Goal: Task Accomplishment & Management: Complete application form

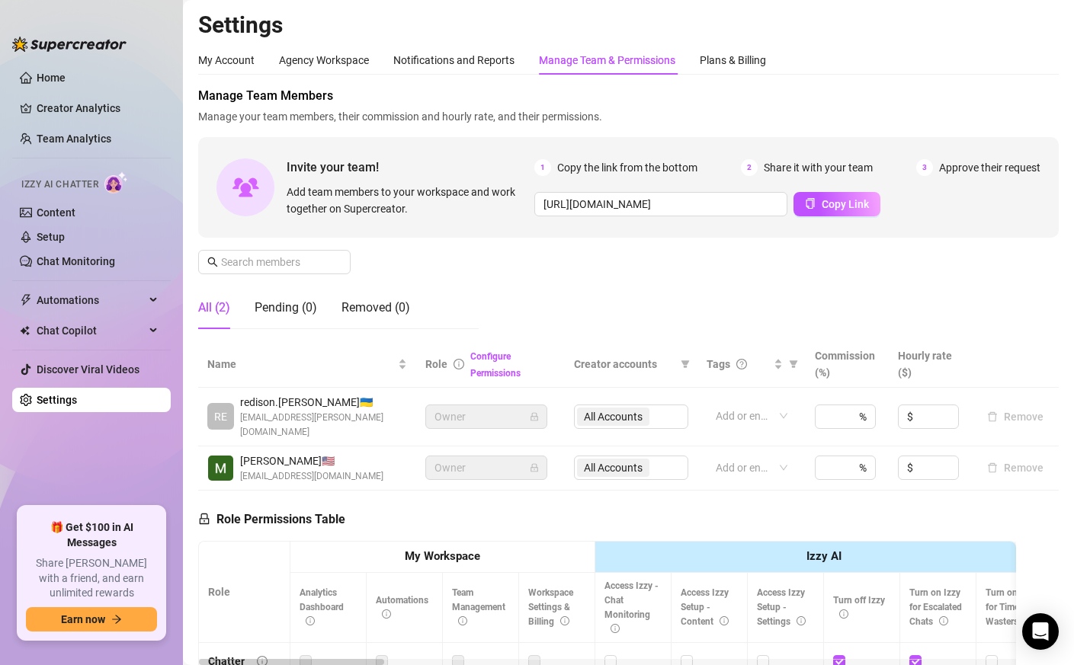
click at [5, 25] on aside "Home Creator Analytics Team Analytics Izzy AI Chatter Content Setup Chat Monito…" at bounding box center [91, 332] width 183 height 665
click at [315, 221] on div "Invite your team! Add team members to your workspace and work together on Super…" at bounding box center [628, 187] width 861 height 101
click at [601, 358] on span "Creator accounts" at bounding box center [624, 364] width 101 height 17
click at [65, 241] on link "Setup" at bounding box center [51, 237] width 28 height 12
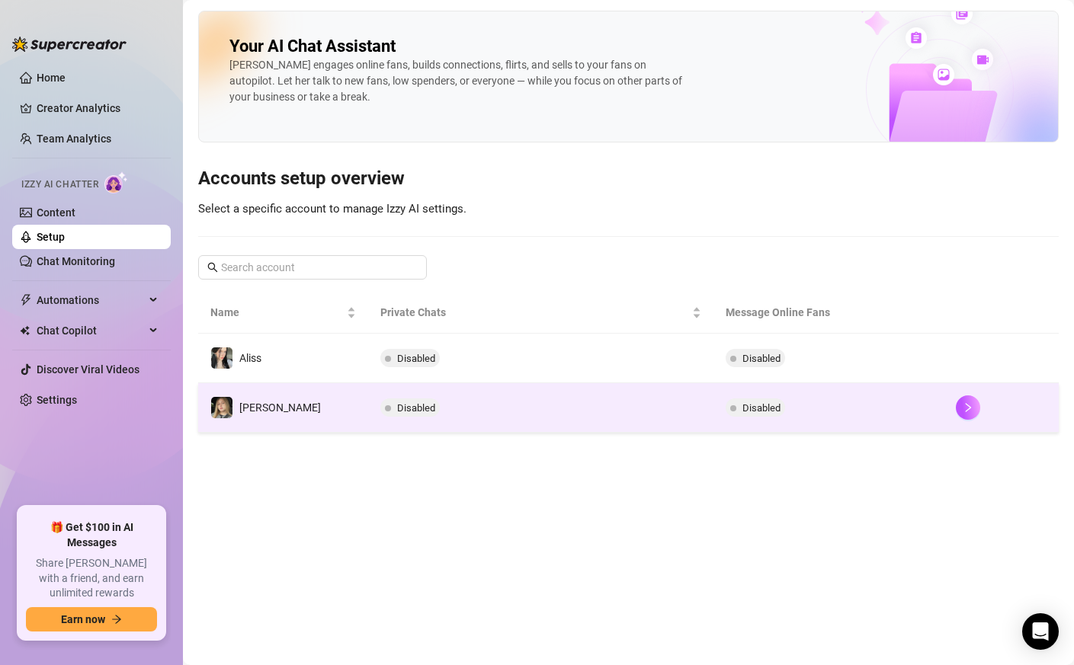
click at [483, 405] on td "Disabled" at bounding box center [540, 408] width 345 height 50
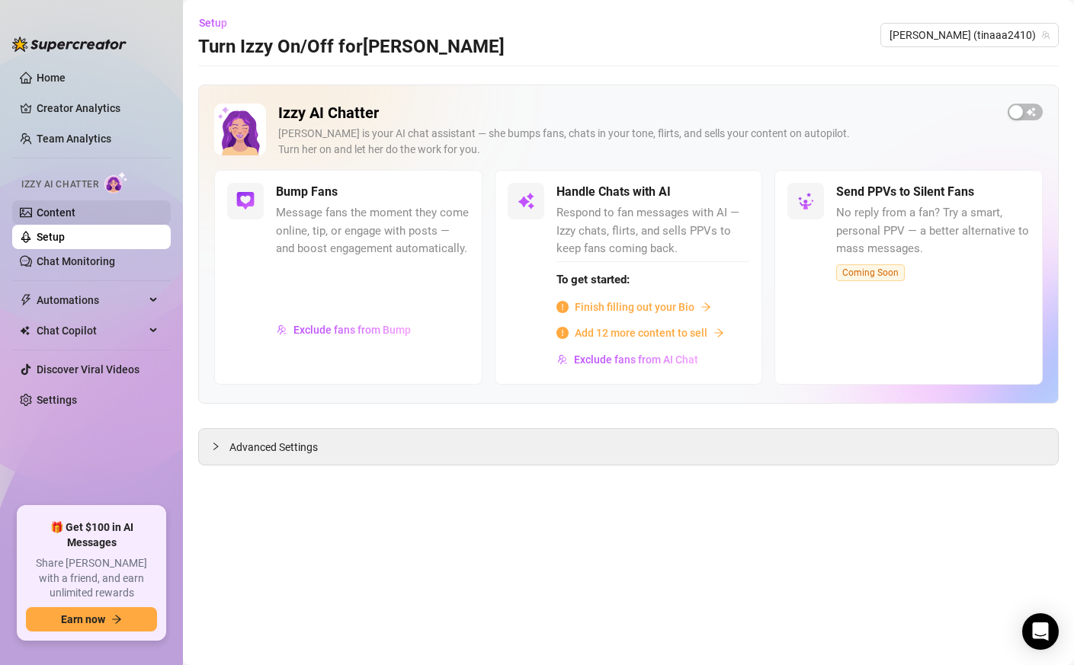
click at [70, 213] on link "Content" at bounding box center [56, 213] width 39 height 12
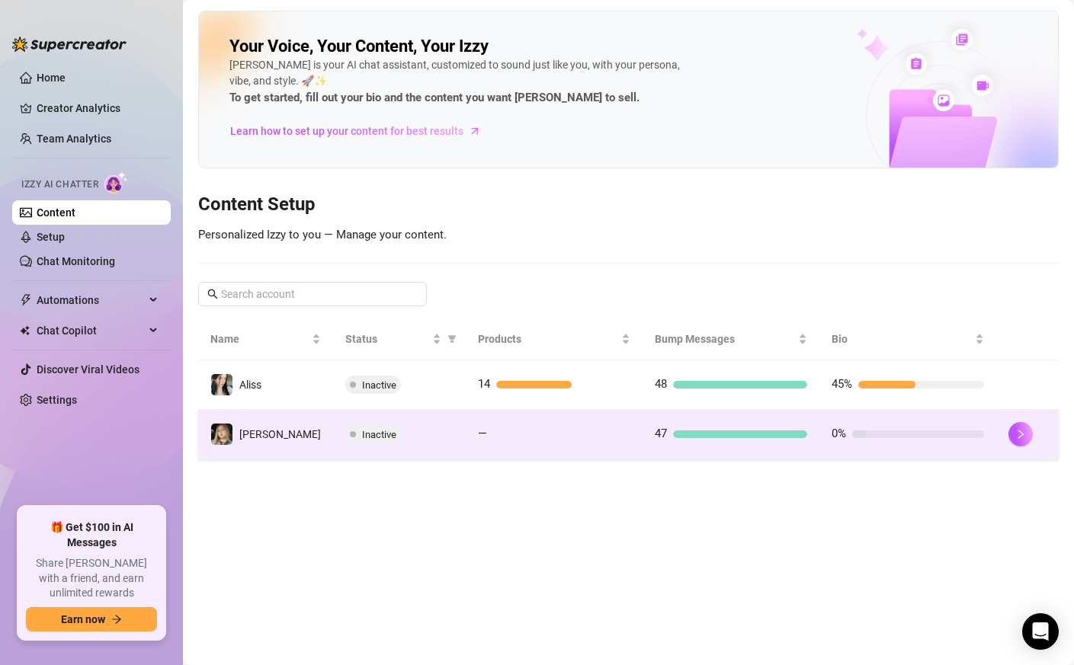
click at [391, 441] on div "Inactive" at bounding box center [399, 434] width 108 height 18
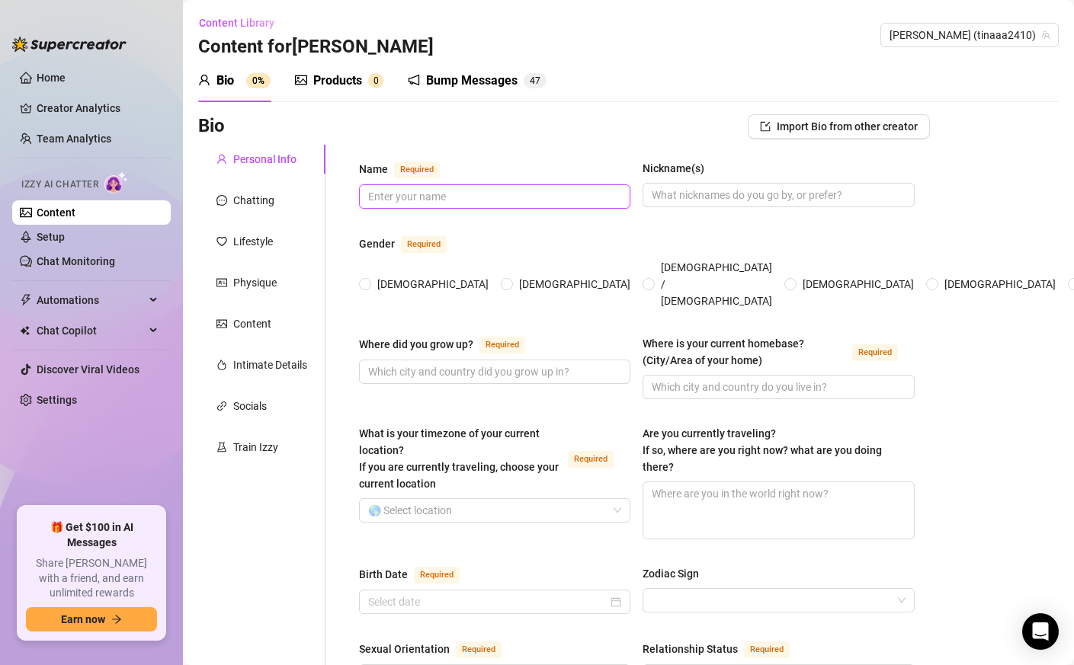
click at [476, 198] on input "Name Required" at bounding box center [493, 196] width 250 height 17
click at [425, 199] on input "Name Required" at bounding box center [493, 196] width 250 height 17
click at [281, 201] on div "Chatting" at bounding box center [261, 200] width 127 height 29
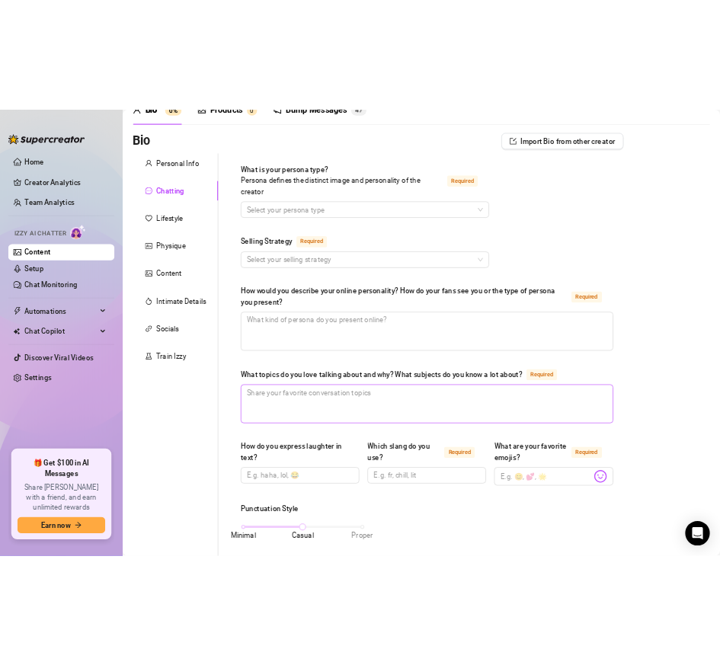
scroll to position [82, 0]
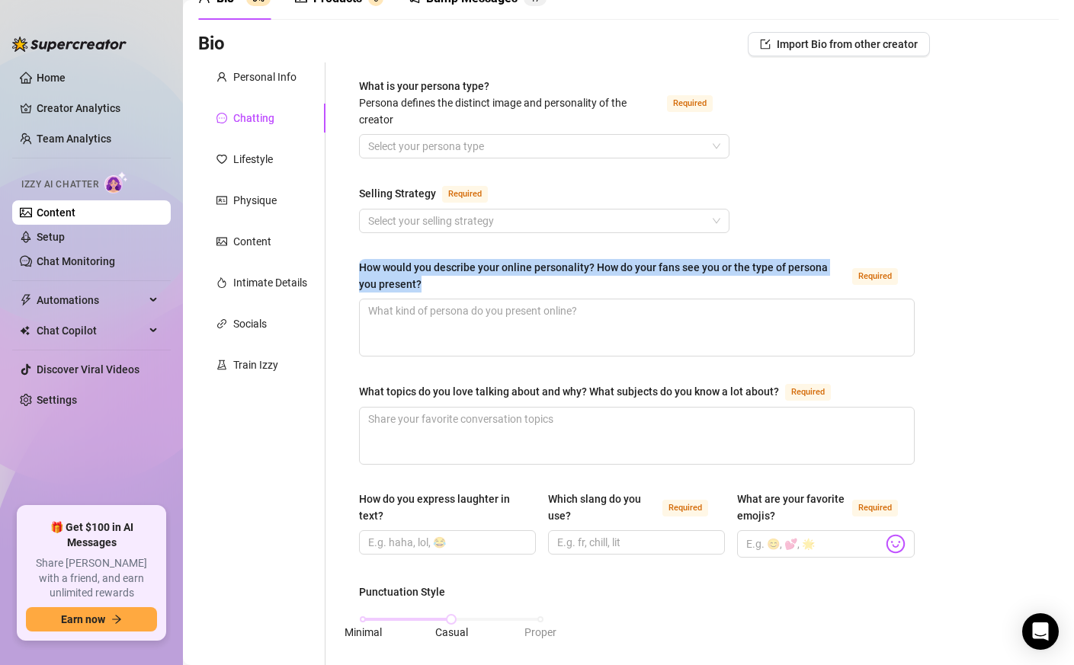
drag, startPoint x: 407, startPoint y: 281, endPoint x: 351, endPoint y: 265, distance: 58.8
click at [350, 265] on div "What is your persona type? [PERSON_NAME] defines the distinct image and persona…" at bounding box center [637, 672] width 586 height 1219
copy div "How would you describe your online personality? How do your fans see you or the…"
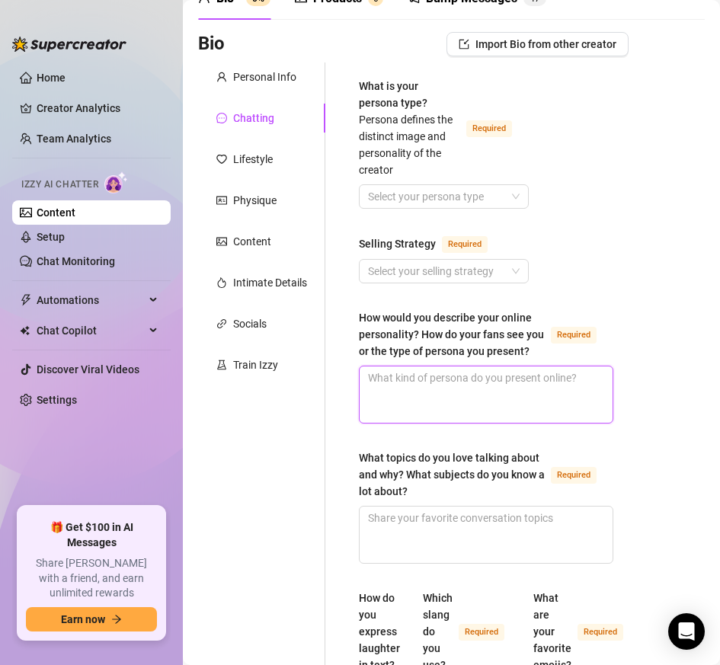
click at [390, 393] on textarea "How would you describe your online personality? How do your fans see you or the…" at bounding box center [486, 395] width 253 height 56
paste textarea "I’d describe my online personality as fun, easy to talk to, and always up for a…"
type textarea "I’d describe my online personality as fun, easy to talk to, and always up for a…"
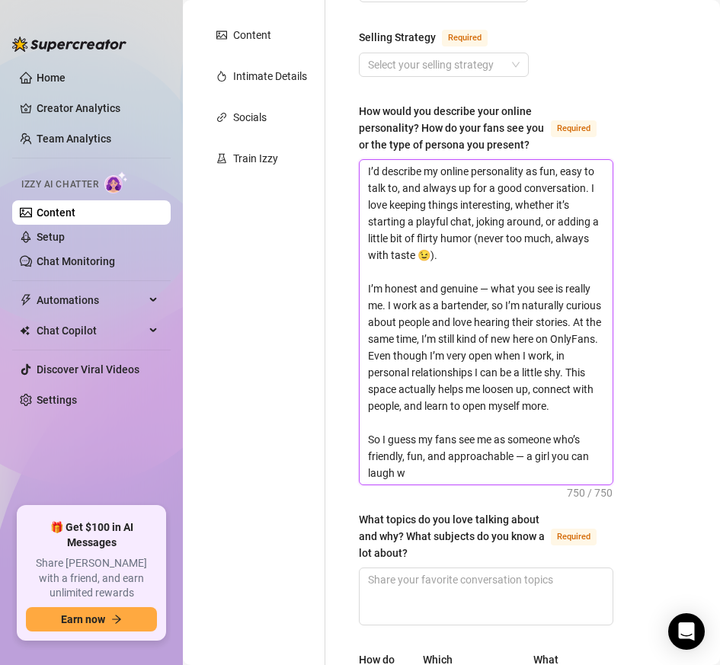
scroll to position [323, 0]
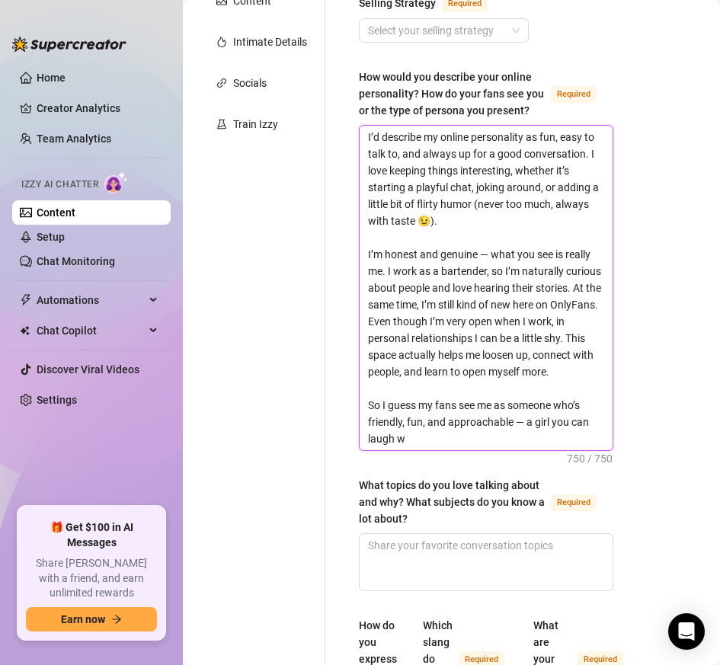
type textarea "I’d describe my online personality as fun, easy to talk to, and always up for a…"
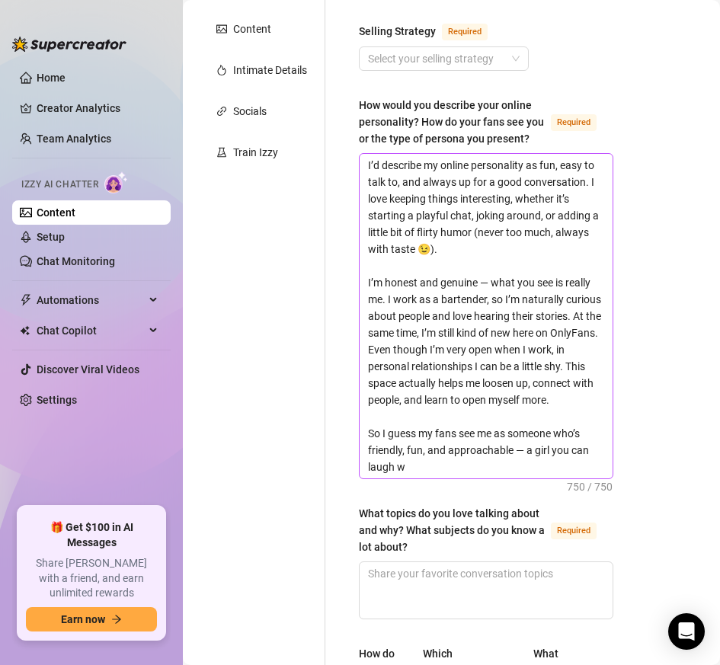
scroll to position [293, 0]
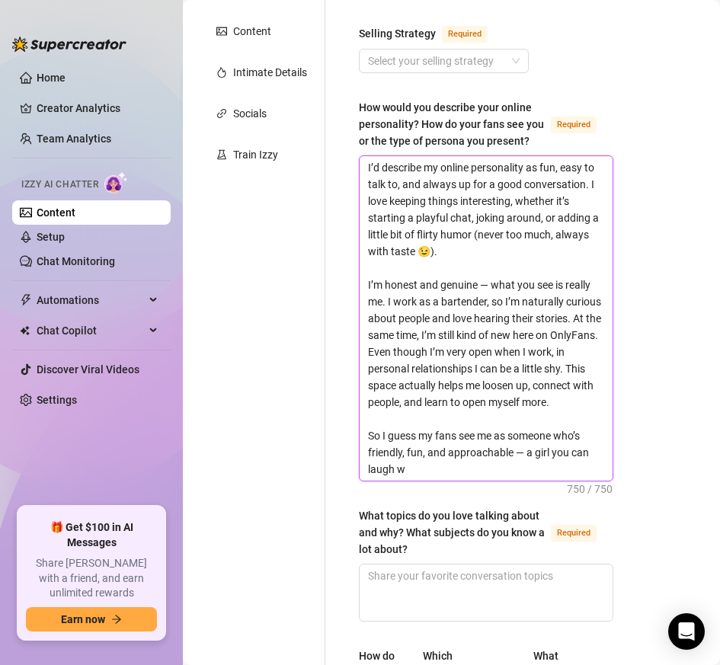
click at [389, 271] on textarea "I’d describe my online personality as fun, easy to talk to, and always up for a…" at bounding box center [486, 318] width 253 height 325
type textarea "I’d describe my online personality as fun, easy to talk to, and always up for a…"
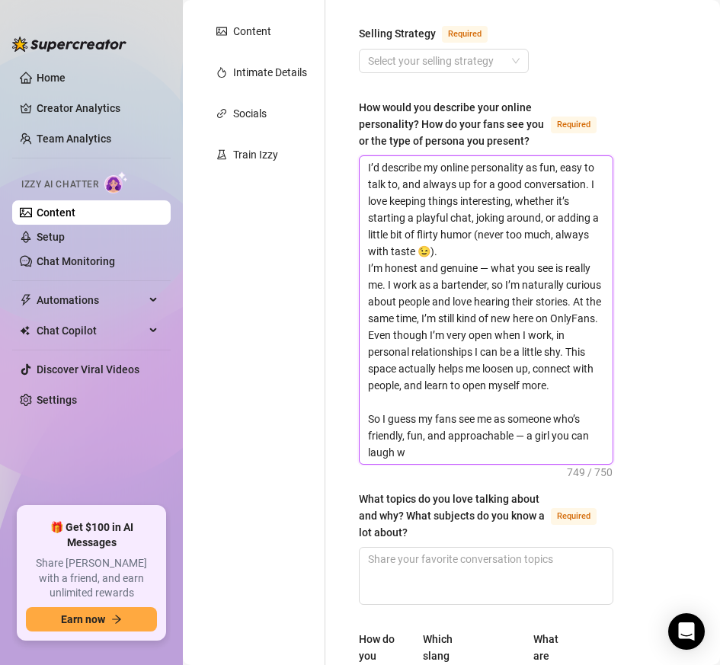
click at [428, 444] on textarea "I’d describe my online personality as fun, easy to talk to, and always up for a…" at bounding box center [486, 310] width 253 height 308
type textarea "I’d describe my online personality as fun, easy to talk to, and always up for a…"
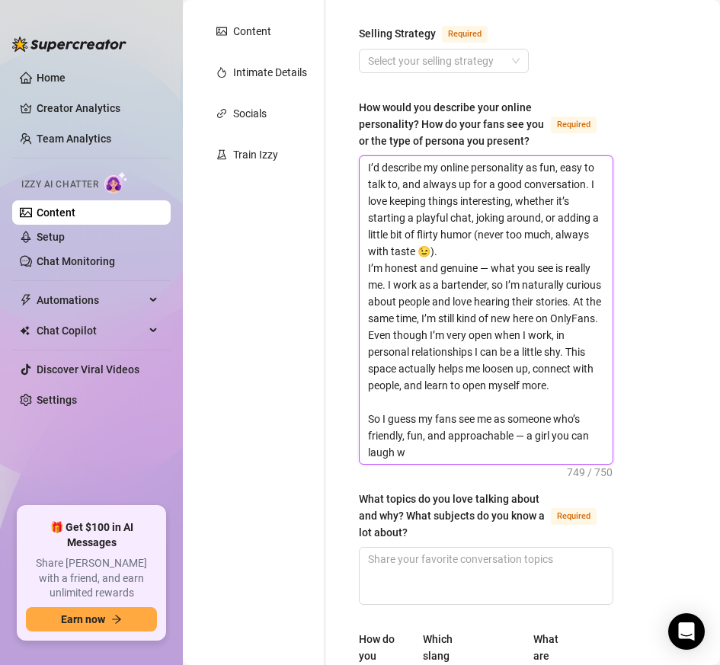
drag, startPoint x: 569, startPoint y: 350, endPoint x: 398, endPoint y: 368, distance: 171.7
click at [398, 368] on textarea "I’d describe my online personality as fun, easy to talk to, and always up for a…" at bounding box center [486, 310] width 253 height 308
type textarea "I’d describe my online personality as fun, easy to talk to, and always up for a…"
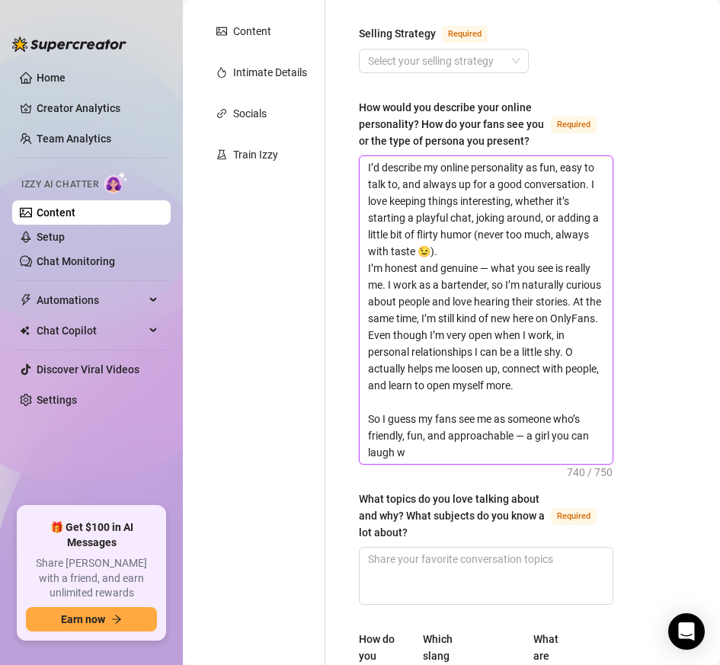
type textarea "I’d describe my online personality as fun, easy to talk to, and always up for a…"
click at [383, 407] on textarea "I’d describe my online personality as fun, easy to talk to, and always up for a…" at bounding box center [486, 310] width 253 height 308
type textarea "I’d describe my online personality as fun, easy to talk to, and always up for a…"
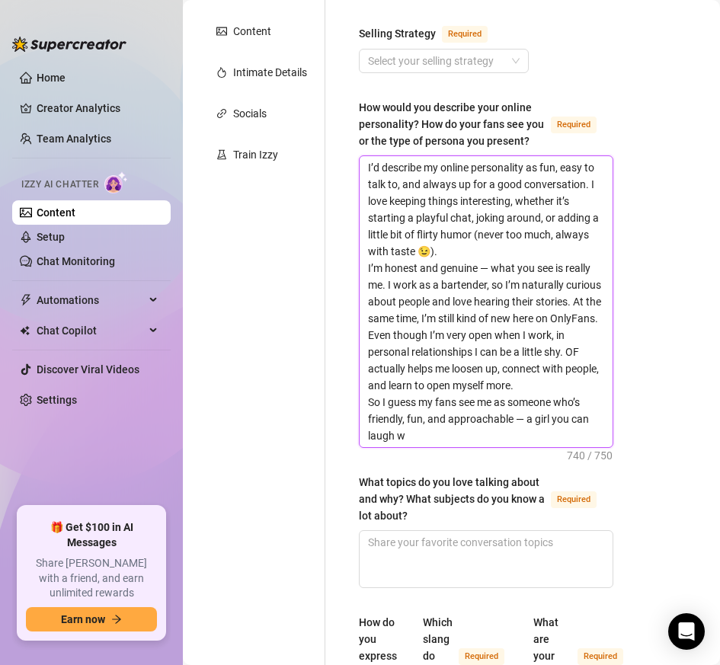
type textarea "I’d describe my online personality as fun, easy to talk to, and always up for a…"
drag, startPoint x: 398, startPoint y: 436, endPoint x: 425, endPoint y: 438, distance: 26.7
click at [425, 438] on textarea "I’d describe my online personality as fun, easy to talk to, and always up for a…" at bounding box center [486, 301] width 253 height 291
paste textarea "ith, talk"
type textarea "I’d describe my online personality as fun, easy to talk to, and always up for a…"
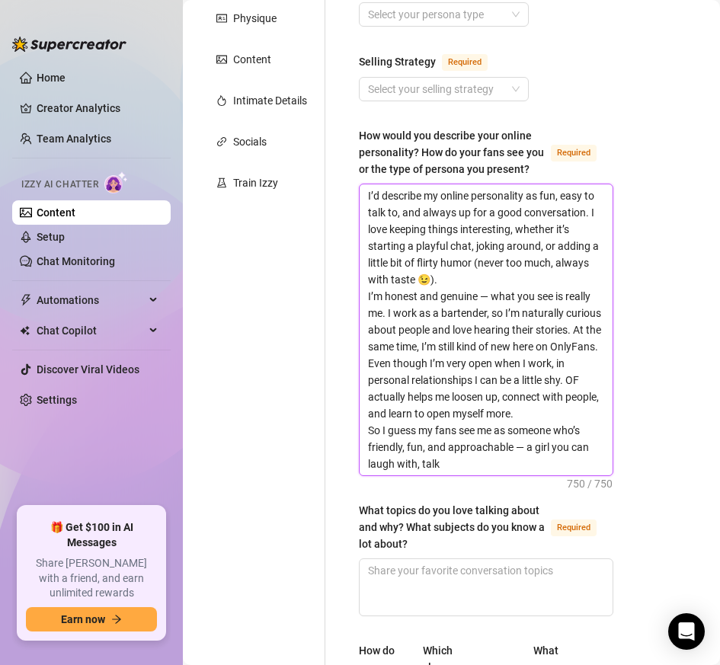
scroll to position [269, 0]
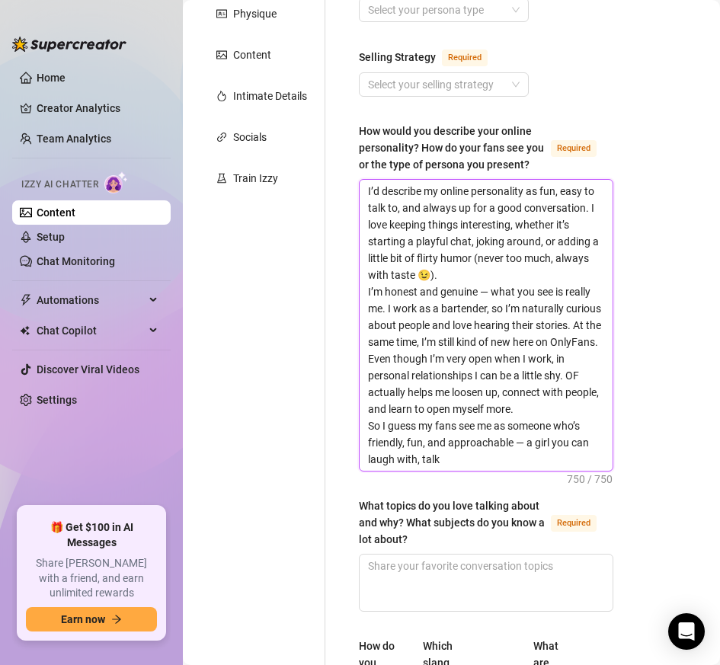
drag, startPoint x: 541, startPoint y: 189, endPoint x: 351, endPoint y: 177, distance: 190.2
type textarea "Ifun, easy to talk to, and always up for a good conversation. I love keeping th…"
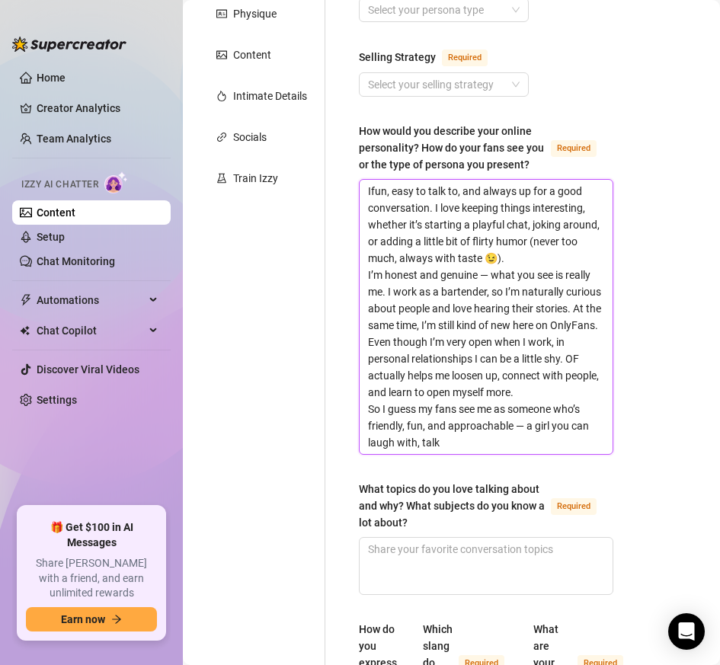
type textarea "I'fun, easy to talk to, and always up for a good conversation. I love keeping t…"
type textarea "I'mfun, easy to talk to, and always up for a good conversation. I love keeping …"
type textarea "I'm fun, easy to talk to, and always up for a good conversation. I love keeping…"
click at [368, 271] on textarea "I'm fun, easy to talk to, and always up for a good conversation. I love keeping…" at bounding box center [486, 317] width 253 height 274
type textarea "I'm fun, easy to talk to, and always up for a good conversation. I love keeping…"
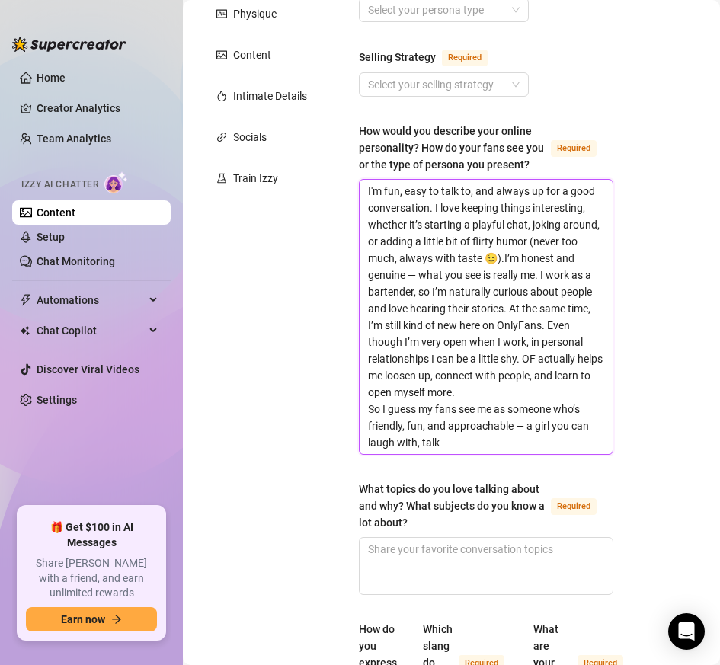
type textarea "I'm fun, easy to talk to, and always up for a good conversation. I love keeping…"
click at [414, 274] on textarea "I'm fun, easy to talk to, and always up for a good conversation. I love keeping…" at bounding box center [486, 317] width 253 height 274
type textarea "I'm fun, easy to talk to, and always up for a good conversation. I love keeping…"
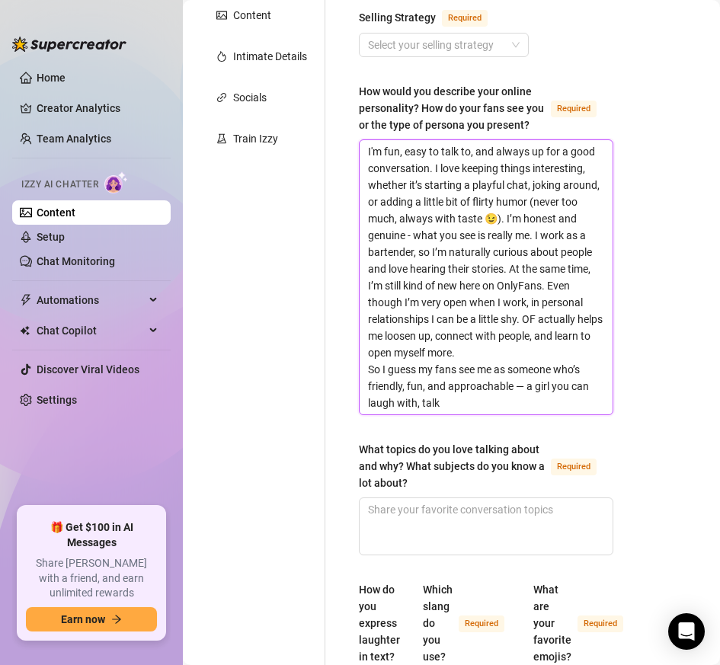
scroll to position [313, 0]
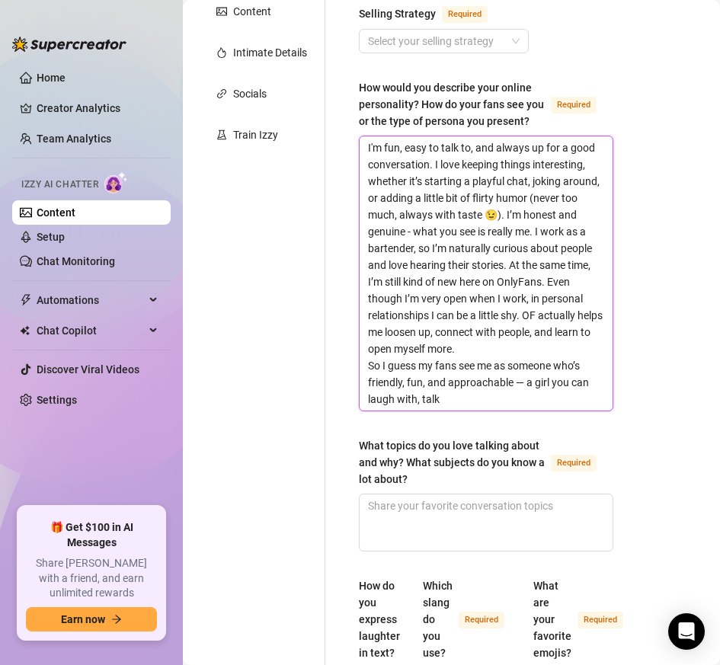
click at [521, 280] on textarea "I'm fun, easy to talk to, and always up for a good conversation. I love keeping…" at bounding box center [486, 273] width 253 height 274
type textarea "I'm fun, easy to talk to, and always up for a good conversation. I love keeping…"
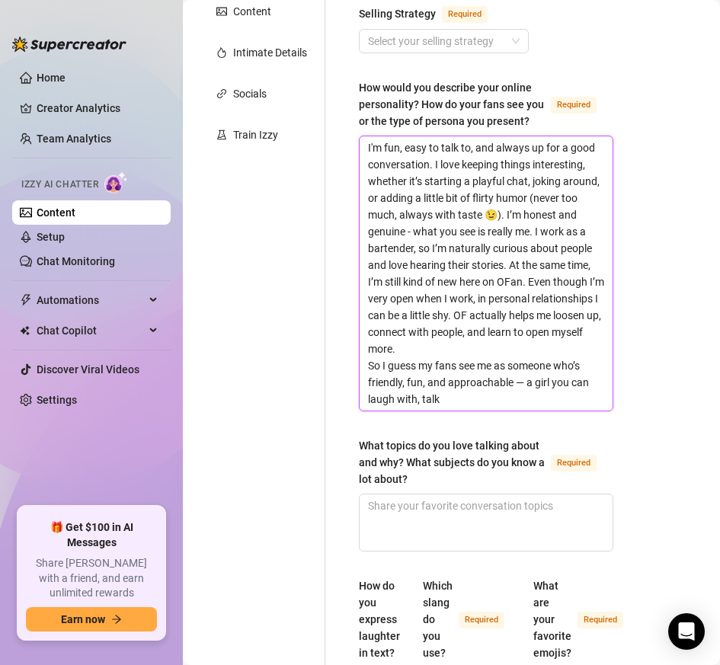
type textarea "I'm fun, easy to talk to, and always up for a good conversation. I love keeping…"
click at [476, 298] on textarea "I'm fun, easy to talk to, and always up for a good conversation. I love keeping…" at bounding box center [486, 273] width 253 height 274
type textarea "I'm fun, easy to talk to, and always up for a good conversation. I love keeping…"
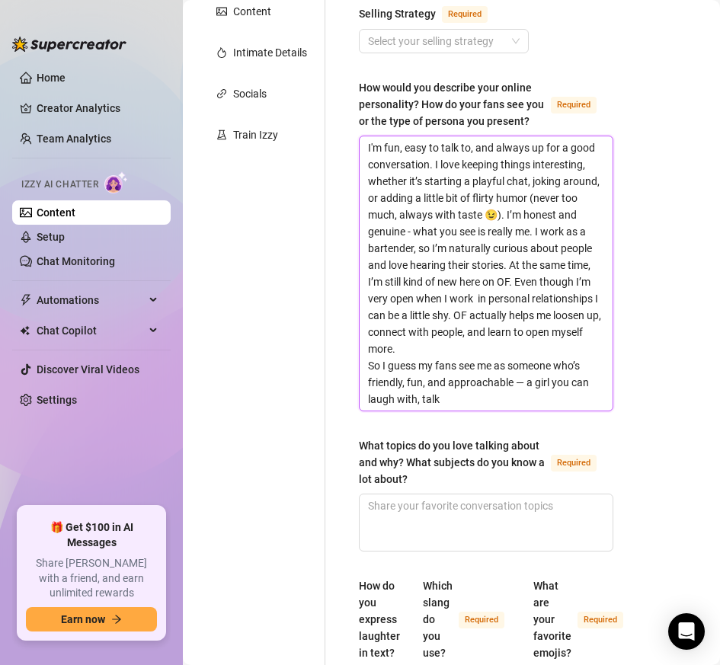
type textarea "I'm fun, easy to talk to, and always up for a good conversation. I love keeping…"
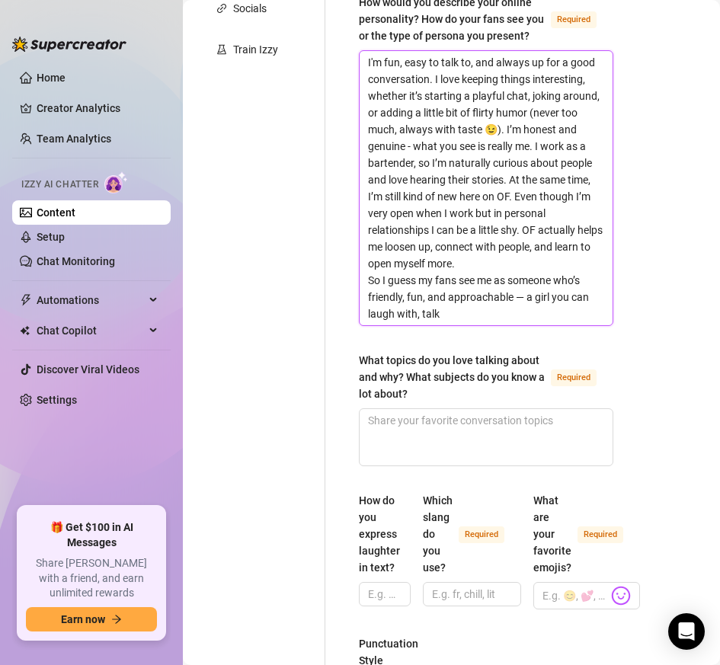
scroll to position [404, 0]
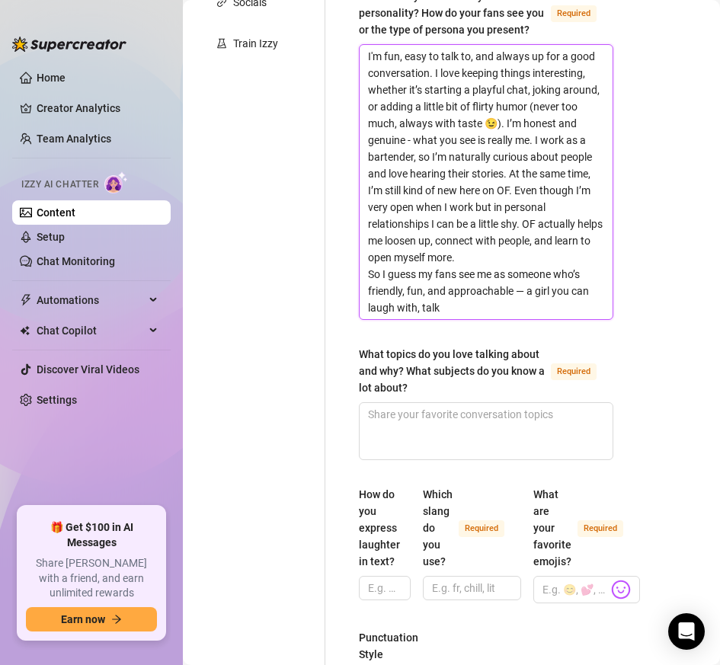
click at [470, 312] on textarea "I'm fun, easy to talk to, and always up for a good conversation. I love keeping…" at bounding box center [486, 182] width 253 height 274
drag, startPoint x: 397, startPoint y: 306, endPoint x: 473, endPoint y: 309, distance: 76.3
click at [473, 309] on textarea "I'm fun, easy to talk to, and always up for a good conversation. I love keeping…" at bounding box center [486, 182] width 253 height 274
paste textarea "to about almost anything, and feel co"
type textarea "I'm fun, easy to talk to, and always up for a good conversation. I love keeping…"
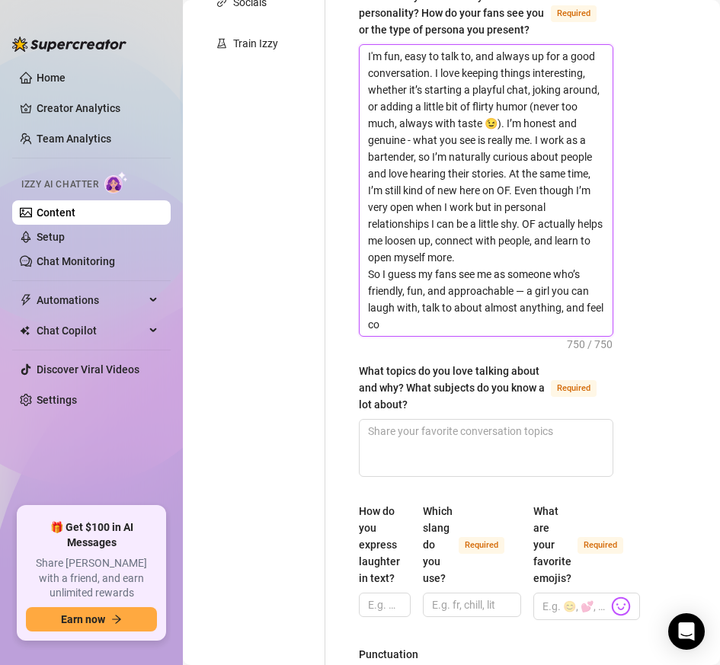
scroll to position [0, 0]
type textarea "I'm fun, easy to talk to, and always up for a good conversation. I love keeping…"
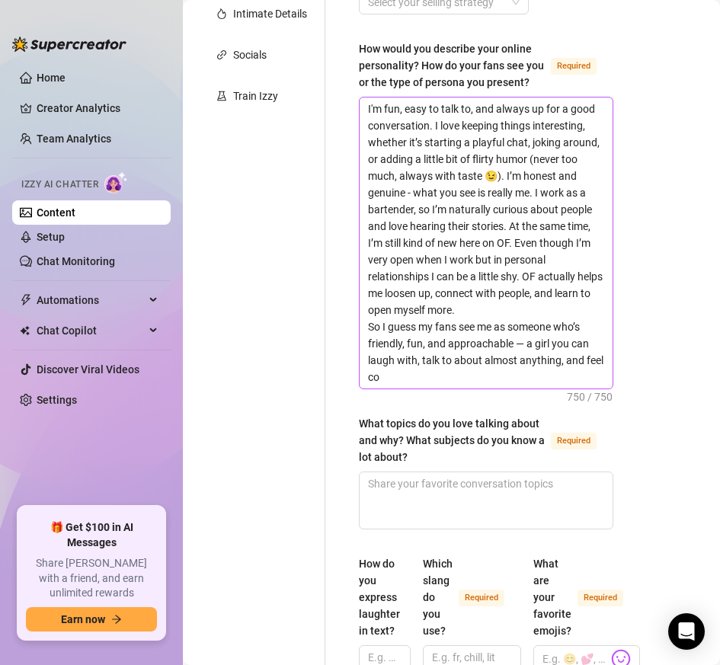
scroll to position [349, 0]
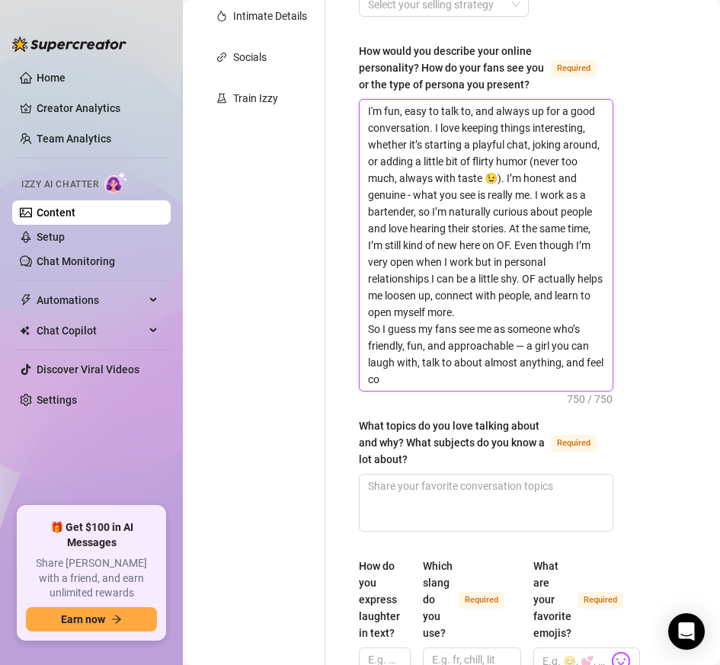
drag, startPoint x: 562, startPoint y: 363, endPoint x: 581, endPoint y: 375, distance: 22.6
click at [581, 375] on textarea "I'm fun, easy to talk to, and always up for a good conversation. I love keeping…" at bounding box center [486, 245] width 253 height 291
type textarea "I'm fun, easy to talk to, and always up for a good conversation. I love keeping…"
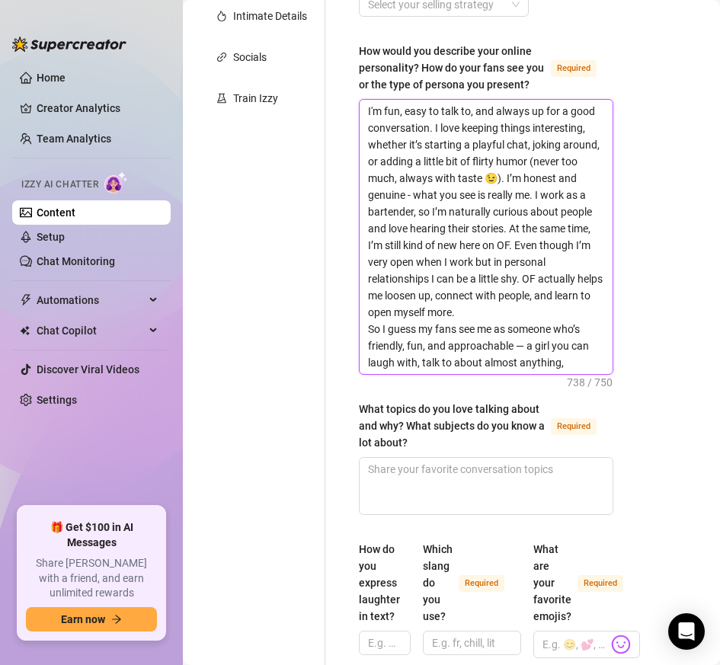
type textarea "I'm fun, easy to talk to, and always up for a good conversation. I love keeping…"
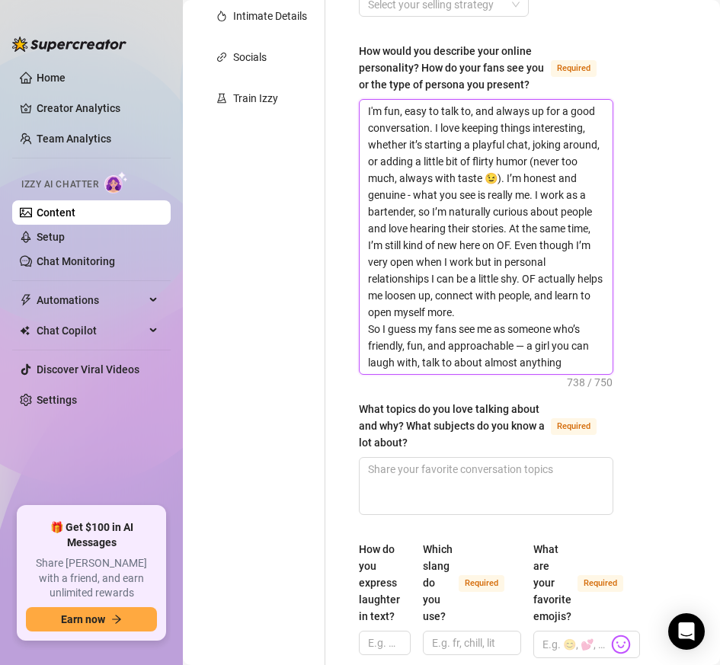
type textarea "I'm fun, easy to talk to, and always up for a good conversation. I love keeping…"
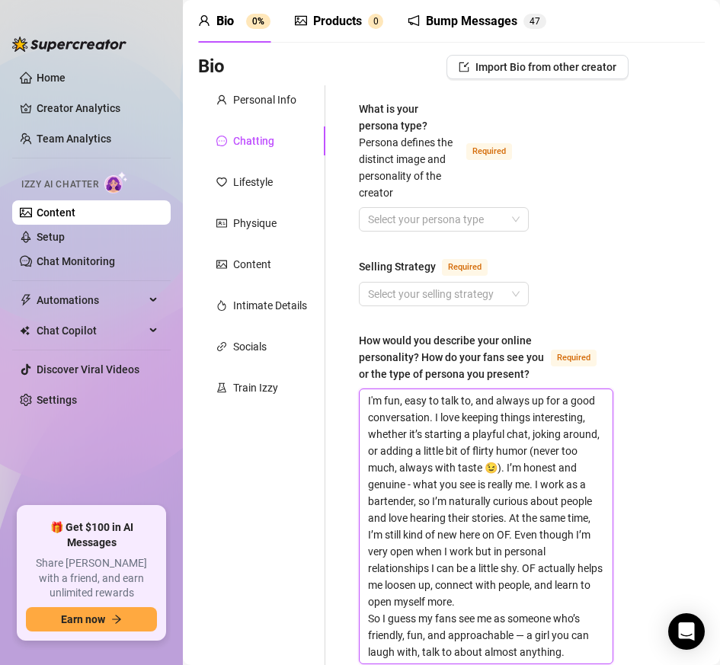
scroll to position [39, 0]
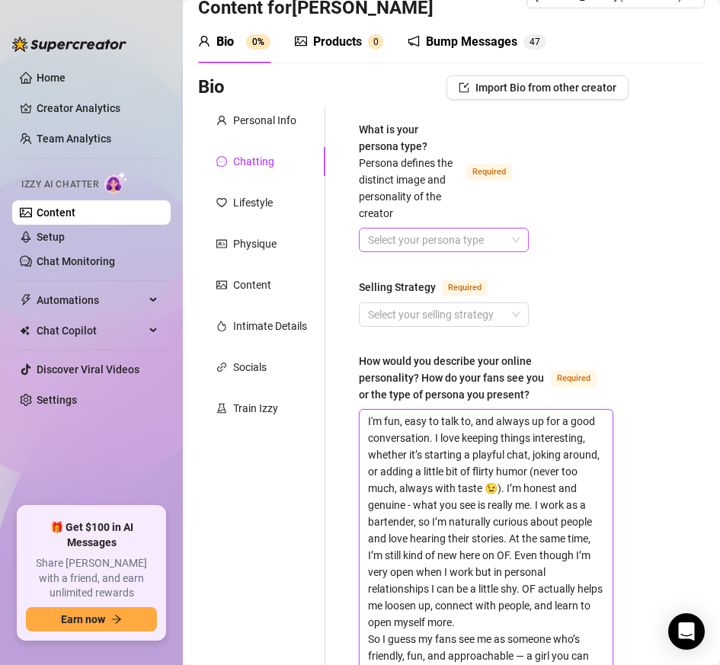
type textarea "I'm fun, easy to talk to, and always up for a good conversation. I love keeping…"
click at [486, 236] on input "What is your persona type? [PERSON_NAME] defines the distinct image and persona…" at bounding box center [437, 240] width 138 height 23
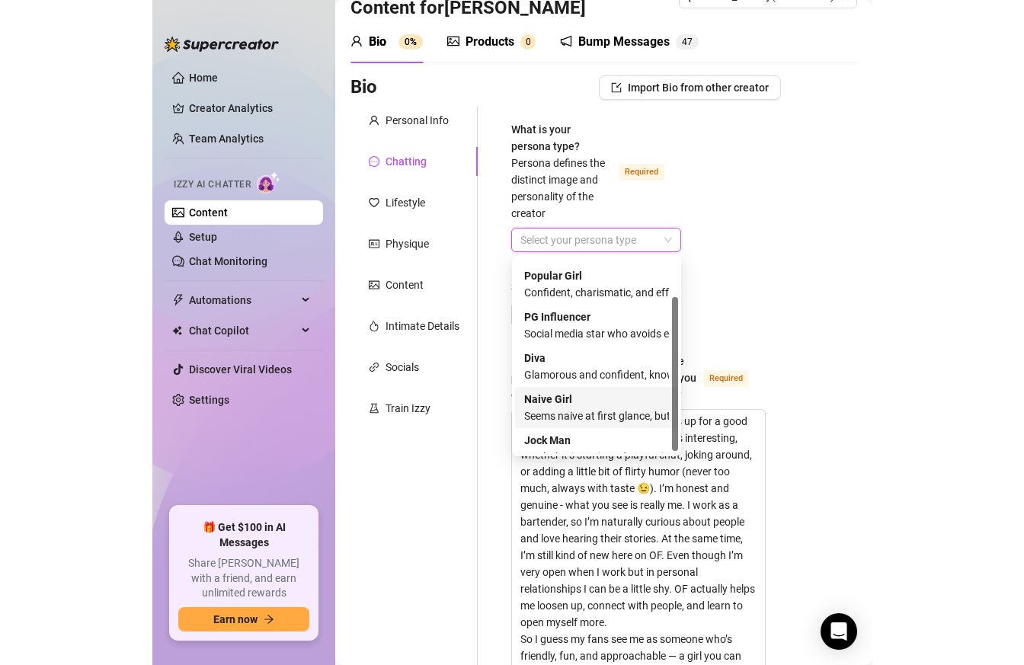
scroll to position [52, 0]
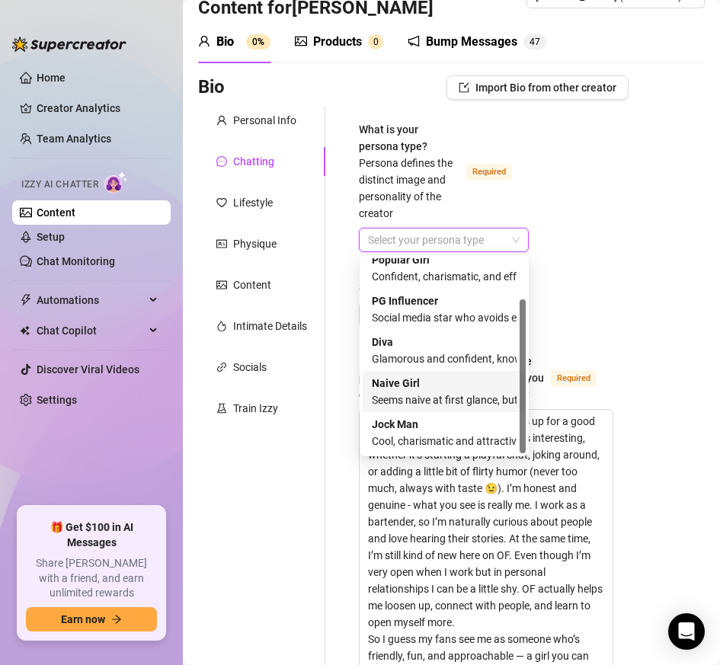
click at [460, 404] on div "Seems naive at first glance, but she is anything but innocent" at bounding box center [444, 400] width 145 height 17
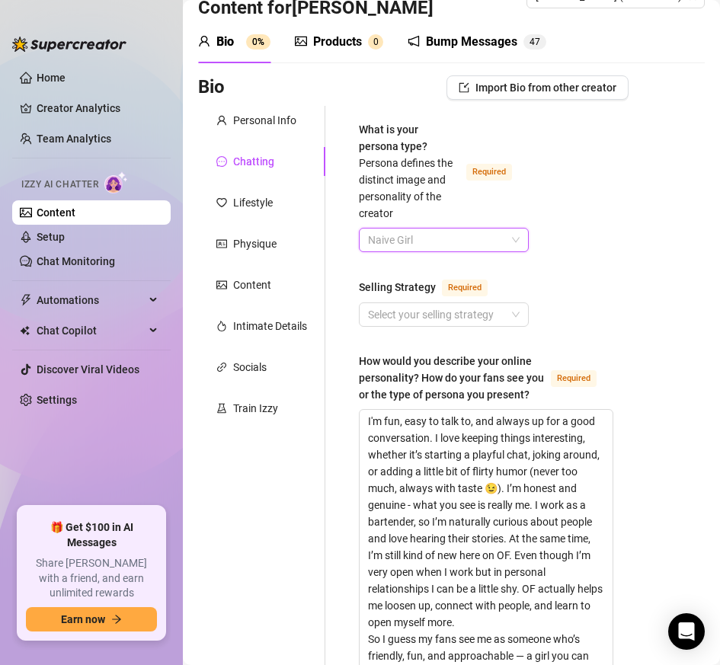
click at [479, 236] on span "Naive Girl" at bounding box center [444, 240] width 152 height 23
drag, startPoint x: 717, startPoint y: 248, endPoint x: 802, endPoint y: 248, distance: 85.4
click at [720, 248] on html "Home Creator Analytics Team Analytics Izzy AI Chatter Content Setup Chat Monito…" at bounding box center [360, 332] width 720 height 665
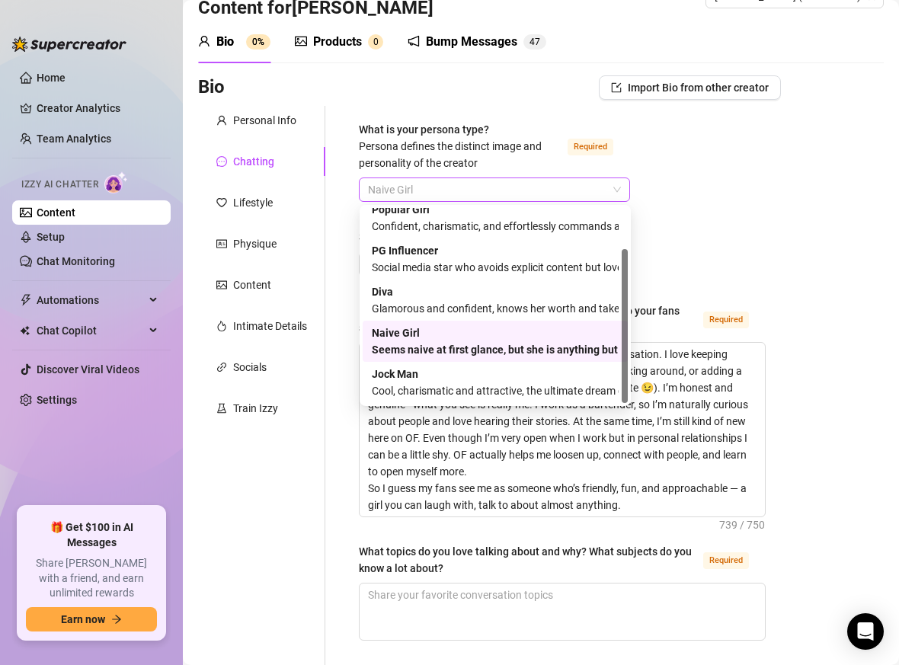
click at [575, 181] on span "Naive Girl" at bounding box center [494, 189] width 253 height 23
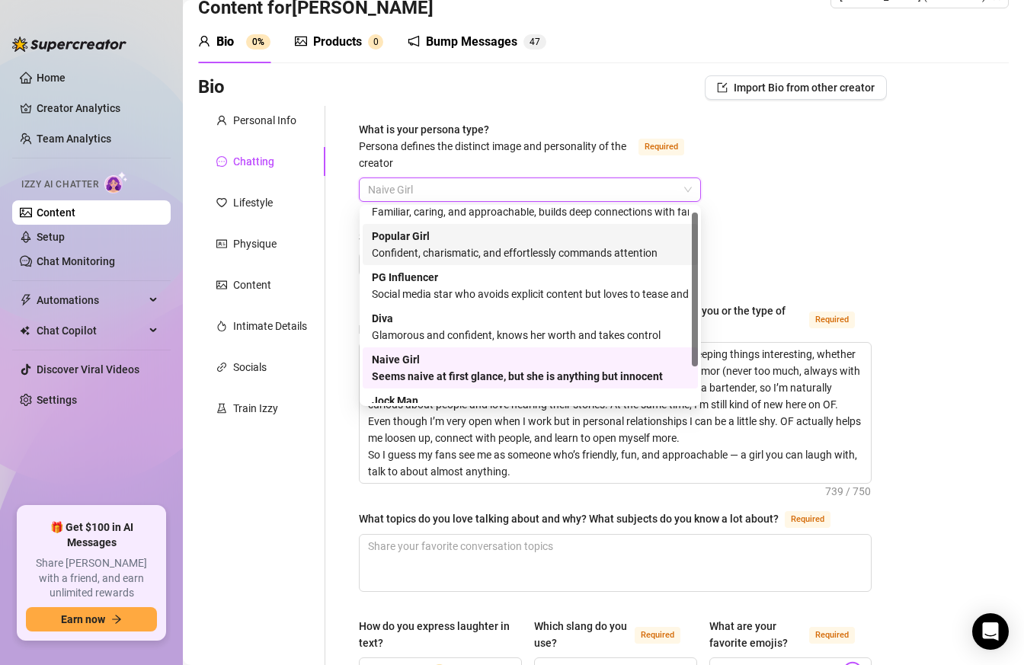
scroll to position [0, 0]
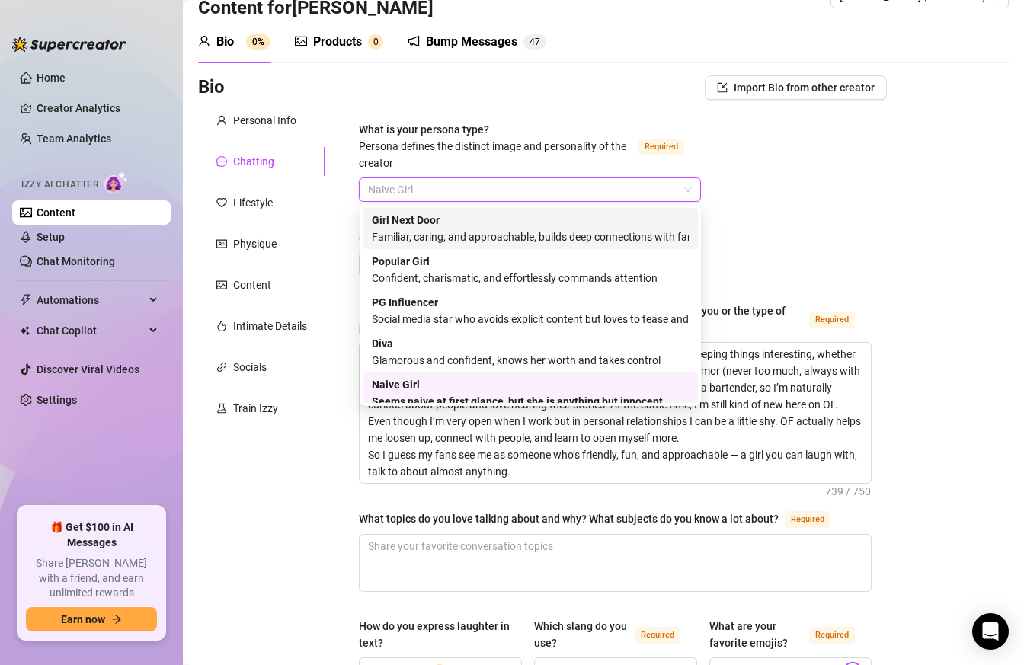
click at [636, 231] on div "Familiar, caring, and approachable, builds deep connections with fans" at bounding box center [530, 237] width 317 height 17
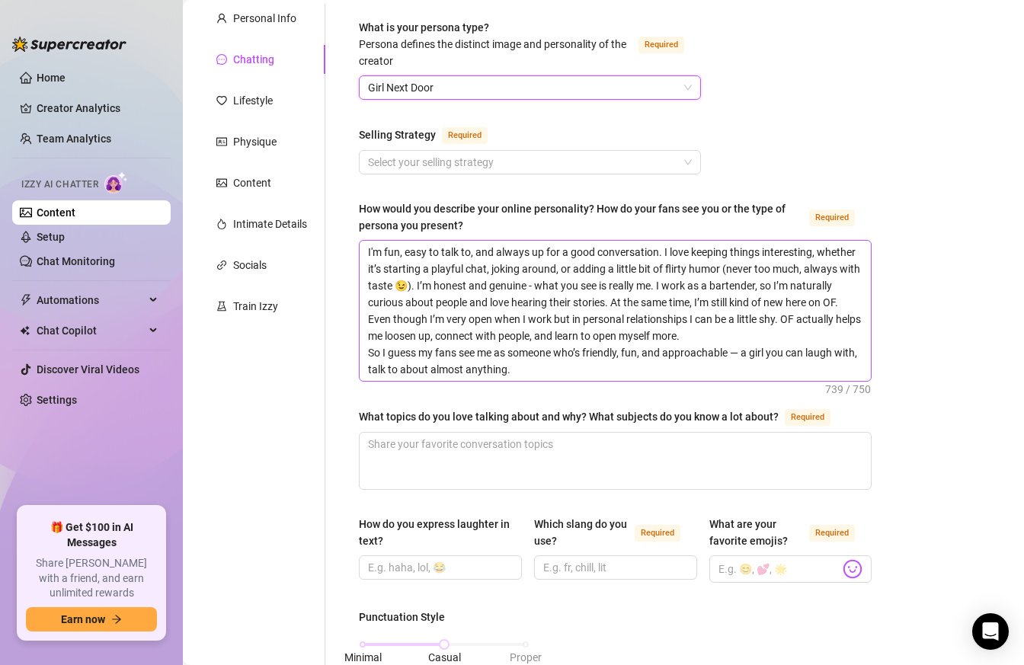
scroll to position [147, 0]
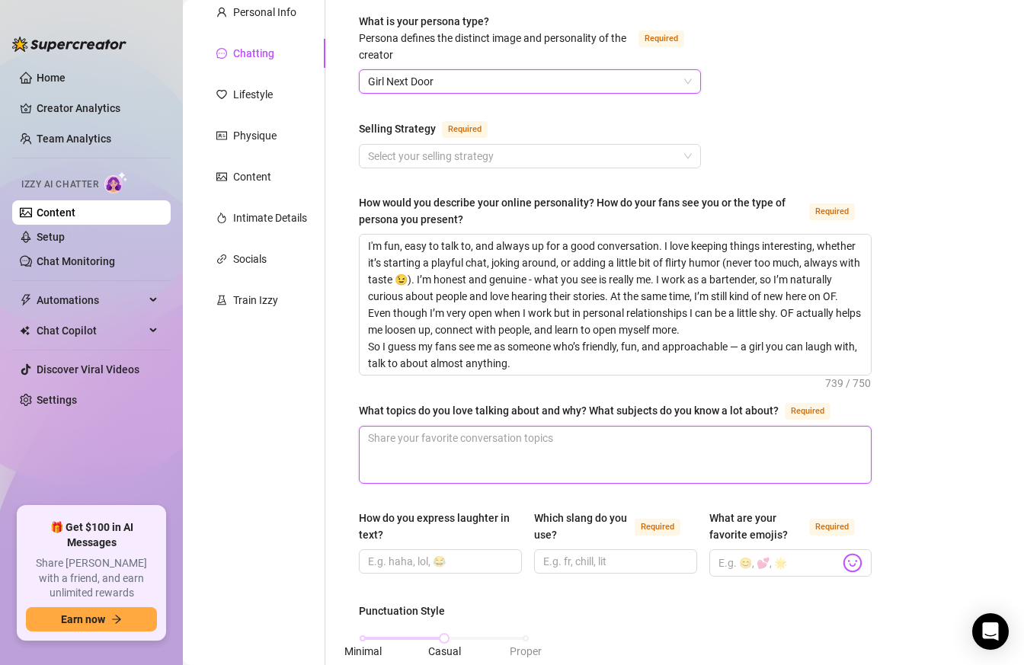
click at [598, 447] on textarea "What topics do you love talking about and why? What subjects do you know a lot …" at bounding box center [615, 455] width 511 height 56
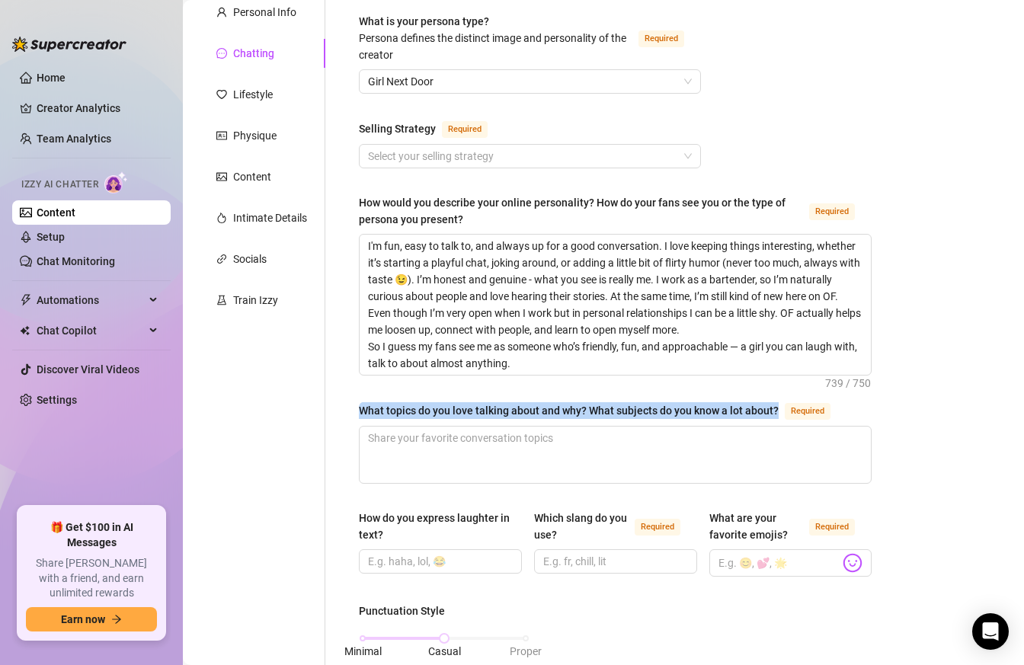
drag, startPoint x: 360, startPoint y: 404, endPoint x: 778, endPoint y: 409, distance: 417.8
click at [778, 409] on div "What topics do you love talking about and why? What subjects do you know a lot …" at bounding box center [598, 411] width 478 height 18
copy div "What topics do you love talking about and why? What subjects do you know a lot …"
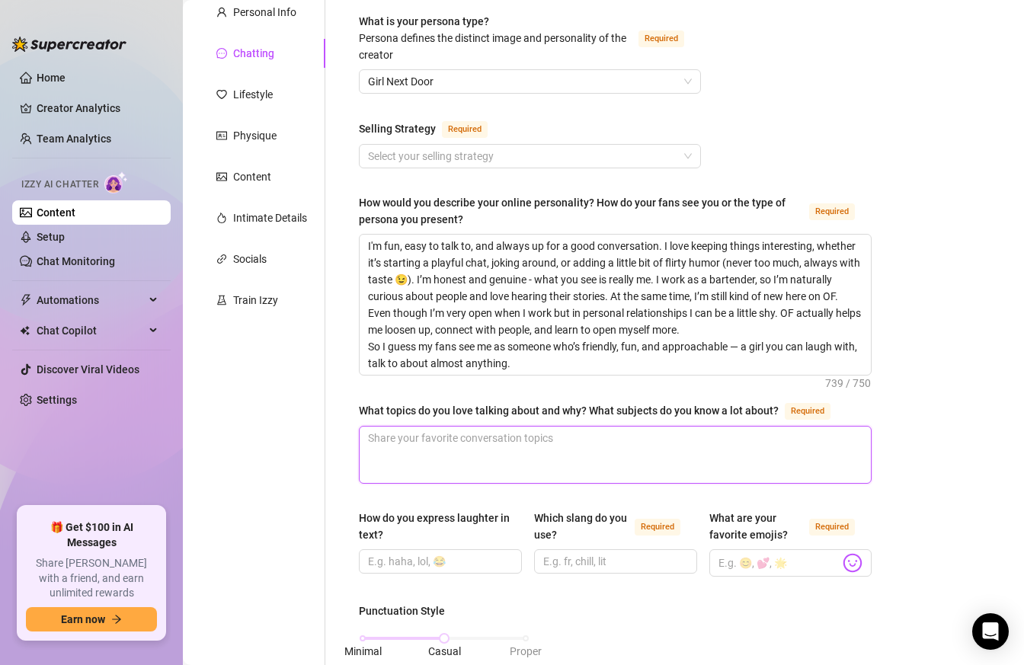
click at [391, 451] on textarea "What topics do you love talking about and why? What subjects do you know a lot …" at bounding box center [615, 455] width 511 height 56
paste textarea "I really enjoy talking about relationships between people — how men and women c…"
type textarea "I really enjoy talking about relationships between people — how men and women c…"
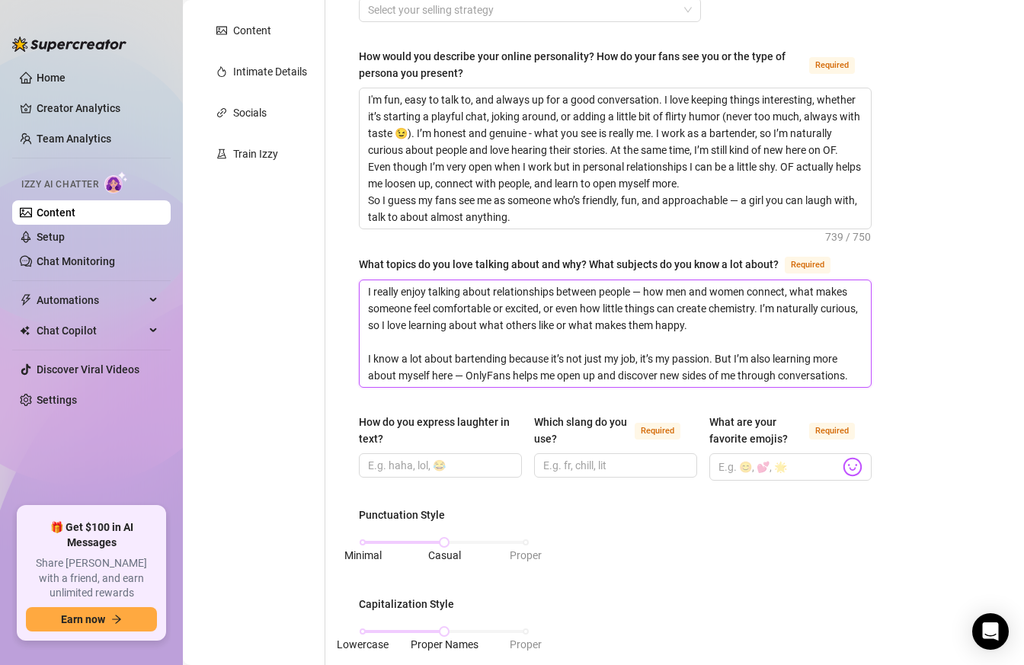
scroll to position [255, 0]
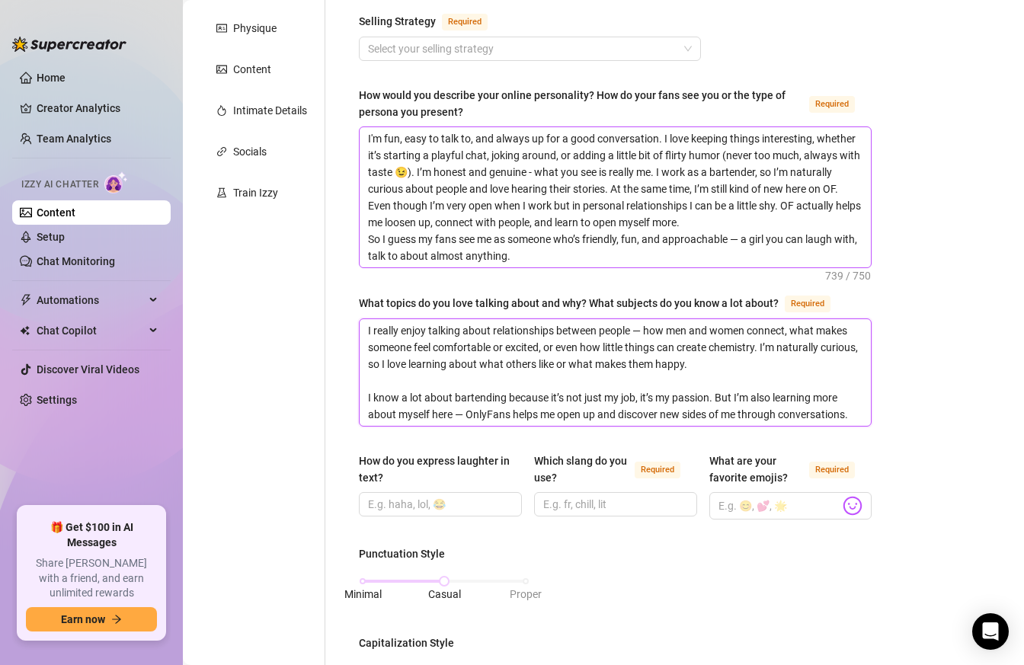
type textarea "I really enjoy talking about relationships between people — how men and women c…"
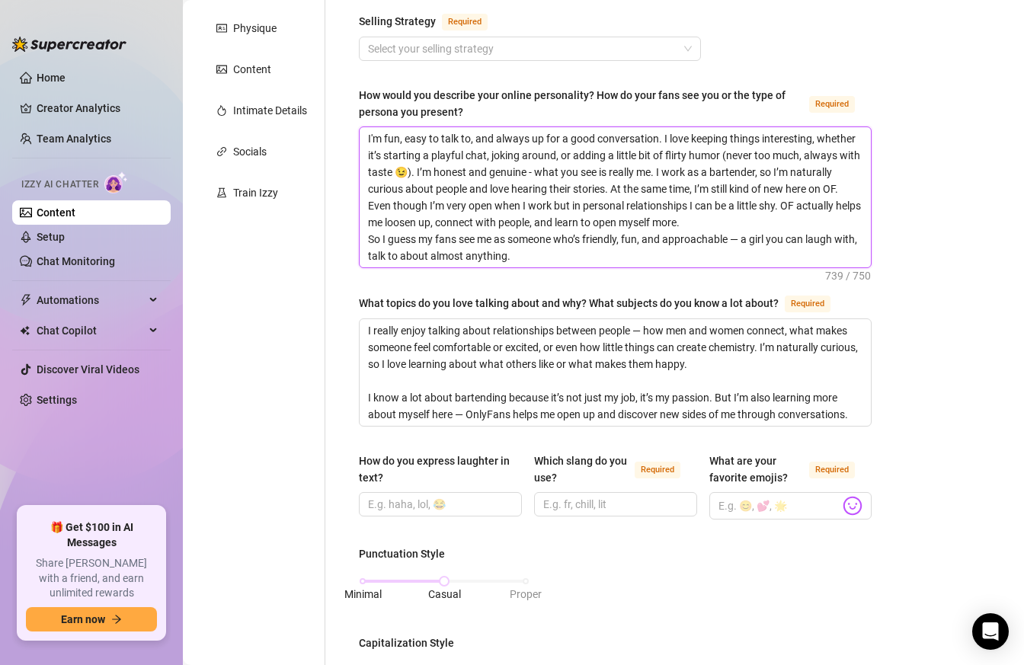
click at [565, 251] on textarea "I'm fun, easy to talk to, and always up for a good conversation. I love keeping…" at bounding box center [615, 197] width 511 height 140
type textarea "I'm fun, easy to talk to, and always up for a good conversation. I love keeping…"
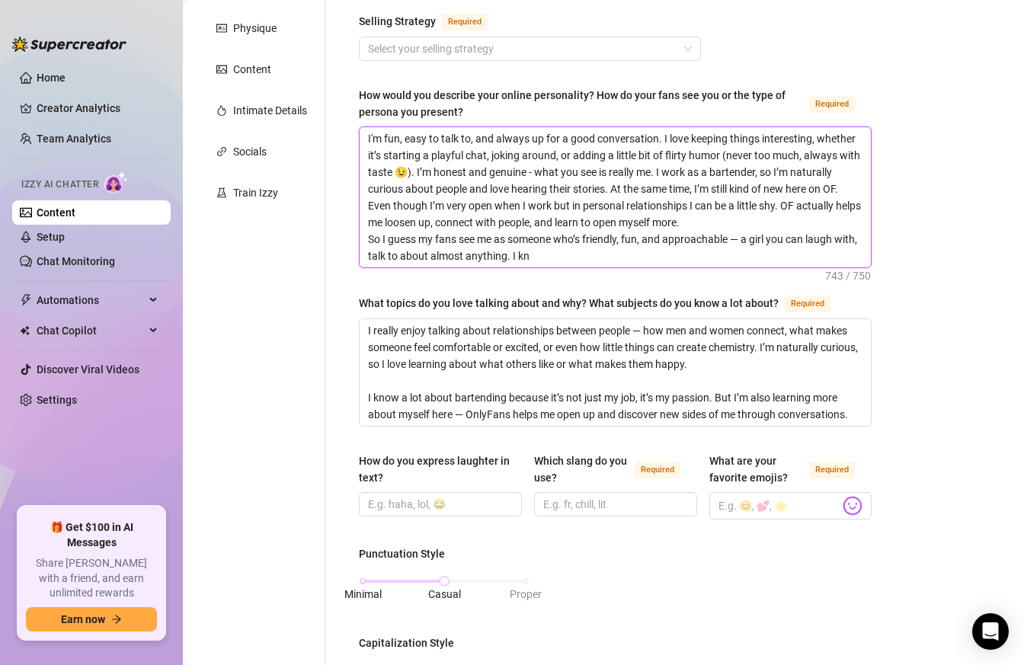
type textarea "I'm fun, easy to talk to, and always up for a good conversation. I love keeping…"
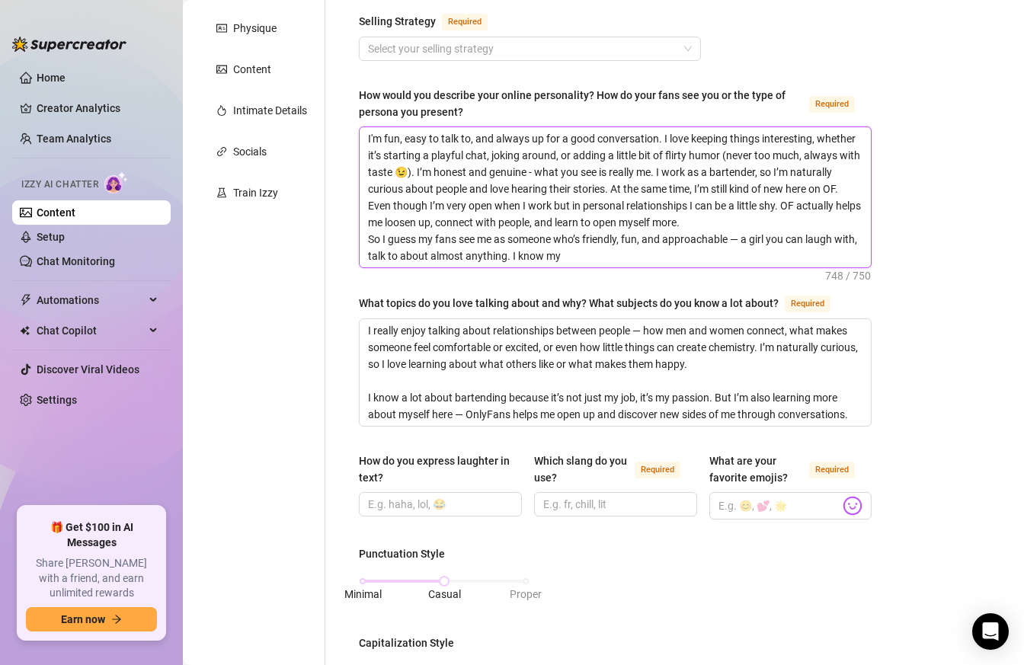
type textarea "I'm fun, easy to talk to, and always up for a good conversation. I love keeping…"
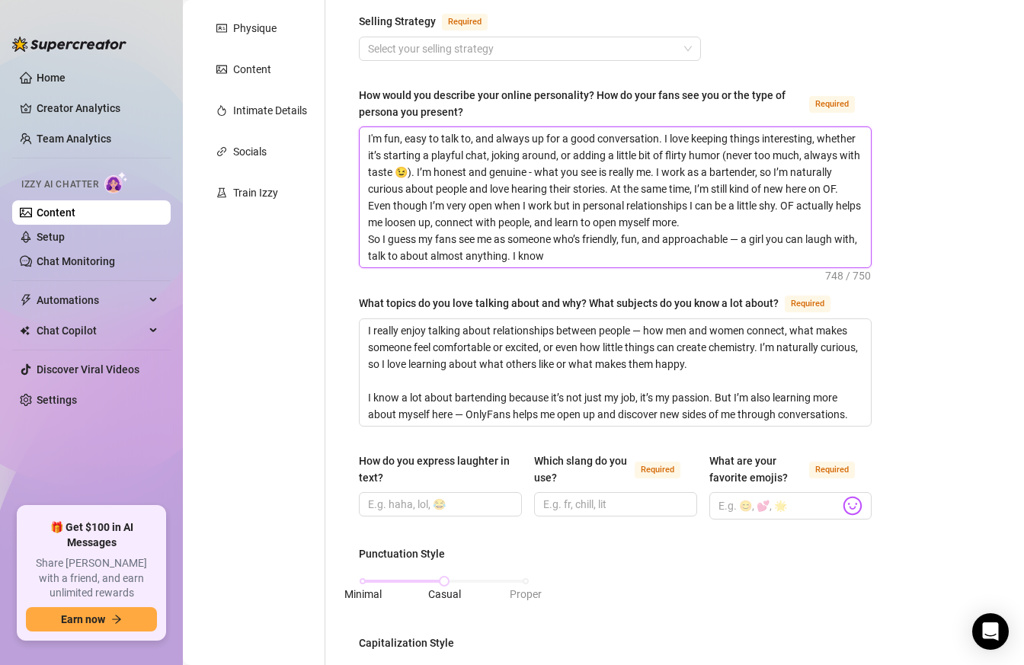
type textarea "I'm fun, easy to talk to, and always up for a good conversation. I love keeping…"
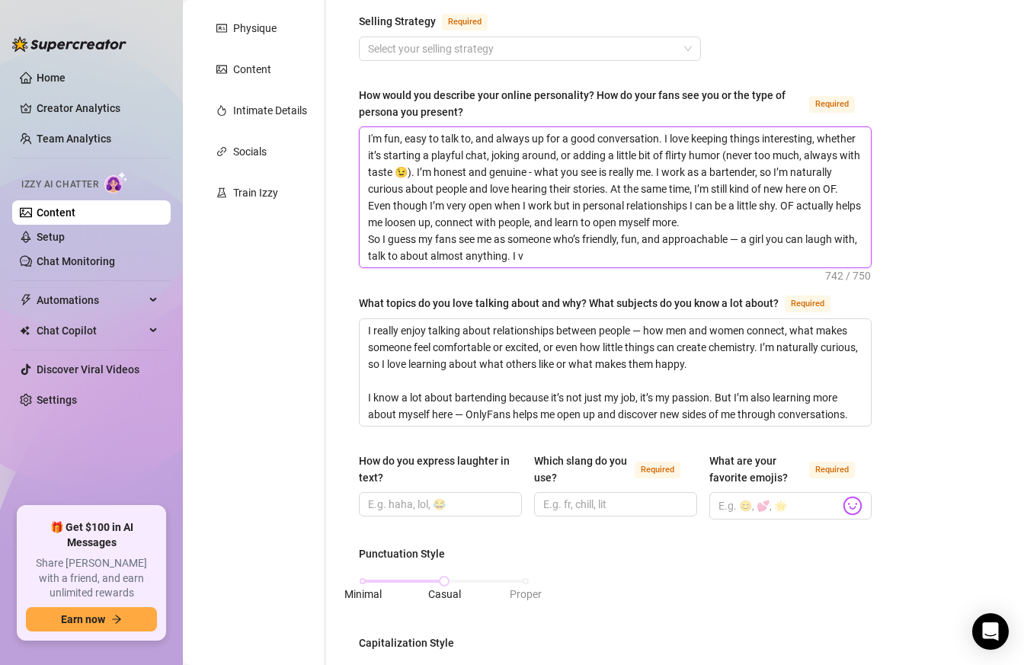
type textarea "I'm fun, easy to talk to, and always up for a good conversation. I love keeping…"
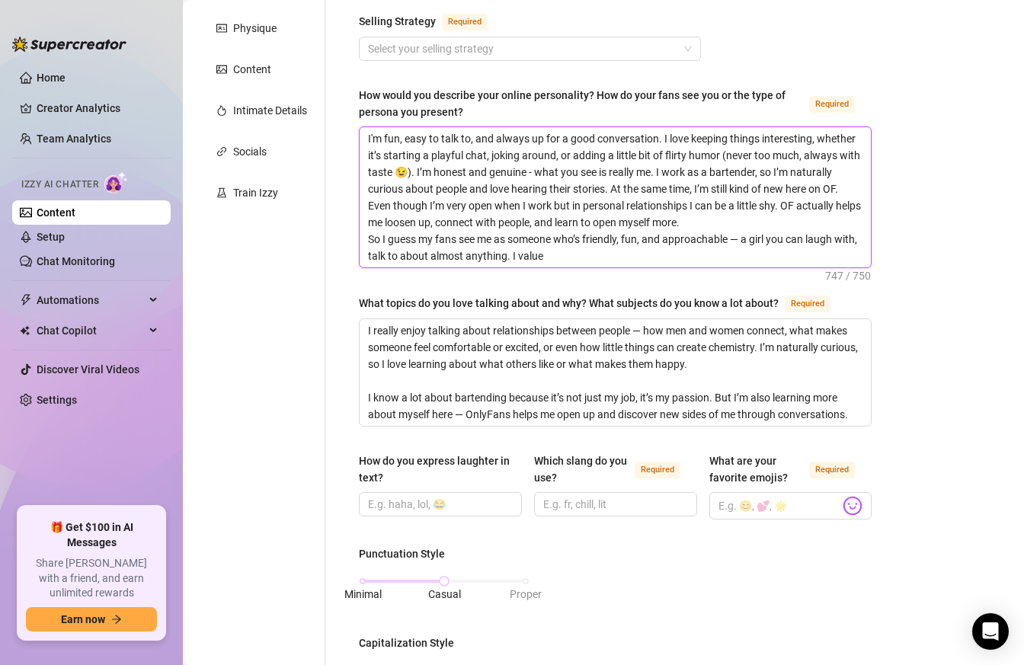
type textarea "I'm fun, easy to talk to, and always up for a good conversation. I love keeping…"
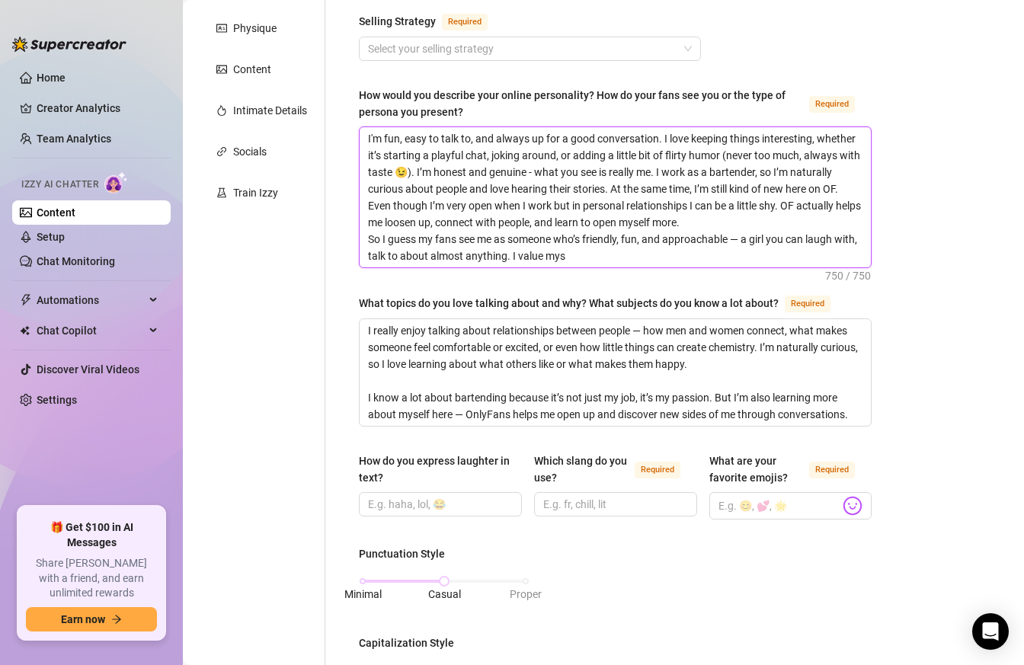
click at [420, 239] on textarea "I'm fun, easy to talk to, and always up for a good conversation. I love keeping…" at bounding box center [615, 197] width 511 height 140
drag, startPoint x: 428, startPoint y: 239, endPoint x: 370, endPoint y: 239, distance: 57.9
click at [370, 239] on textarea "I'm fun, easy to talk to, and always up for a good conversation. I love keeping…" at bounding box center [615, 197] width 511 height 140
type textarea "I'm fun, easy to talk to, and always up for a good conversation. I love keeping…"
click at [559, 255] on textarea "I'm fun, easy to talk to, and always up for a good conversation. I love keeping…" at bounding box center [615, 197] width 511 height 140
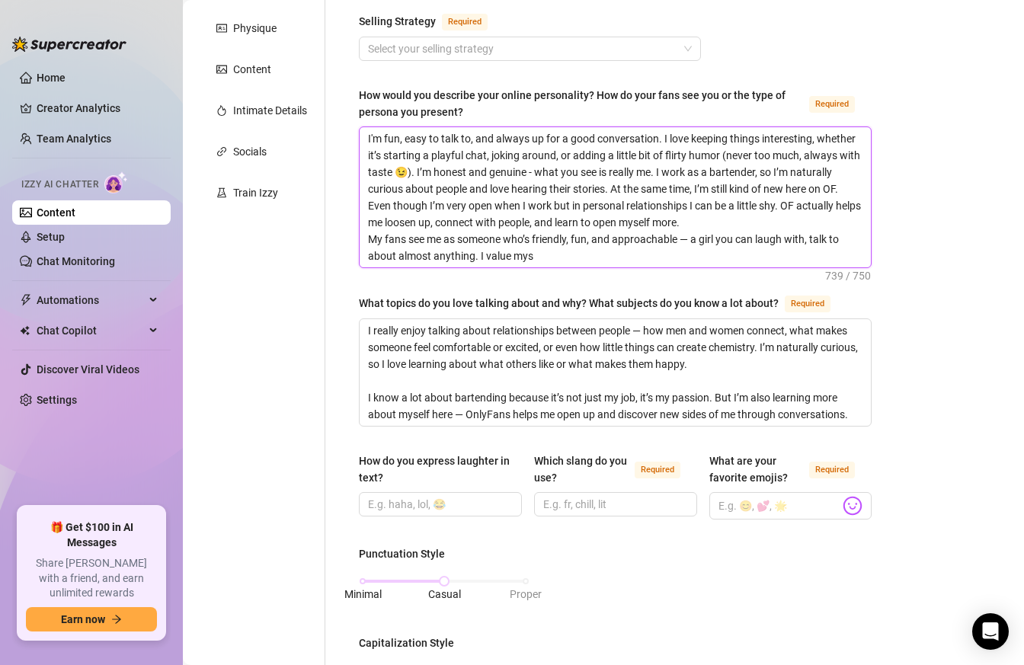
type textarea "I'm fun, easy to talk to, and always up for a good conversation. I love keeping…"
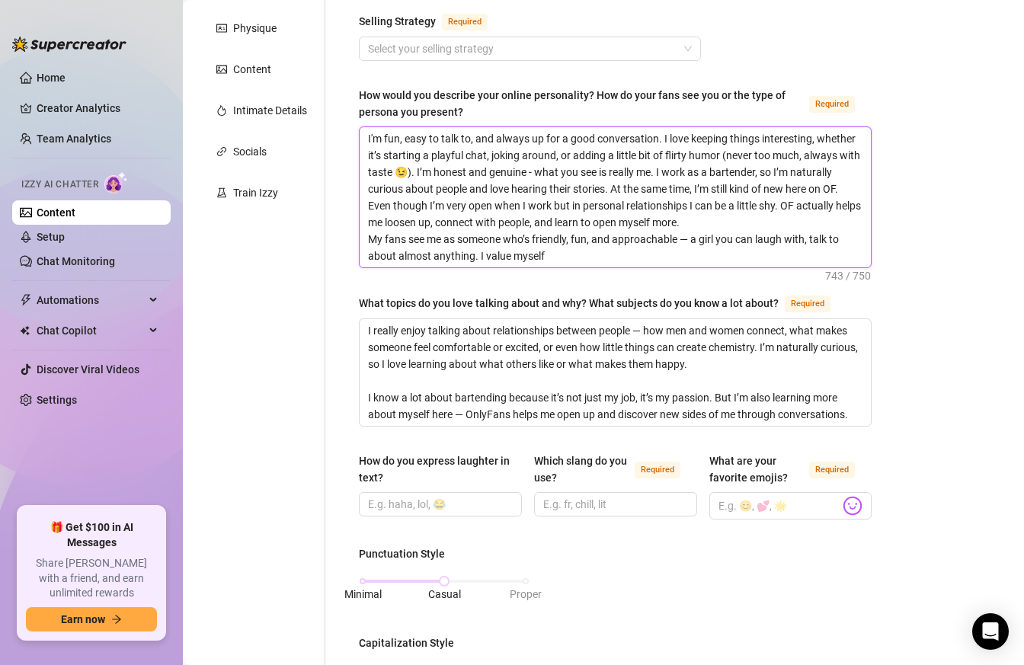
type textarea "I'm fun, easy to talk to, and always up for a good conversation. I love keeping…"
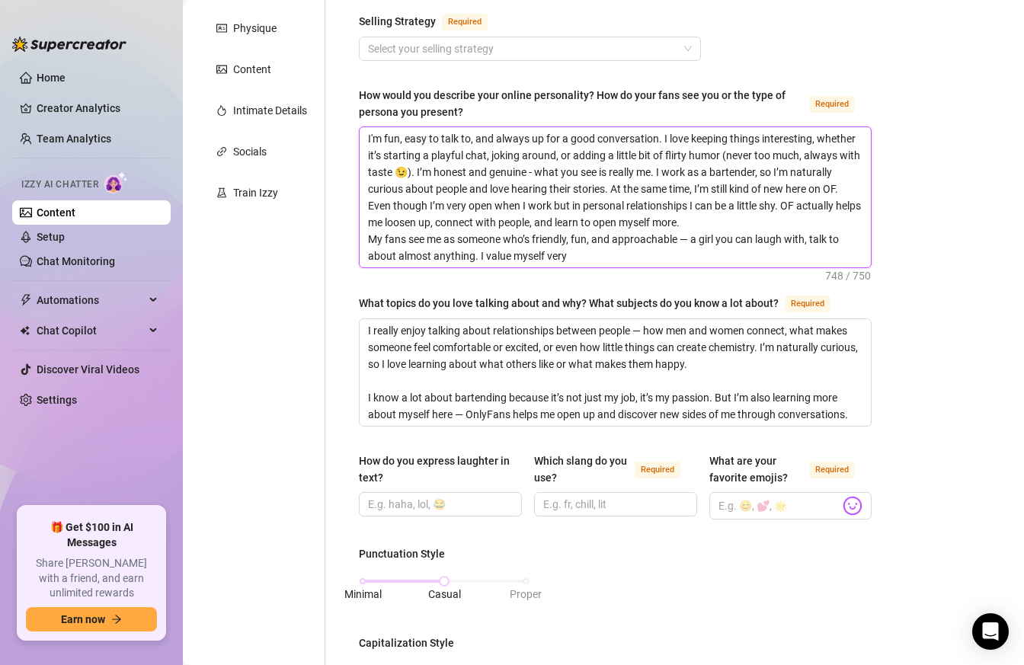
type textarea "I'm fun, easy to talk to, and always up for a good conversation. I love keeping…"
click at [673, 136] on textarea "I'm fun, easy to talk to, and always up for a good conversation. I love keeping…" at bounding box center [615, 197] width 511 height 140
type textarea "I'm fun, easy to talk to, and always up for a good conversation. I ove keeping …"
type textarea "I'm fun, easy to talk to, and always up for a good conversation. Iove keeping t…"
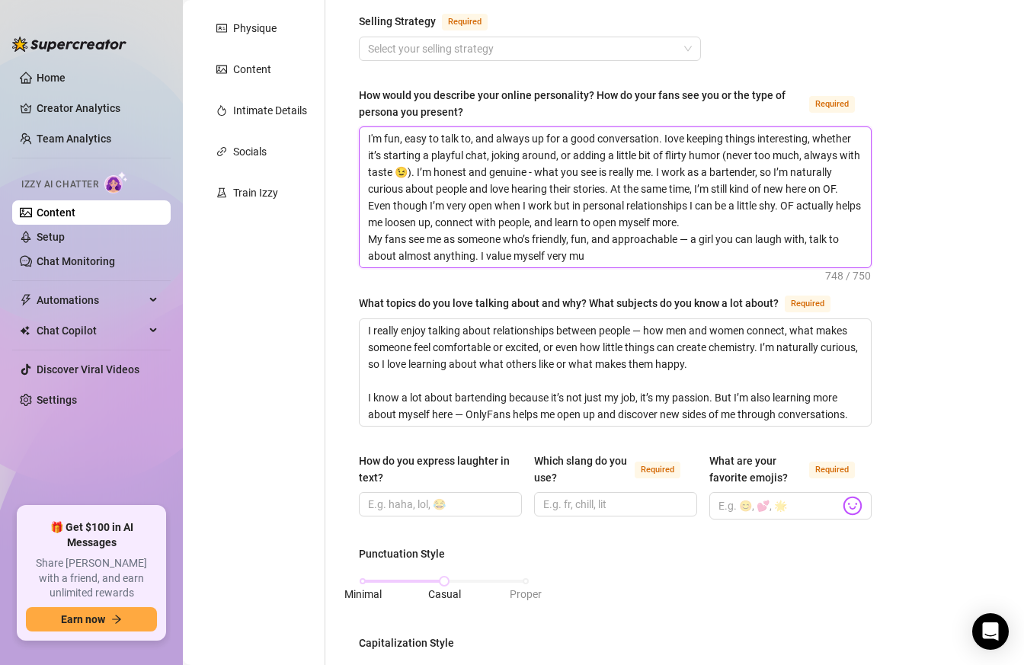
type textarea "I'm fun, easy to talk to, and always up for a good conversation. ove keeping th…"
type textarea "I'm fun, easy to talk to, and always up for a good conversation. Love keeping t…"
click at [614, 265] on textarea "I'm fun, easy to talk to, and always up for a good conversation. Love keeping t…" at bounding box center [615, 197] width 511 height 140
type textarea "I'm fun, easy to talk to, and always up for a good conversation. Love keeping t…"
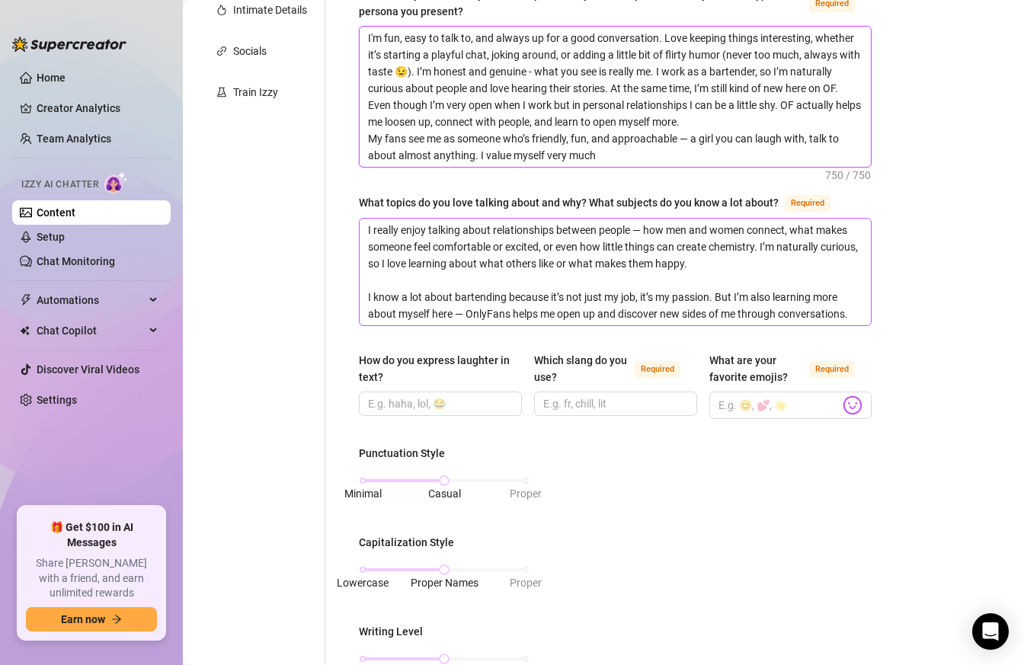
scroll to position [368, 0]
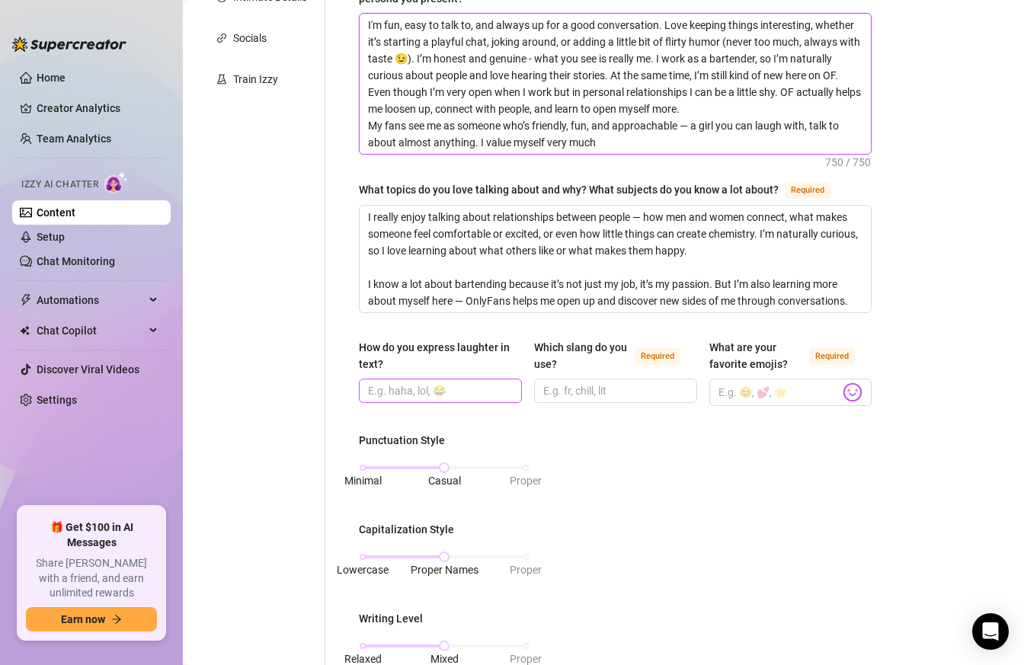
type textarea "I'm fun, easy to talk to, and always up for a good conversation. Love keeping t…"
click at [467, 385] on input "How do you express laughter in text?" at bounding box center [439, 391] width 142 height 17
drag, startPoint x: 401, startPoint y: 389, endPoint x: 411, endPoint y: 389, distance: 9.9
click at [411, 389] on input "haha, 😁" at bounding box center [439, 391] width 142 height 17
click at [418, 390] on input "haha, 😁" at bounding box center [439, 391] width 142 height 17
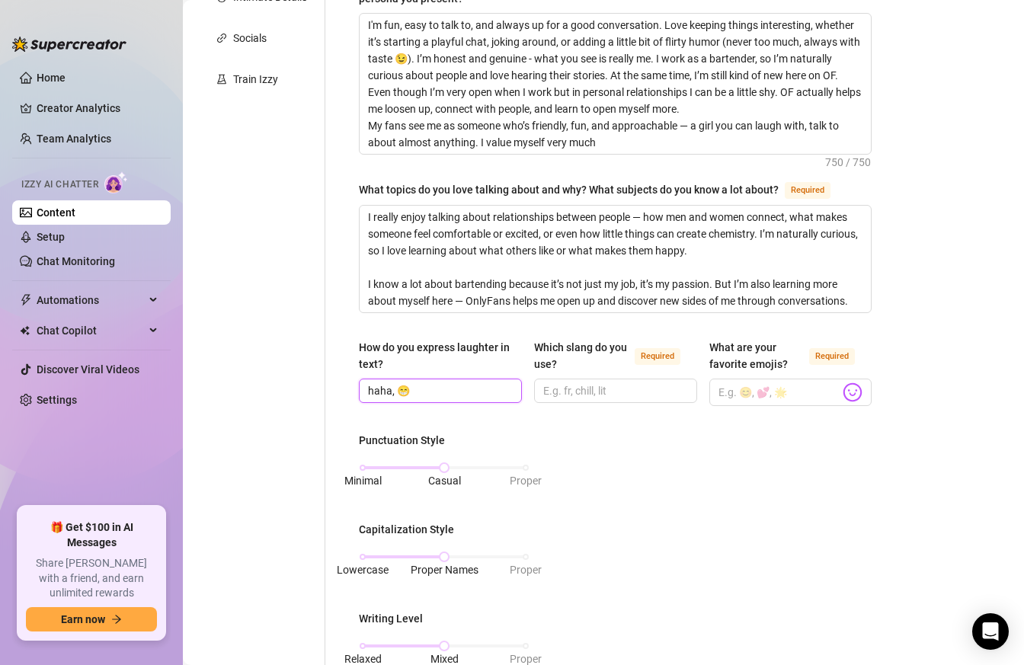
paste input "😁"
type input "haha, 😁😁😁"
click at [508, 420] on div "What is your persona type? [PERSON_NAME] defines the distinct image and persona…" at bounding box center [615, 461] width 513 height 1339
click at [630, 393] on input "Which slang do you use? Required" at bounding box center [614, 391] width 142 height 17
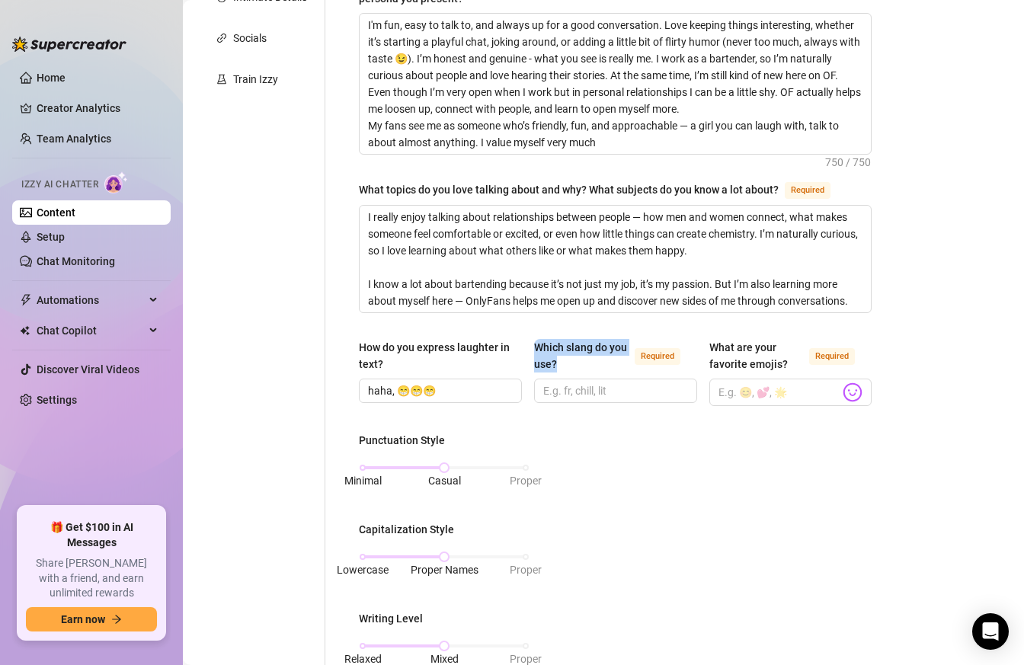
drag, startPoint x: 581, startPoint y: 362, endPoint x: 534, endPoint y: 345, distance: 49.4
click at [534, 345] on div "Which slang do you use?" at bounding box center [581, 356] width 95 height 34
copy div "Which slang do you use?"
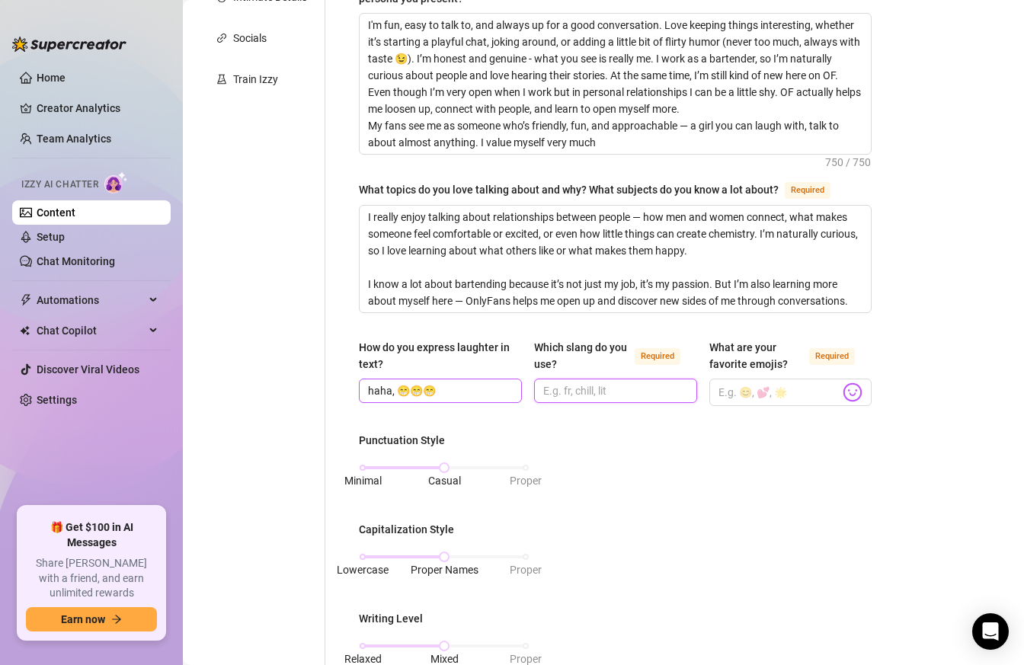
drag, startPoint x: 621, startPoint y: 393, endPoint x: 505, endPoint y: 391, distance: 116.6
click at [505, 391] on div "How do you express laughter in text? haha, 😁😁😁 Which slang do you use? Required…" at bounding box center [615, 379] width 513 height 81
click at [636, 384] on input "Which slang do you use? Required" at bounding box center [614, 391] width 142 height 17
click at [595, 388] on input "Which slang do you use? Required" at bounding box center [614, 391] width 142 height 17
paste input "fr, lol, omg, chill, lit, brb, tbh, btw"
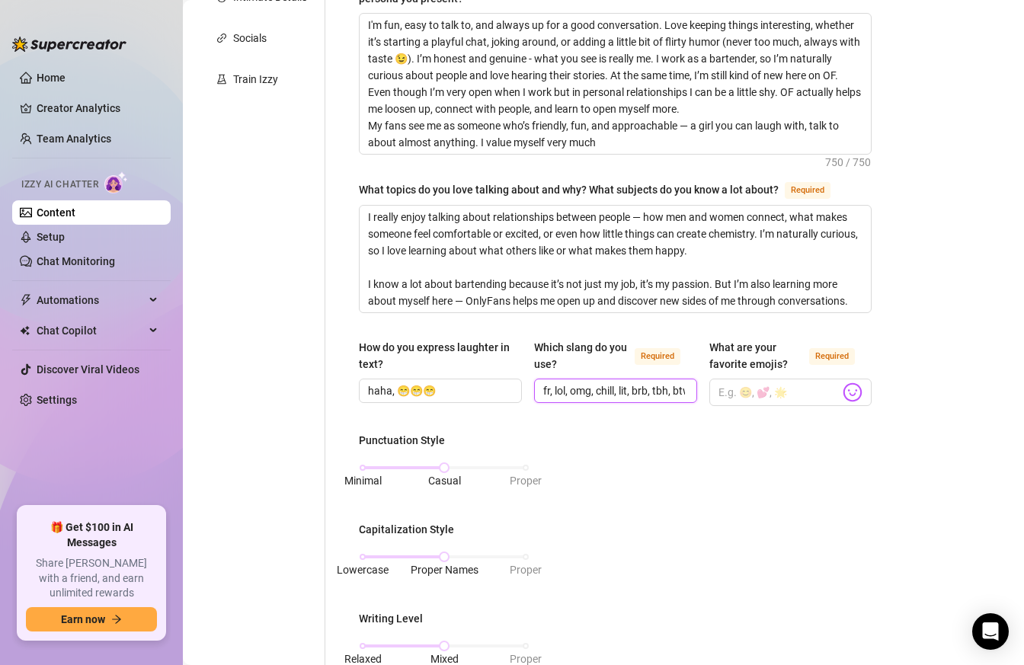
scroll to position [0, 7]
click at [548, 386] on input "fr, lol, omg, chill, lit, brb, tbh, btw" at bounding box center [614, 391] width 142 height 17
type input "fr, lol, omg, chill, lit, brb, tbh, btw"
click at [752, 390] on input "What are your favorite emojis? Required" at bounding box center [780, 393] width 122 height 20
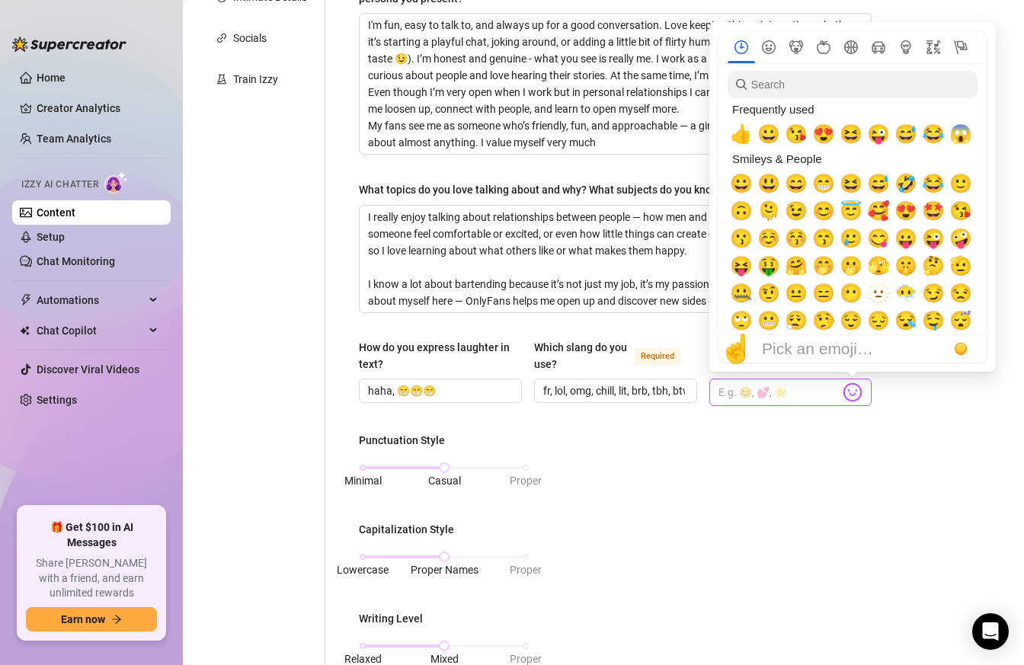
click at [852, 391] on img at bounding box center [853, 393] width 20 height 20
click at [903, 137] on span "😅" at bounding box center [906, 133] width 23 height 21
click at [824, 178] on span "😁" at bounding box center [824, 183] width 23 height 21
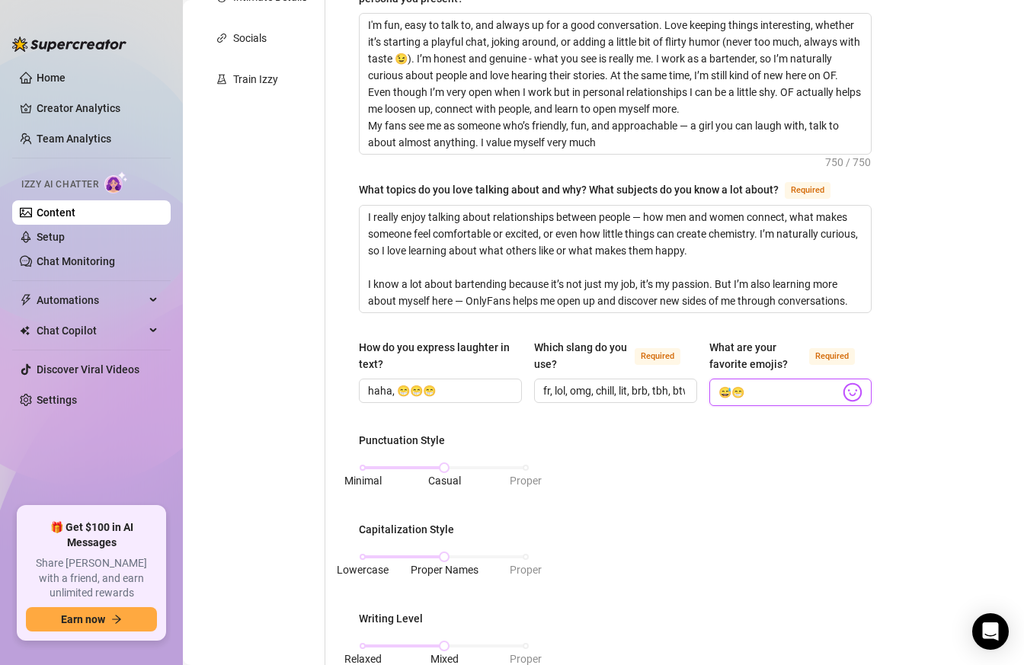
click at [784, 389] on input "😅😁" at bounding box center [780, 393] width 122 height 20
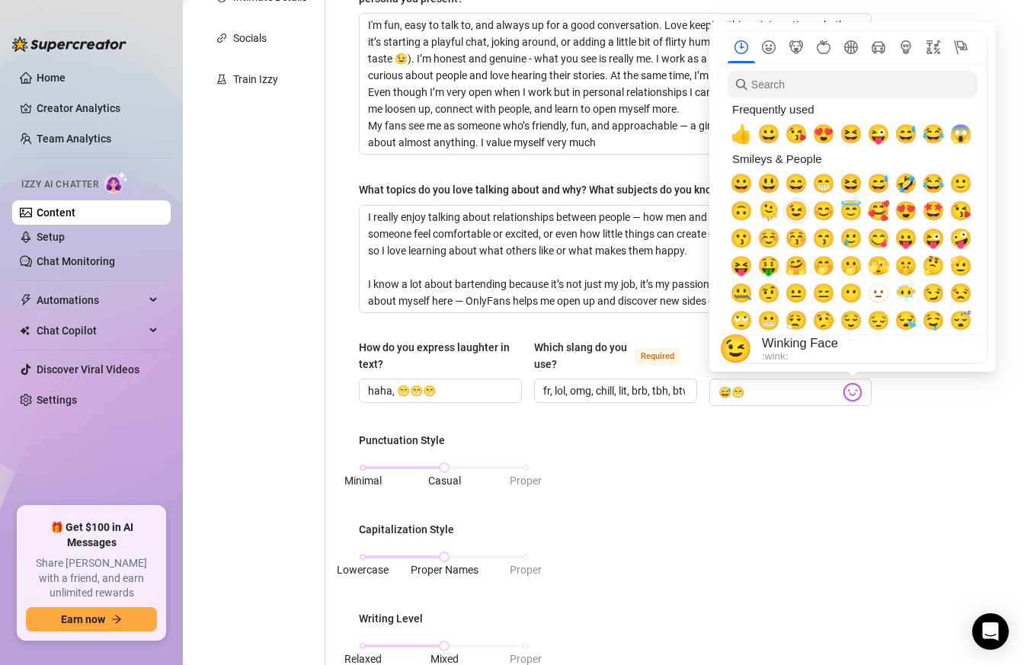
click at [798, 213] on span "😉" at bounding box center [796, 210] width 23 height 21
click at [878, 242] on span "😋" at bounding box center [878, 238] width 23 height 21
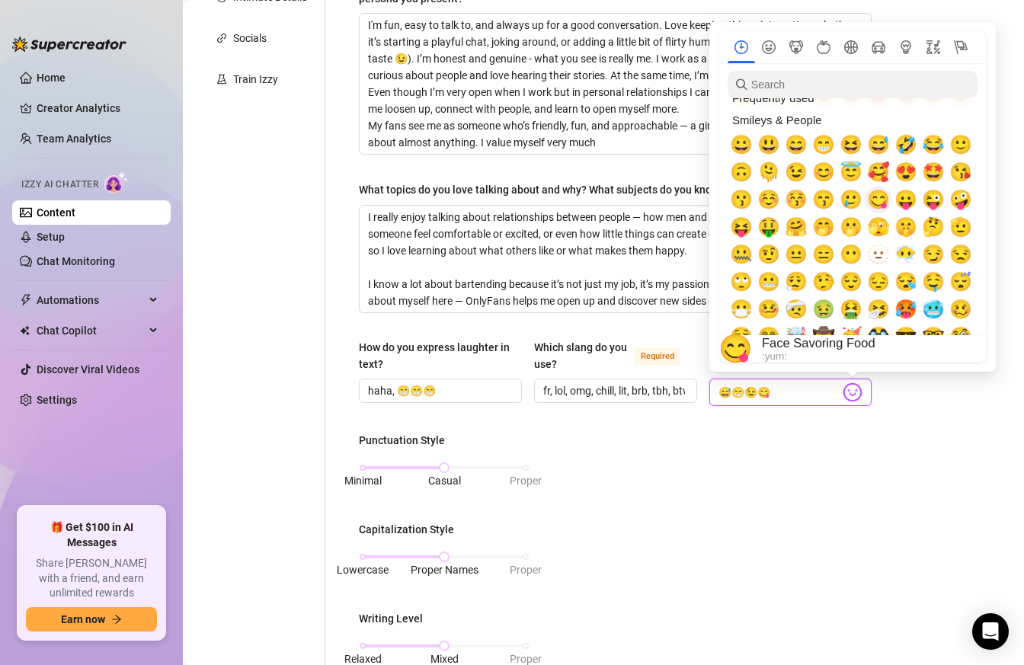
scroll to position [61, 0]
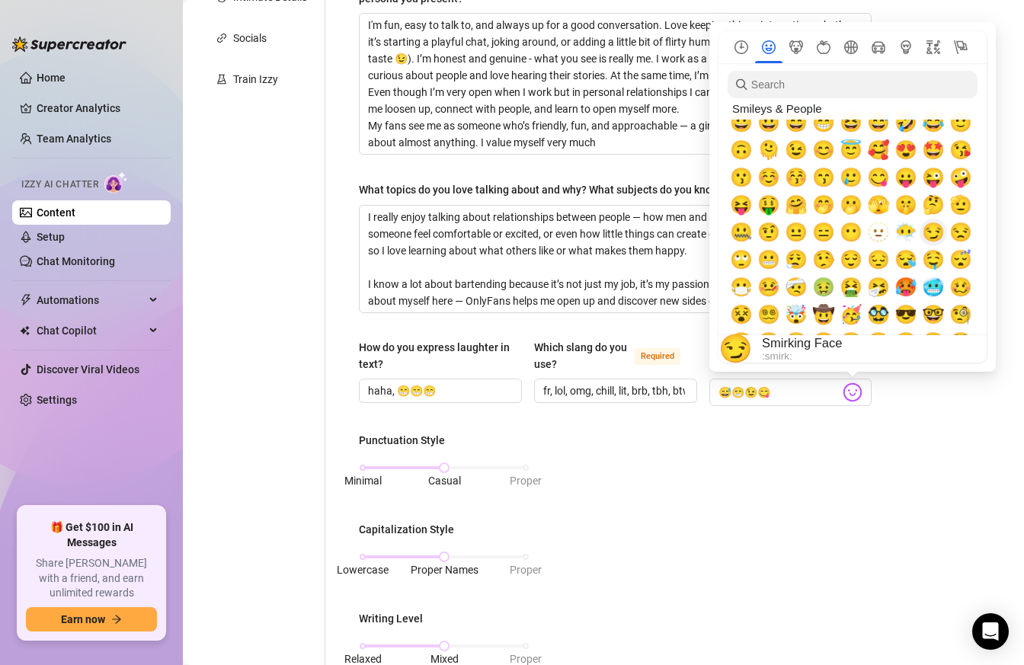
click at [938, 231] on span "😏" at bounding box center [933, 232] width 23 height 21
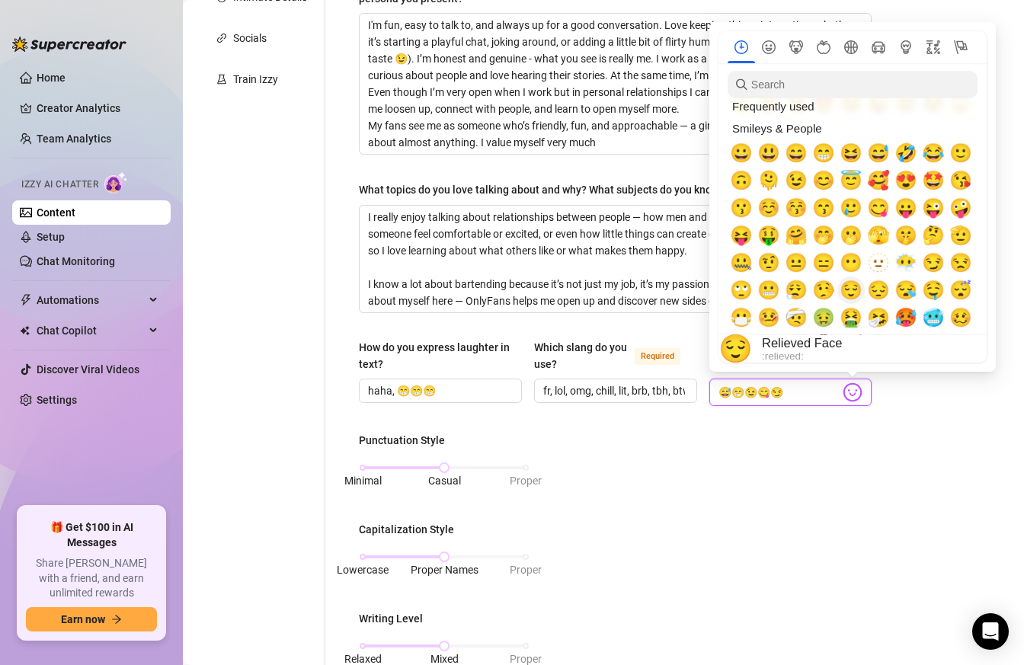
scroll to position [24, 0]
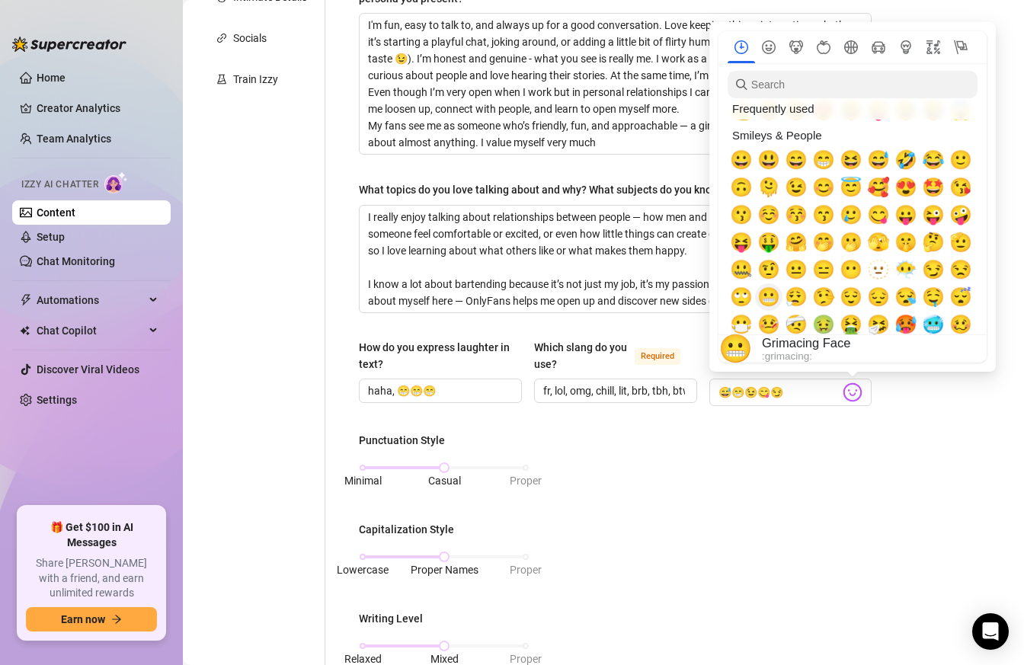
click at [778, 296] on span "😬" at bounding box center [769, 297] width 23 height 21
click at [853, 185] on span "😇" at bounding box center [851, 187] width 23 height 21
click at [883, 181] on span "🥰" at bounding box center [878, 187] width 23 height 21
click at [828, 243] on span "🤭" at bounding box center [824, 242] width 23 height 21
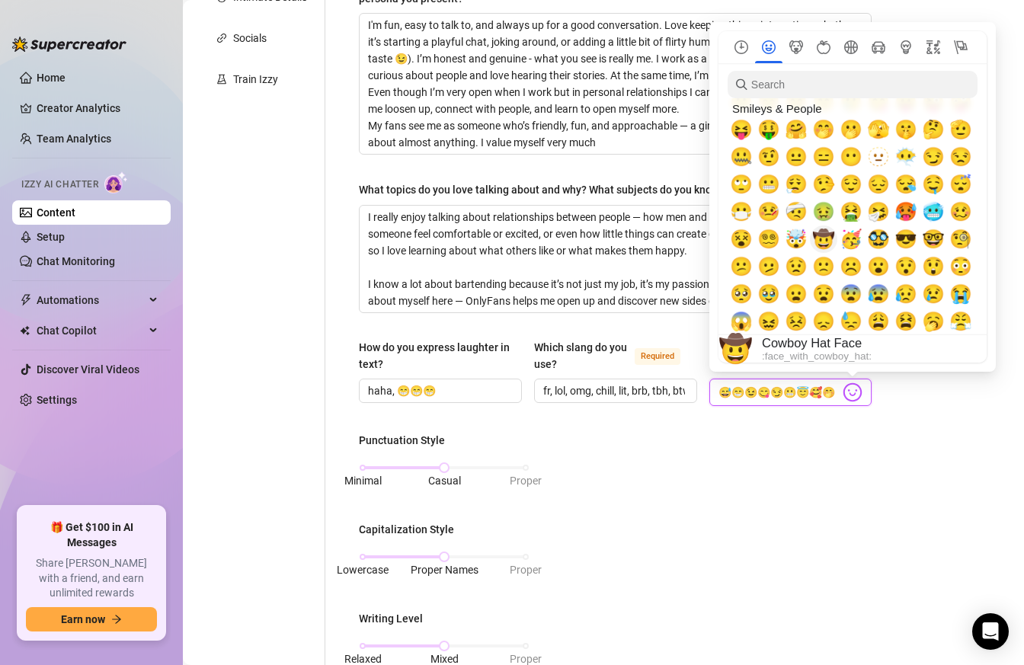
scroll to position [161, 0]
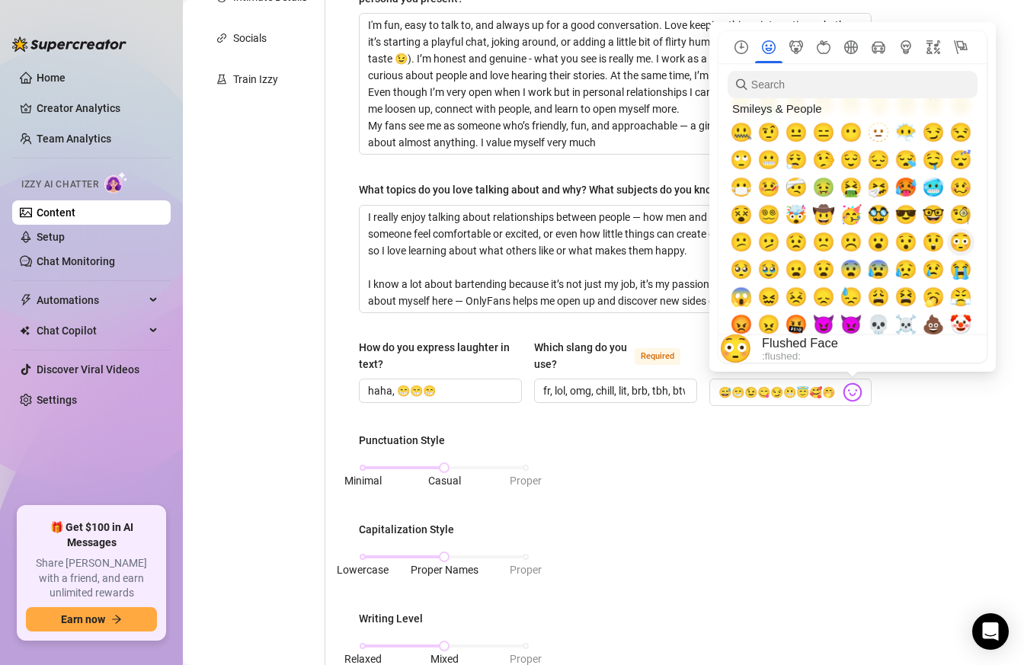
click at [964, 245] on span "😳" at bounding box center [961, 242] width 23 height 21
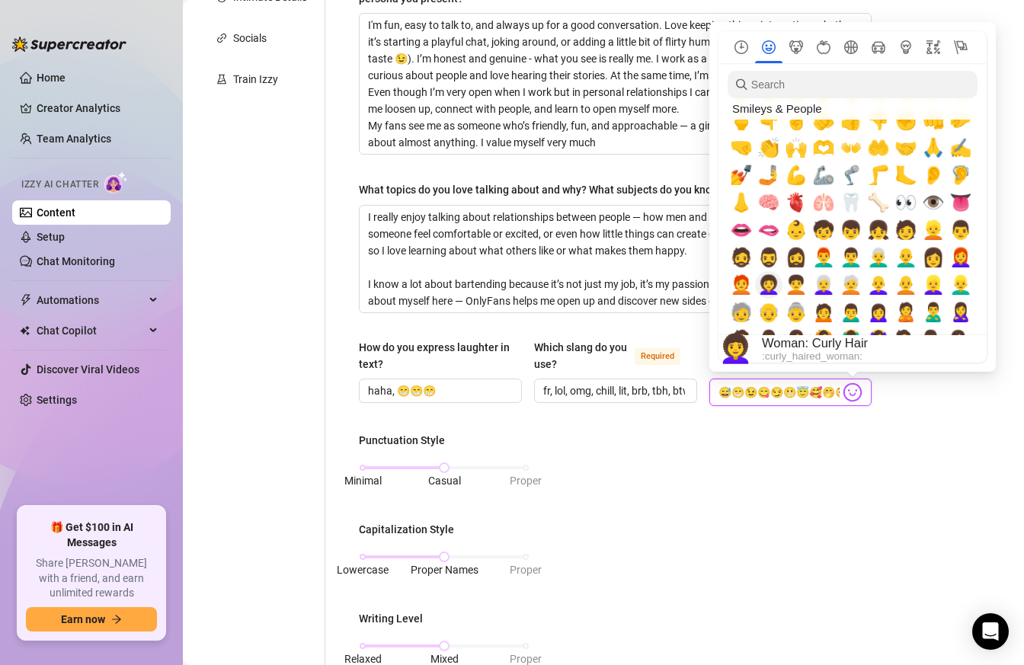
scroll to position [509, 0]
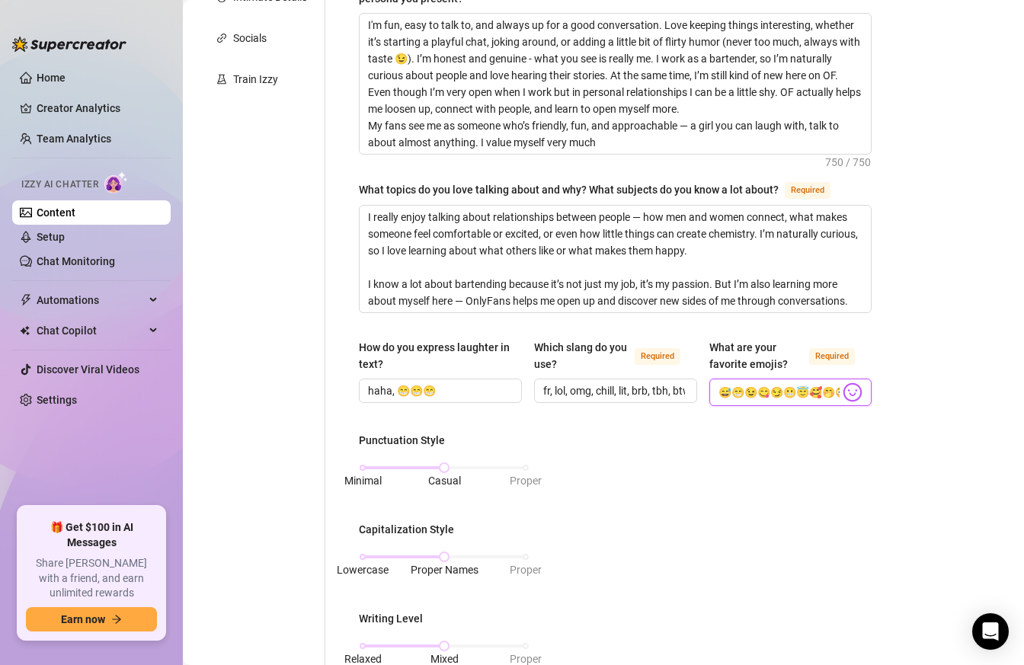
type input "😅😁😉😋😏😬😇🥰🤭😳"
click at [798, 458] on div "Punctuation Style Minimal Casual Proper Capitalization Style Lowercase Proper N…" at bounding box center [615, 630] width 513 height 396
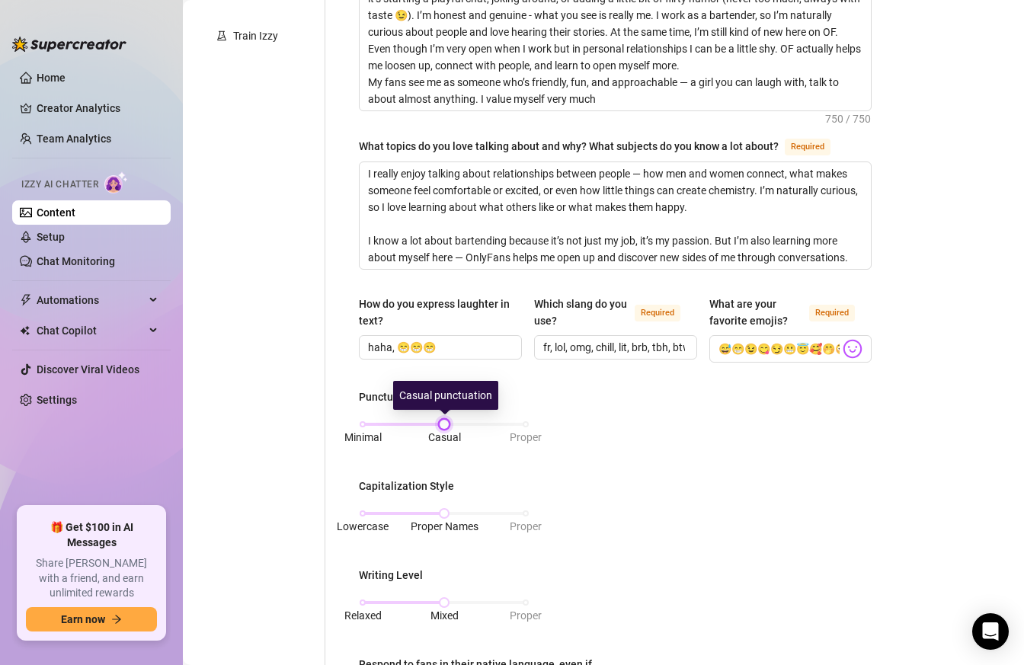
drag, startPoint x: 455, startPoint y: 421, endPoint x: 536, endPoint y: 422, distance: 80.8
click at [536, 422] on div "Punctuation Style Minimal Casual Proper Capitalization Style Lowercase Proper N…" at bounding box center [615, 587] width 513 height 396
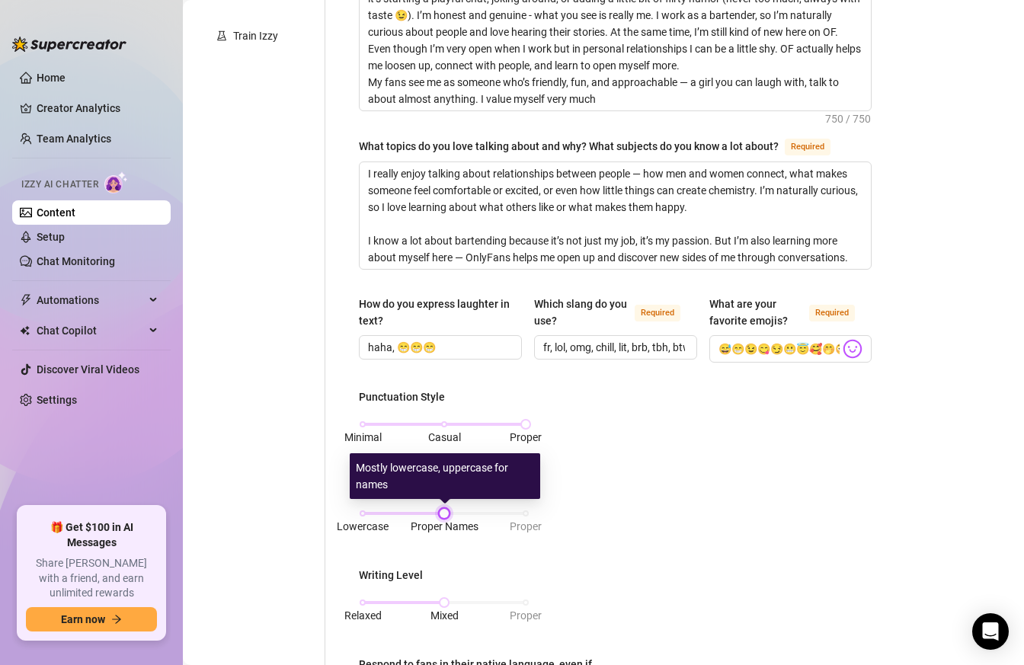
drag, startPoint x: 454, startPoint y: 511, endPoint x: 539, endPoint y: 511, distance: 84.6
click at [539, 511] on div "Punctuation Style Minimal Casual Proper Capitalization Style Lowercase Proper N…" at bounding box center [615, 587] width 513 height 396
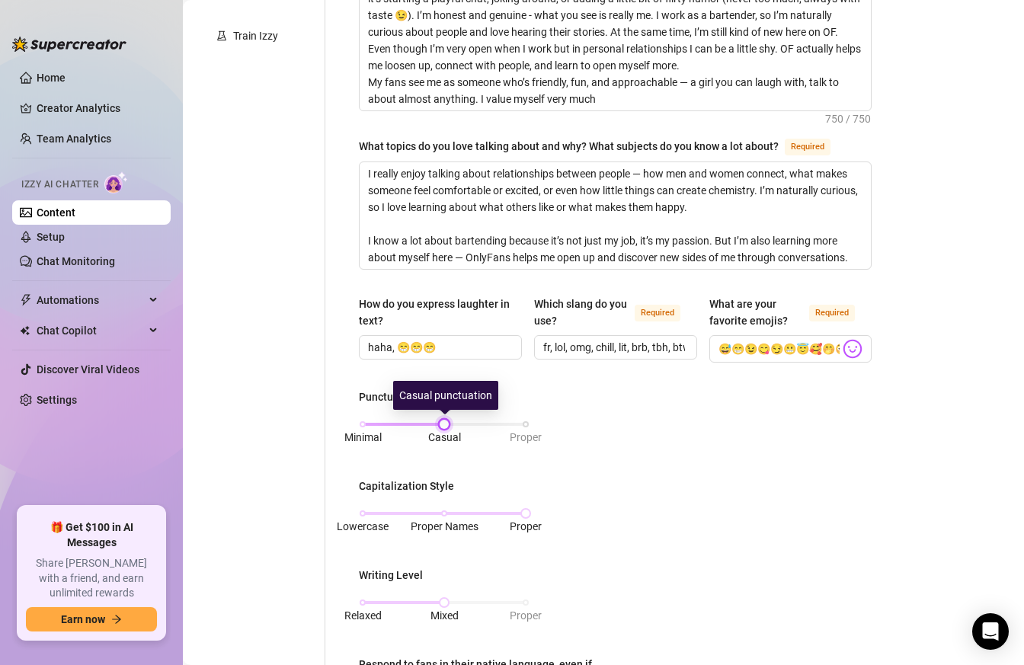
click at [450, 422] on div "Minimal Casual Proper" at bounding box center [444, 424] width 163 height 9
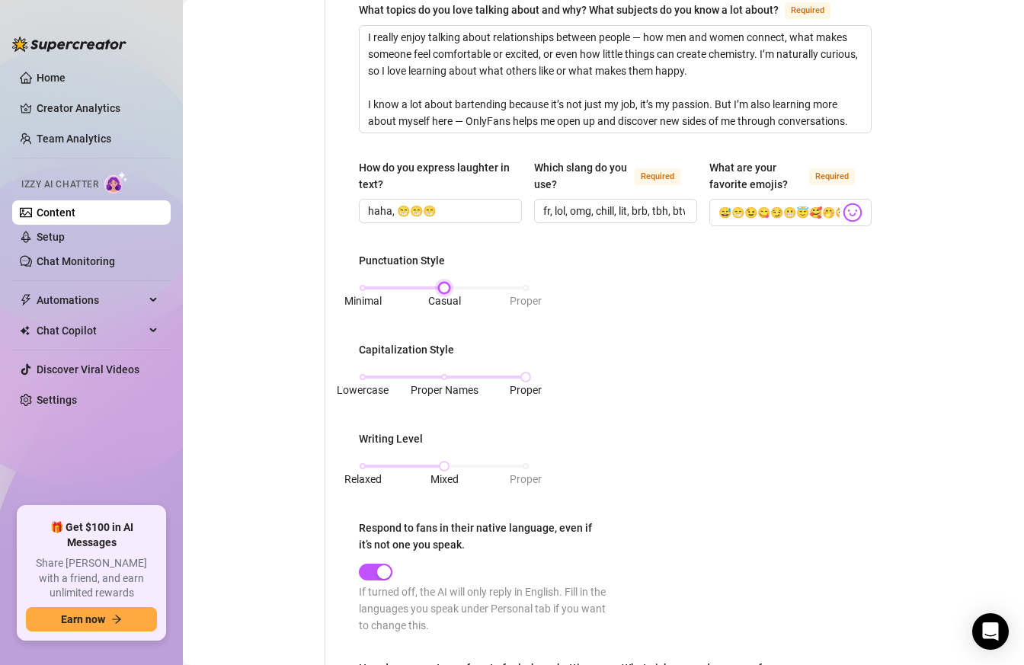
scroll to position [550, 0]
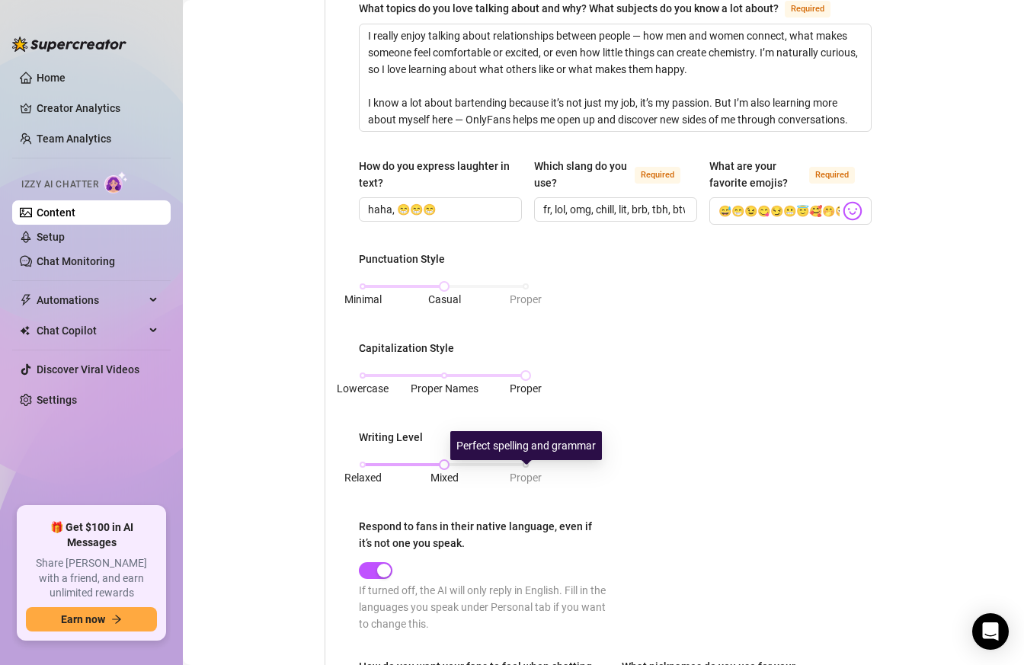
click at [527, 470] on span "Proper" at bounding box center [526, 478] width 32 height 17
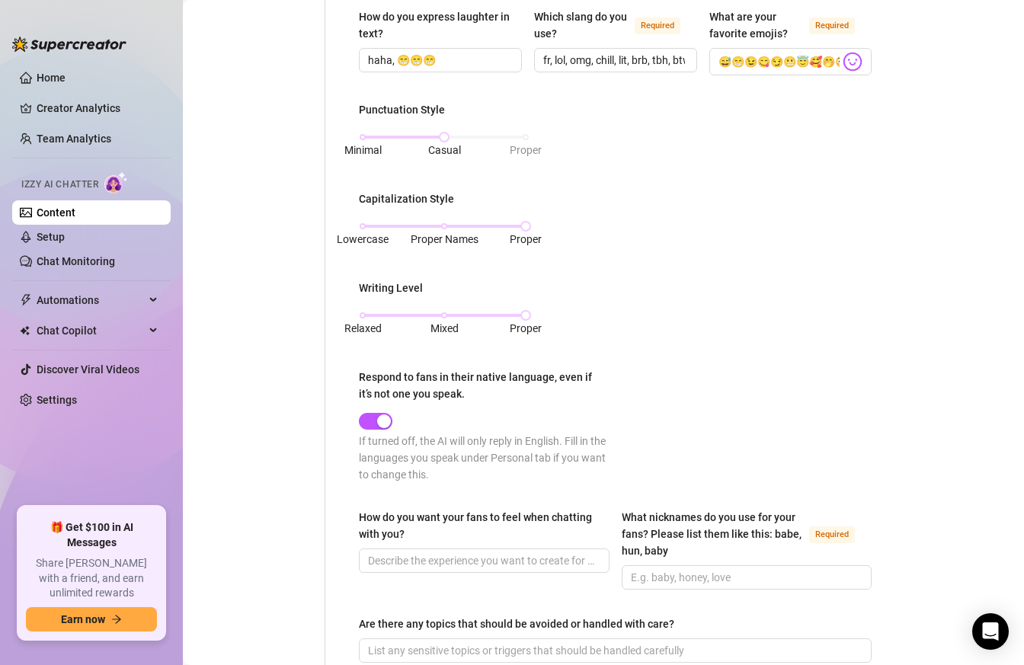
scroll to position [706, 0]
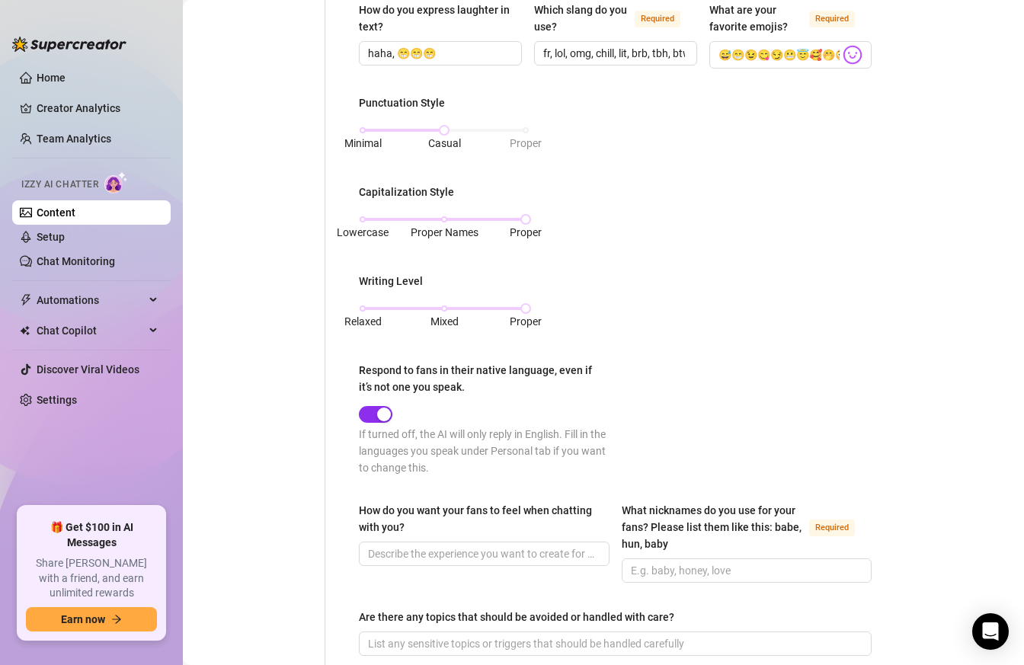
click at [370, 415] on span "button" at bounding box center [376, 414] width 34 height 17
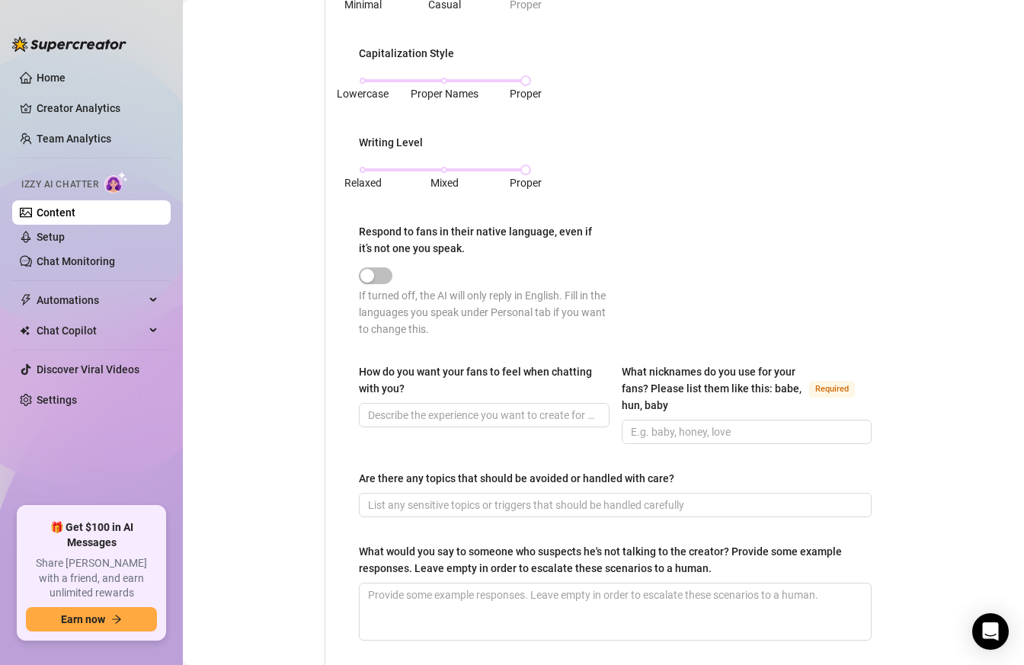
scroll to position [855, 0]
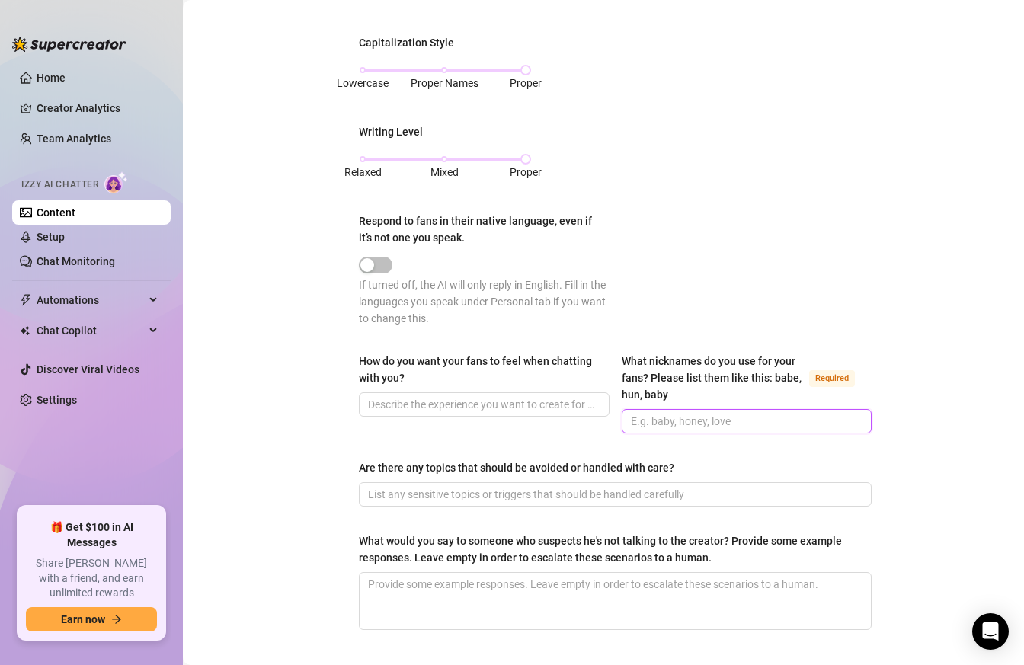
click at [661, 420] on input "What nicknames do you use for your fans? Please list them like this: babe, hun,…" at bounding box center [745, 421] width 229 height 17
click at [517, 399] on input "How do you want your fans to feel when chatting with you?" at bounding box center [482, 404] width 229 height 17
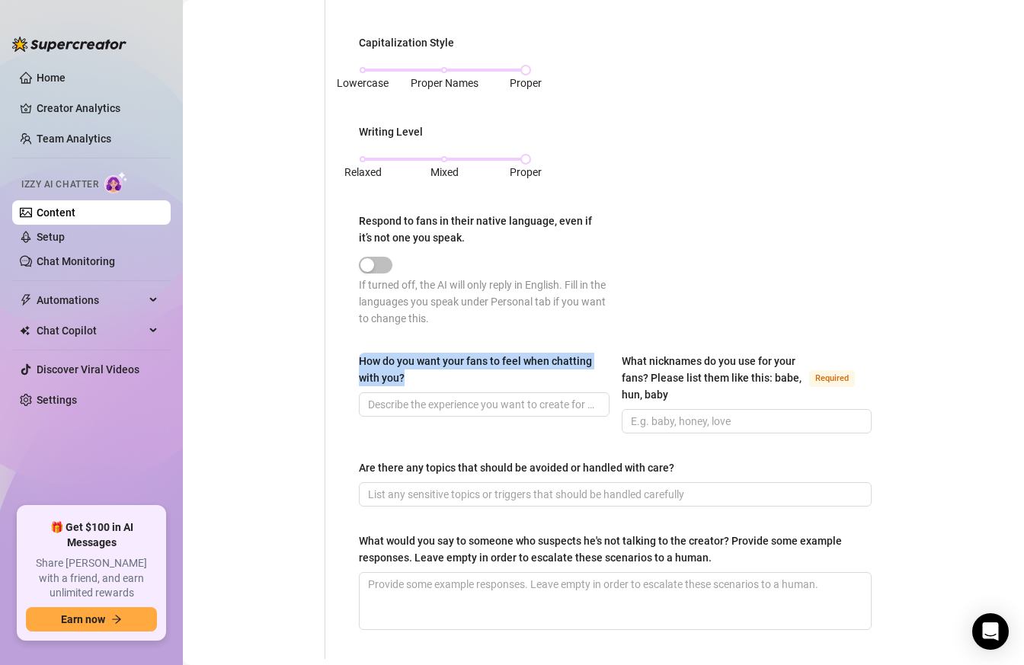
drag, startPoint x: 408, startPoint y: 380, endPoint x: 353, endPoint y: 366, distance: 56.6
copy div "How do you want your fans to feel when chatting with you?"
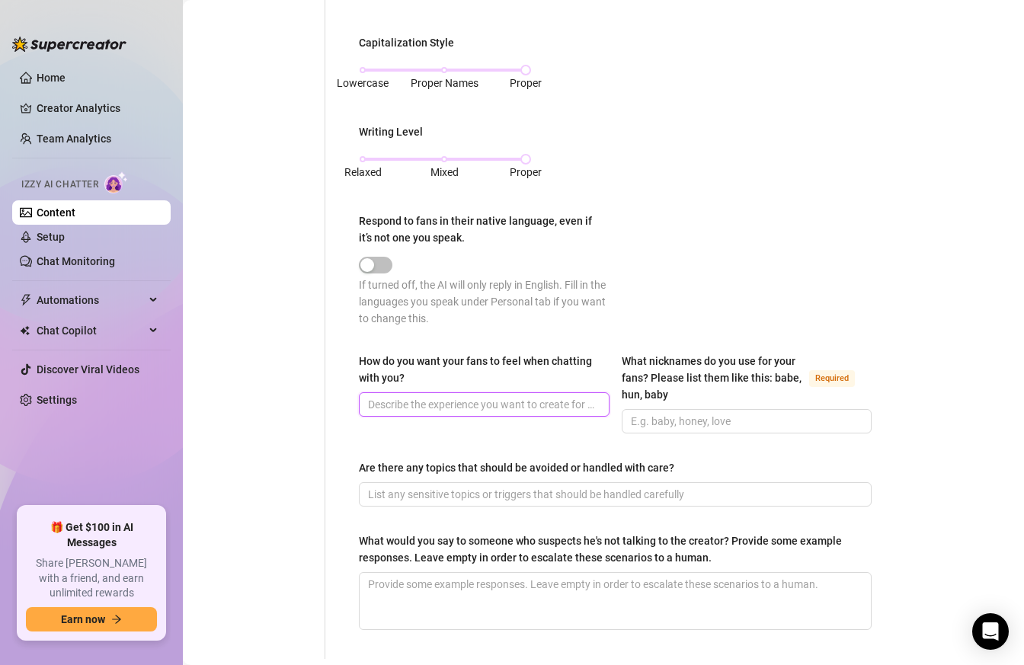
click at [529, 403] on input "How do you want your fans to feel when chatting with you?" at bounding box center [482, 404] width 229 height 17
paste input "I want my fans to feel relaxed, comfortable, and excited when they chat with me…"
type input "I want my fans to feel relaxed, comfortable, and excited when they chat with me…"
click at [431, 406] on input "How do you want your fans to feel when chatting with you?" at bounding box center [482, 404] width 229 height 17
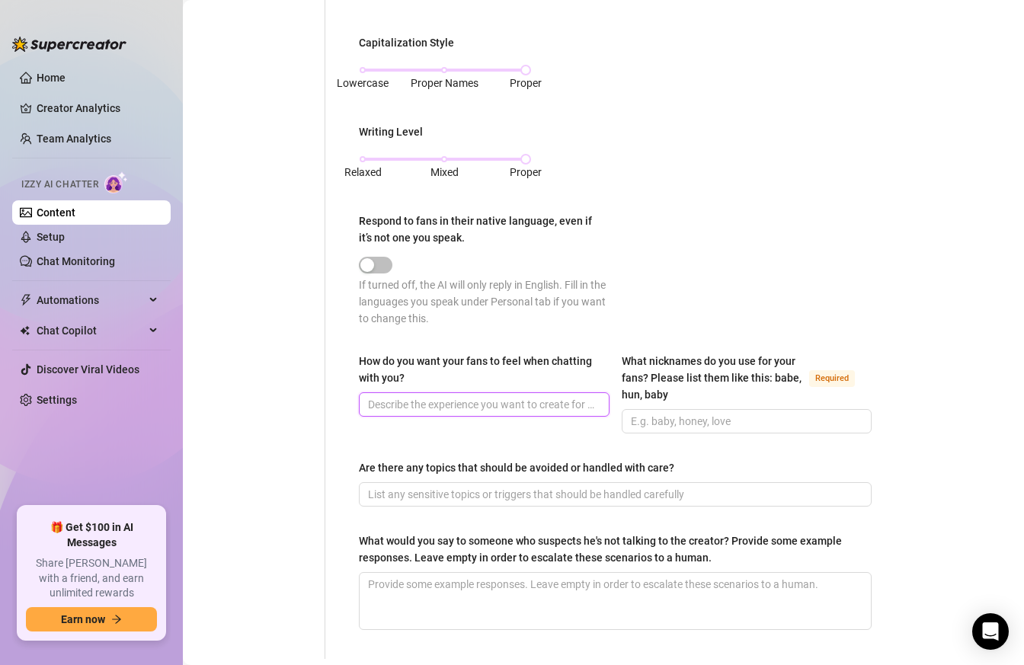
click at [431, 406] on input "How do you want your fans to feel when chatting with you?" at bounding box center [482, 404] width 229 height 17
paste input "That was fun, real, and a little bit addictive"
drag, startPoint x: 410, startPoint y: 402, endPoint x: 317, endPoint y: 402, distance: 93.0
click at [412, 405] on input "Feel fun, real, and a little bit addictive" at bounding box center [482, 404] width 229 height 17
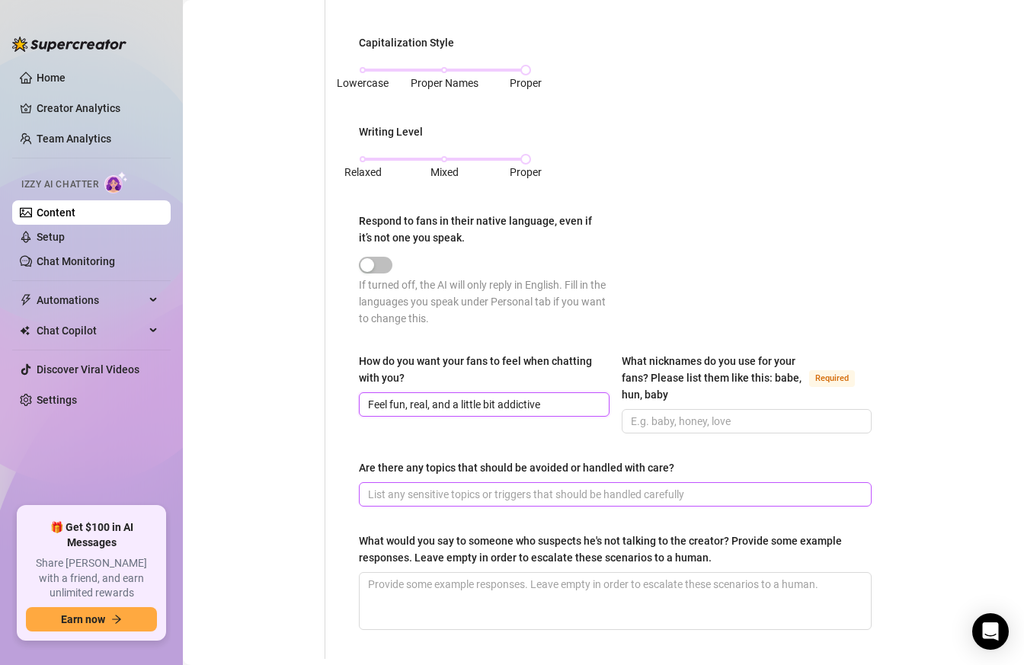
type input "Feel fun, real, and a little bit addictive"
click at [470, 483] on span at bounding box center [615, 495] width 513 height 24
click at [472, 492] on input "Are there any topics that should be avoided or handled with care?" at bounding box center [614, 494] width 492 height 17
type input "War, connecting on other platforms"
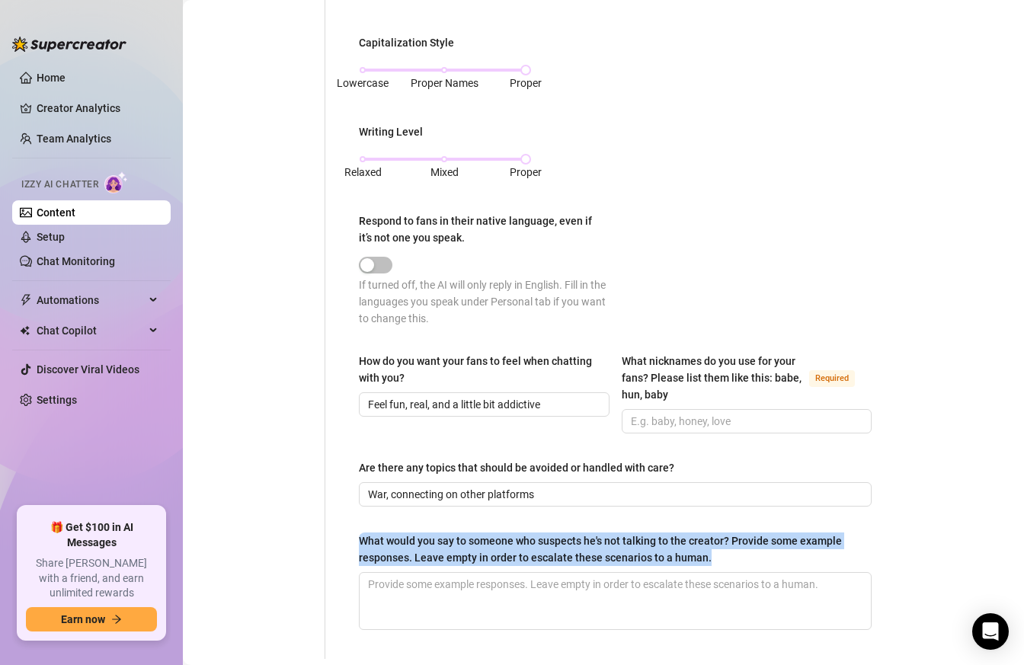
drag, startPoint x: 356, startPoint y: 535, endPoint x: 707, endPoint y: 556, distance: 352.0
copy div "What would you say to someone who suspects he's not talking to the creator? Pro…"
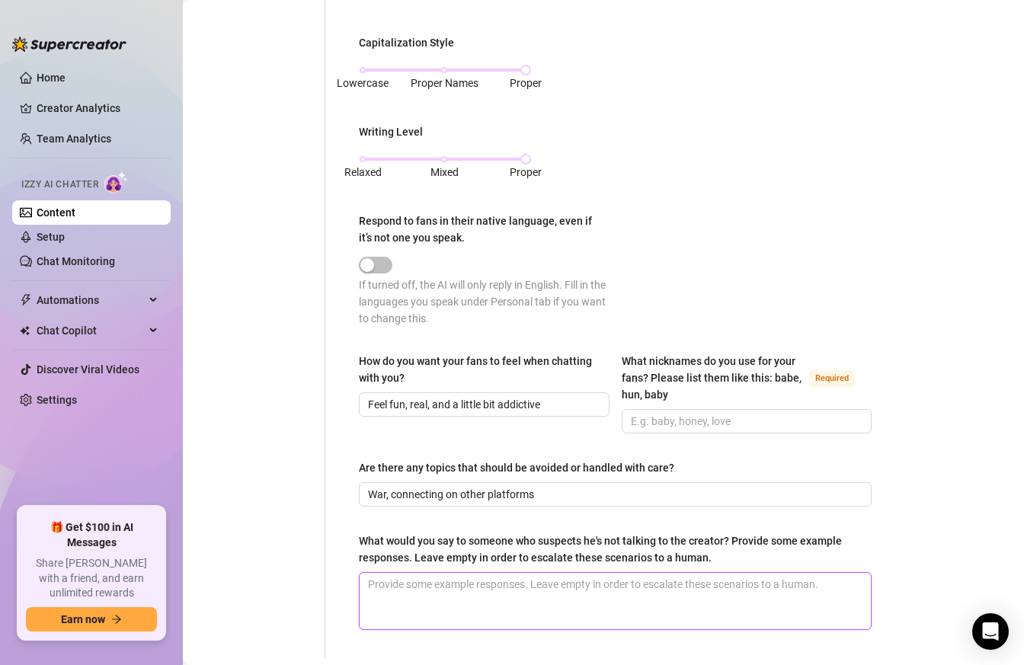
click at [441, 604] on textarea "What would you say to someone who suspects he's not talking to the creator? Pro…" at bounding box center [615, 601] width 511 height 56
click at [406, 611] on textarea "What would you say to someone who suspects he's not talking to the creator? Pro…" at bounding box center [615, 601] width 511 height 56
paste textarea "Not gonna lie, I’ve never been asked anything like this before 😅."
type textarea "Not gonna lie, I’ve never been asked anything like this before 😅."
click at [367, 582] on textarea "Not gonna lie, I’ve never been asked anything like this before 😅." at bounding box center [615, 601] width 511 height 56
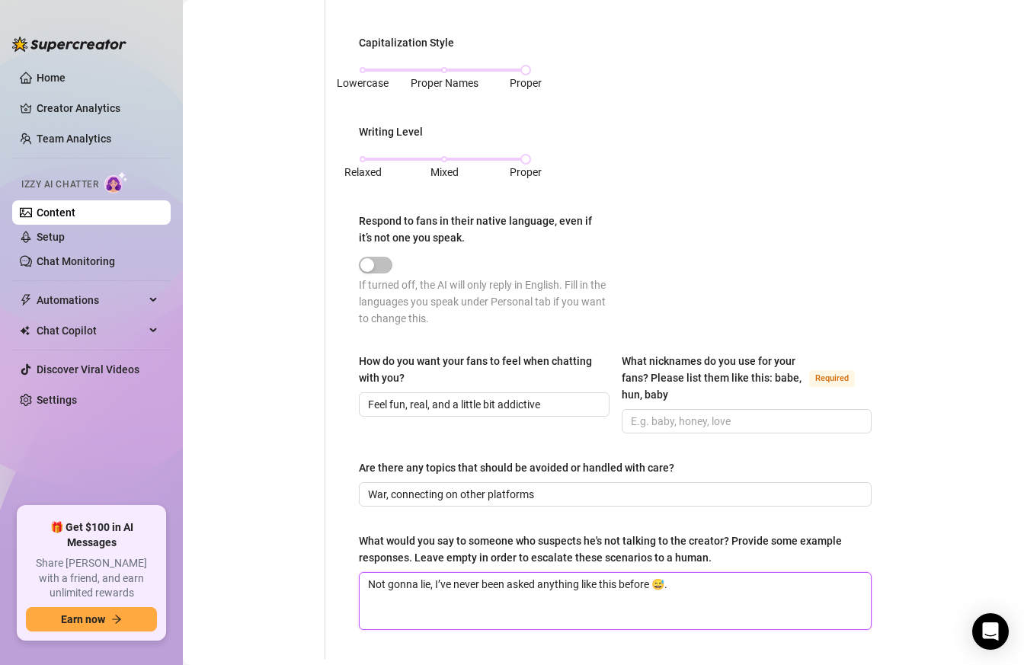
type textarea "1Not gonna lie, I’ve never been asked anything like this before 😅."
type textarea "1&Not gonna lie, I’ve never been asked anything like this before 😅."
type textarea "1& Not gonna lie, I’ve never been asked anything like this before 😅."
click at [736, 579] on textarea "1. Not gonna lie, I’ve never been asked anything like this before 😅." at bounding box center [615, 601] width 511 height 56
click at [725, 592] on textarea "1. Not gonna lie, I’ve never been asked anything like this before 😅." at bounding box center [615, 601] width 511 height 56
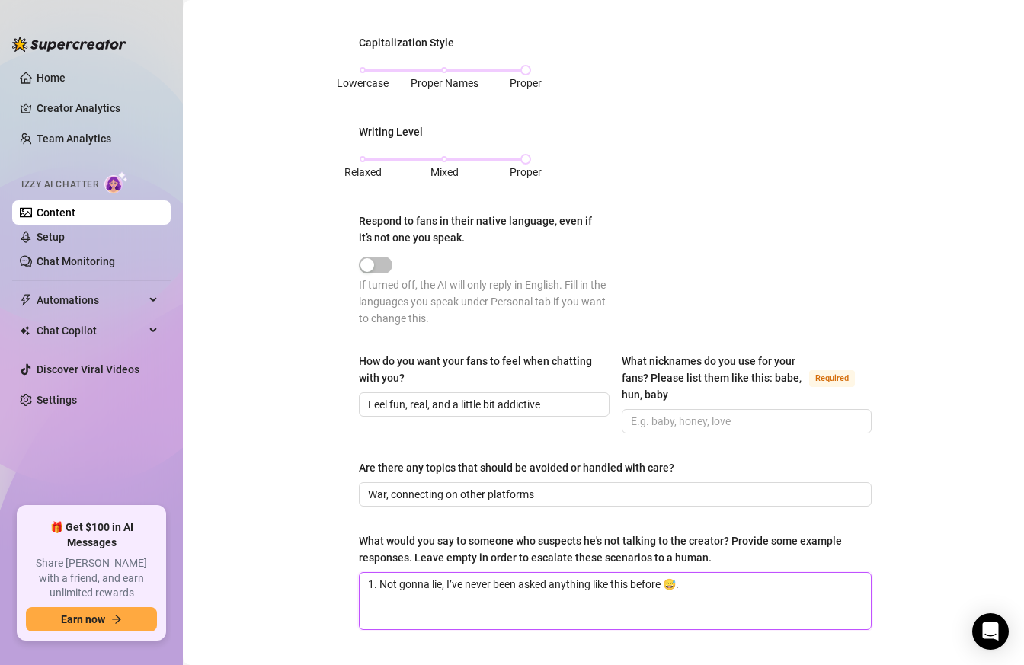
paste textarea "I’m not even sure what to say. Is that even a thing? I did go through ID verifi…"
click at [713, 595] on textarea "1. Not gonna lie, I’ve never been asked anything like this before 😅. I’m not ev…" at bounding box center [615, 601] width 511 height 56
paste textarea "Is there something else I need to do?"
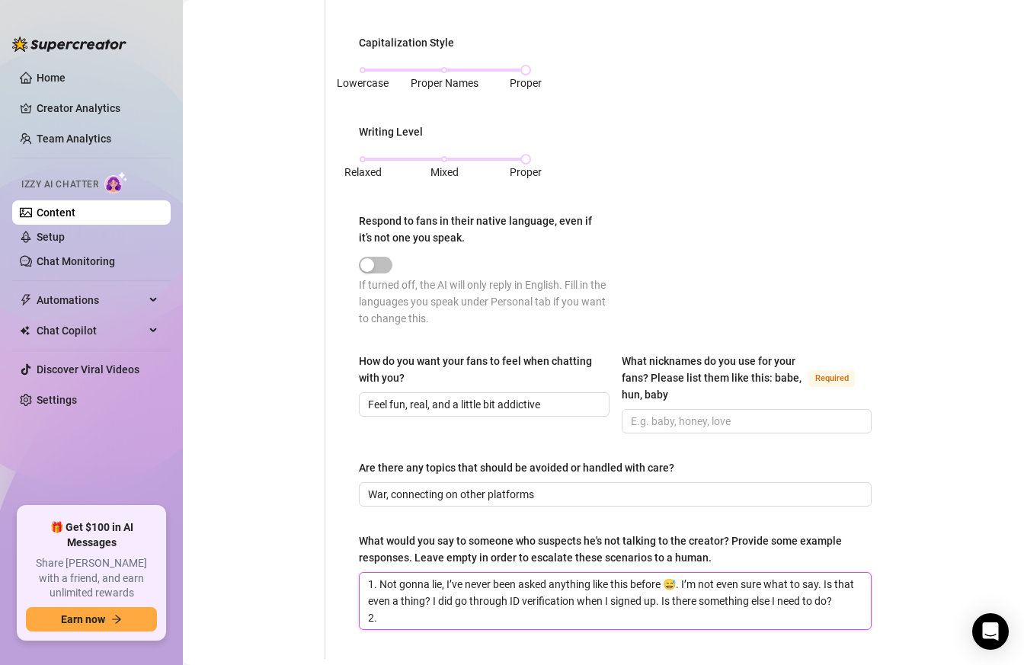
click at [460, 610] on textarea "1. Not gonna lie, I’ve never been asked anything like this before 😅. I’m not ev…" at bounding box center [615, 601] width 511 height 56
paste textarea "Wait—there are bots here? Seriously??"
click at [409, 616] on textarea "1. Not gonna lie, I’ve never been asked anything like this before 😅. I’m not ev…" at bounding box center [615, 601] width 511 height 56
click at [584, 614] on textarea "1. Not gonna lie, I’ve never been asked anything like this before 😅. I’m not ev…" at bounding box center [615, 601] width 511 height 56
click at [585, 614] on textarea "1. Not gonna lie, I’ve never been asked anything like this before 😅. I’m not ev…" at bounding box center [615, 601] width 511 height 56
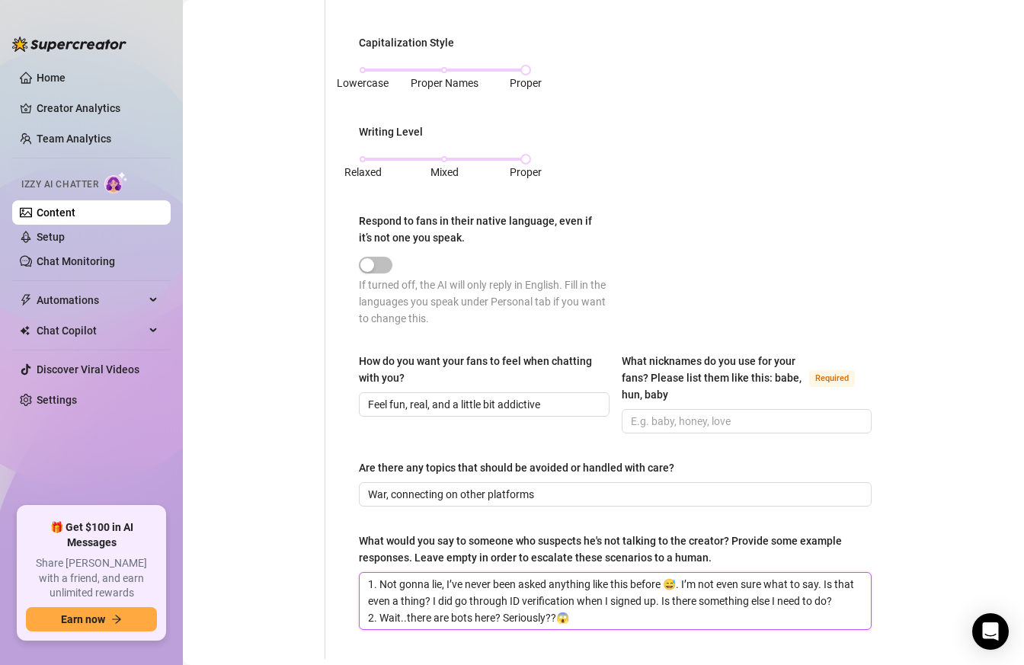
paste textarea "How do they even get past the system?"
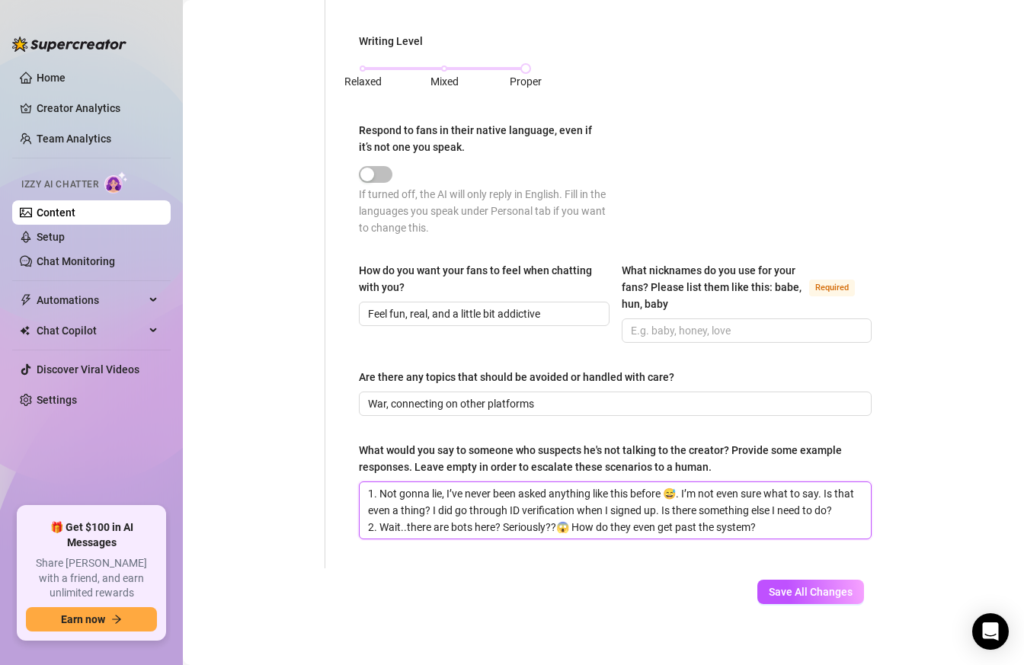
scroll to position [956, 0]
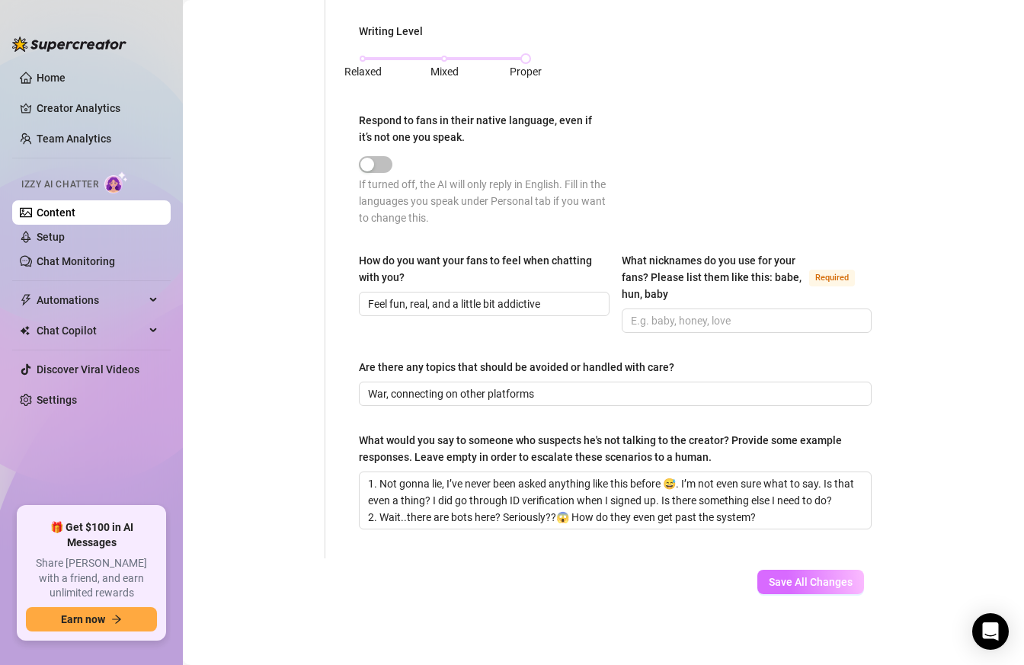
click at [816, 584] on span "Save All Changes" at bounding box center [811, 582] width 84 height 12
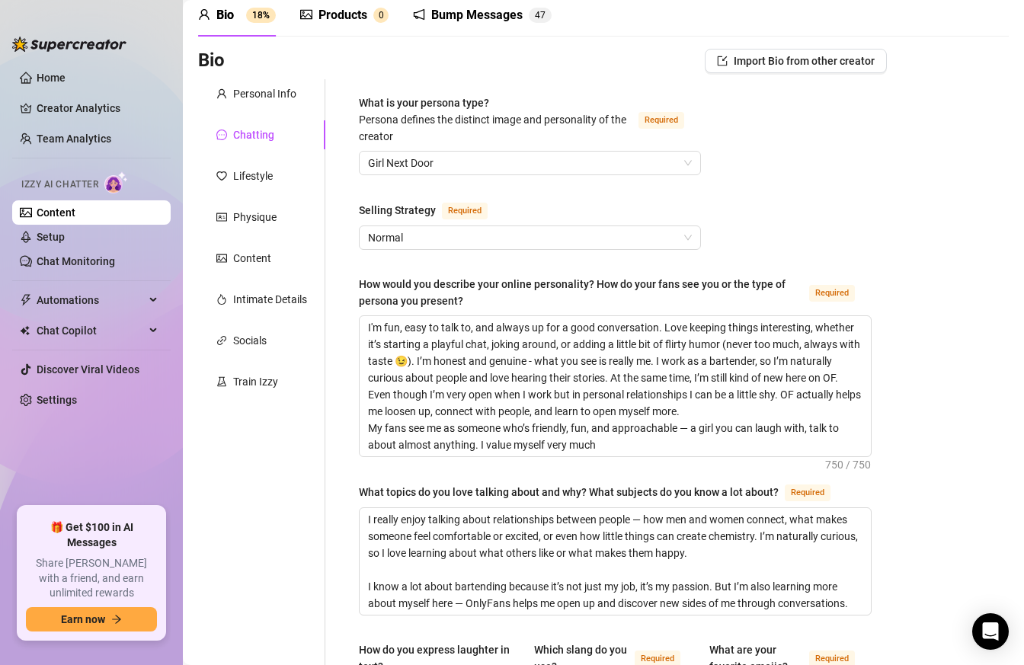
scroll to position [0, 0]
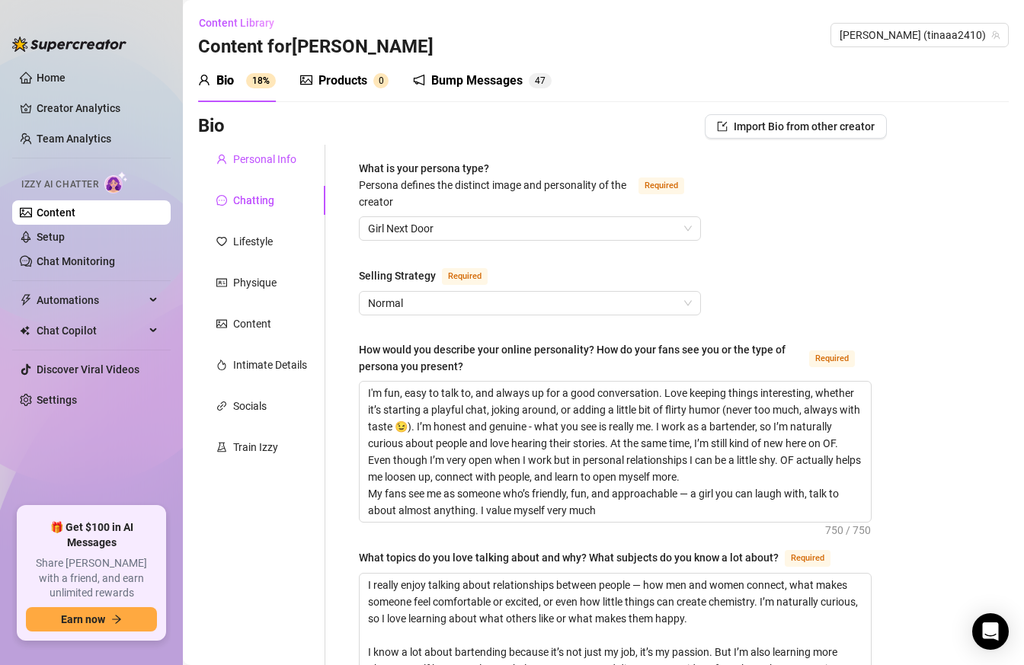
click at [264, 155] on div "Personal Info" at bounding box center [264, 159] width 63 height 17
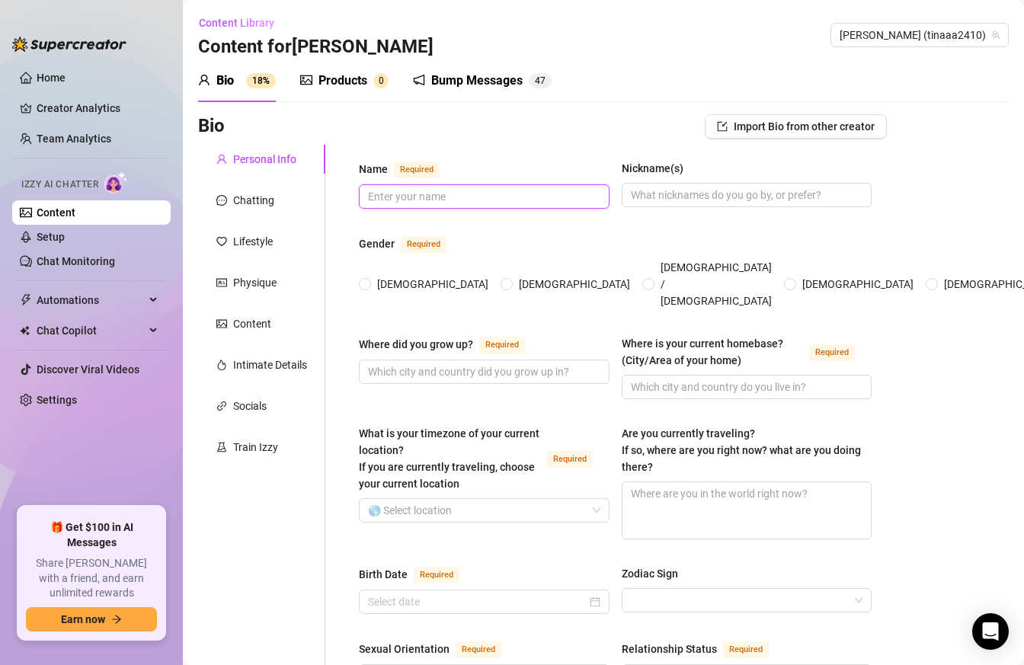
click at [441, 198] on input "Name Required" at bounding box center [482, 196] width 229 height 17
click at [366, 281] on input "[DEMOGRAPHIC_DATA]" at bounding box center [366, 286] width 6 height 10
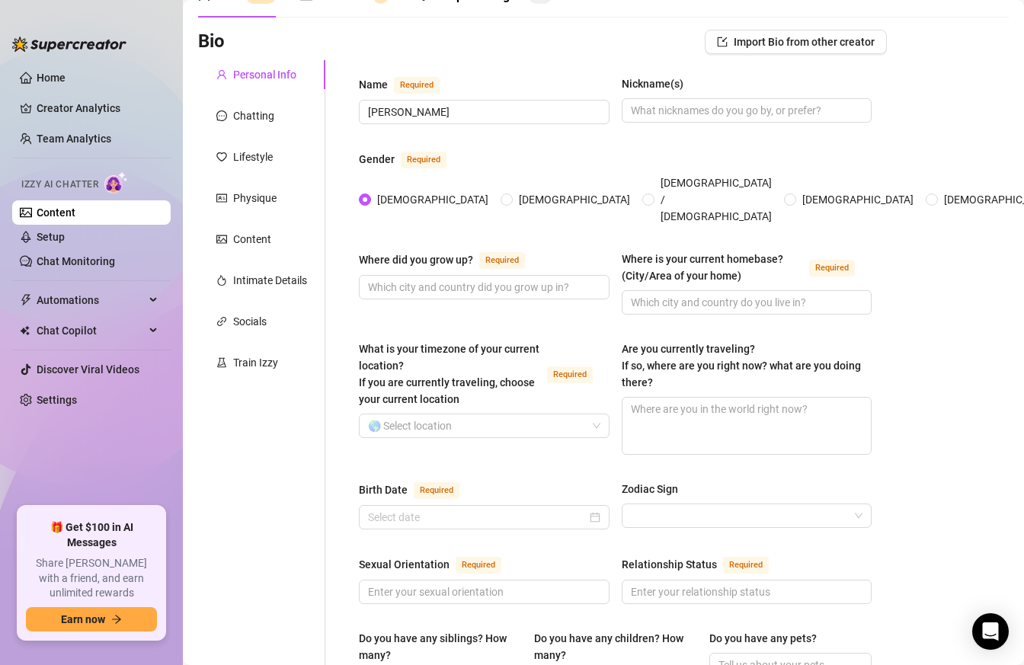
scroll to position [88, 0]
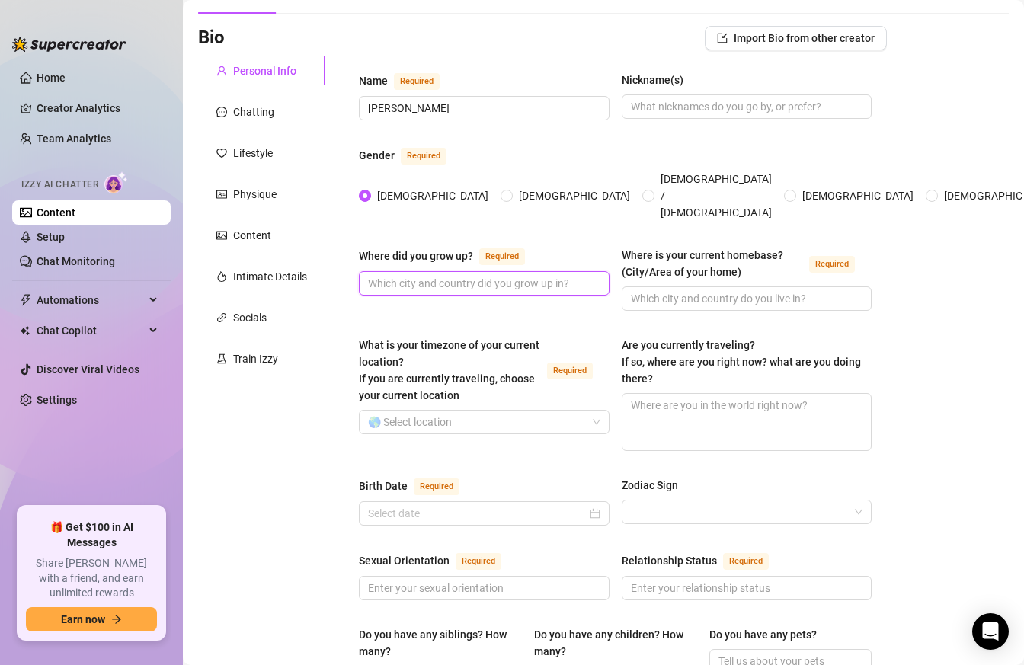
click at [537, 275] on input "Where did you grow up? Required" at bounding box center [482, 283] width 229 height 17
click at [772, 290] on input "Where is your current homebase? (City/Area of your home) Required" at bounding box center [745, 298] width 229 height 17
click at [258, 111] on div "Chatting" at bounding box center [253, 112] width 41 height 17
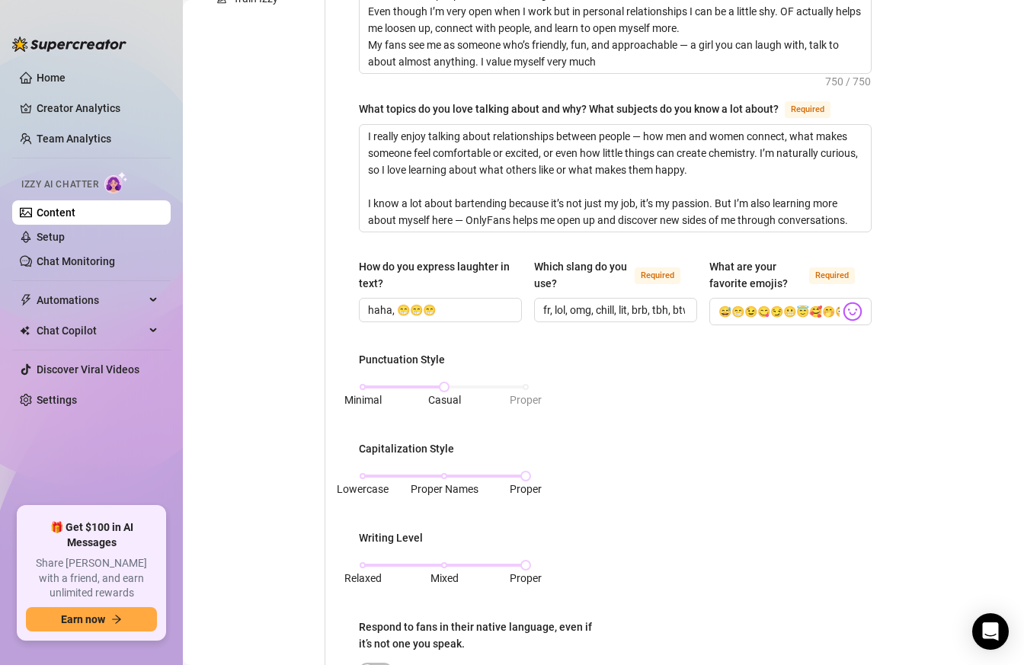
scroll to position [981, 0]
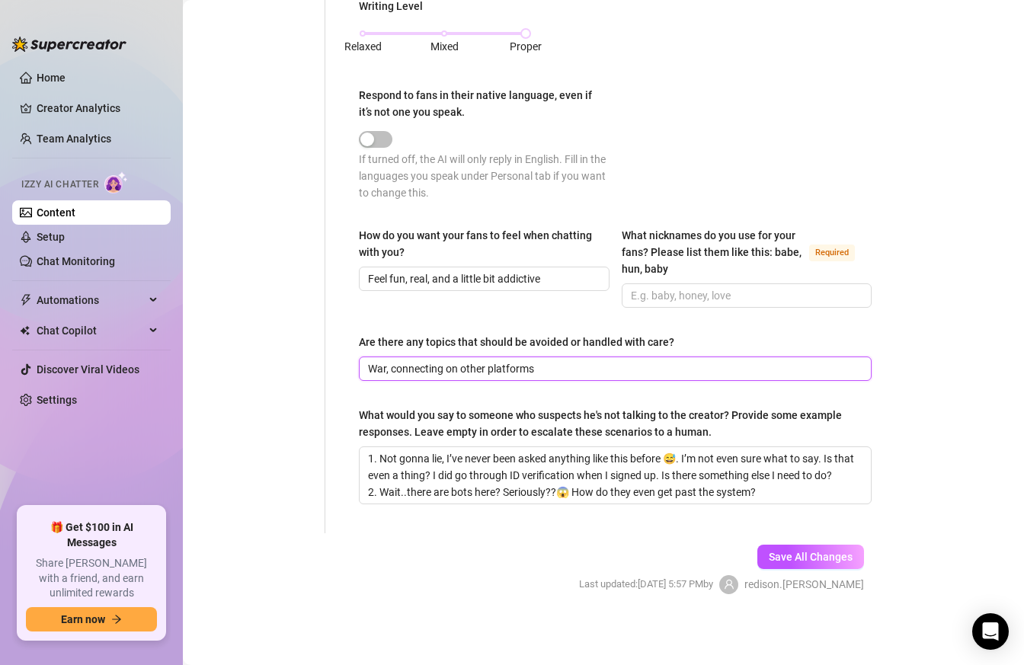
click at [566, 364] on input "War, connecting on other platforms" at bounding box center [614, 369] width 492 height 17
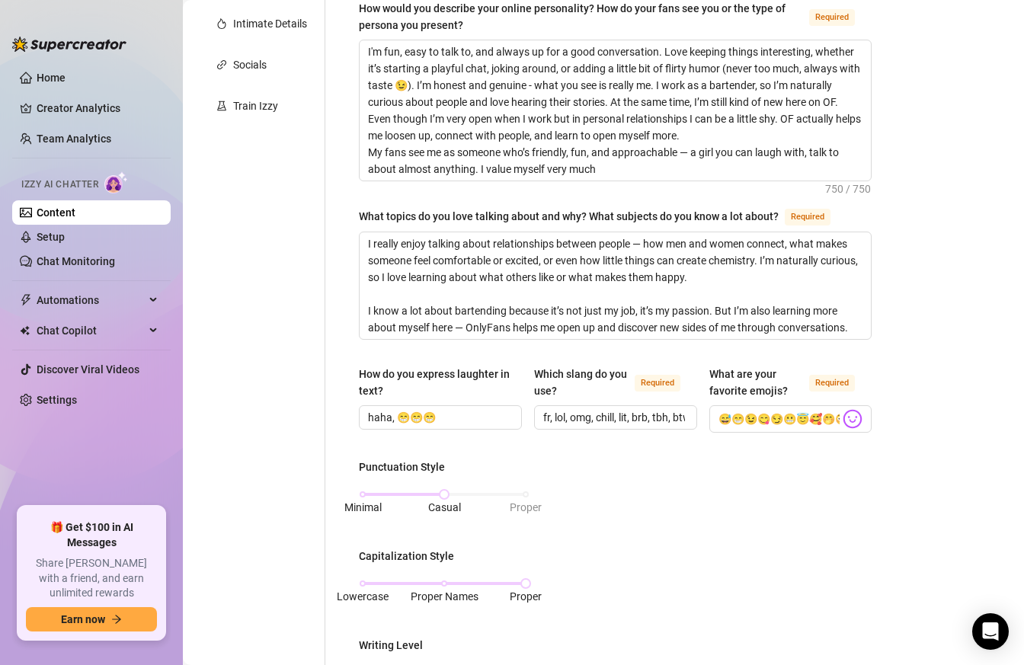
scroll to position [0, 0]
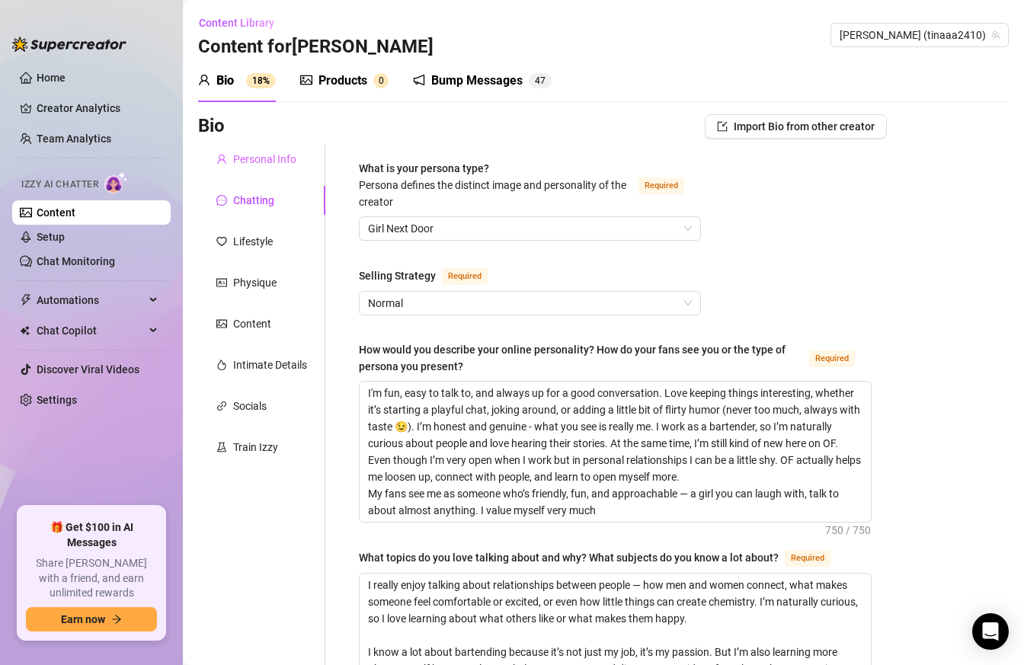
click at [284, 146] on div "Personal Info" at bounding box center [261, 159] width 127 height 29
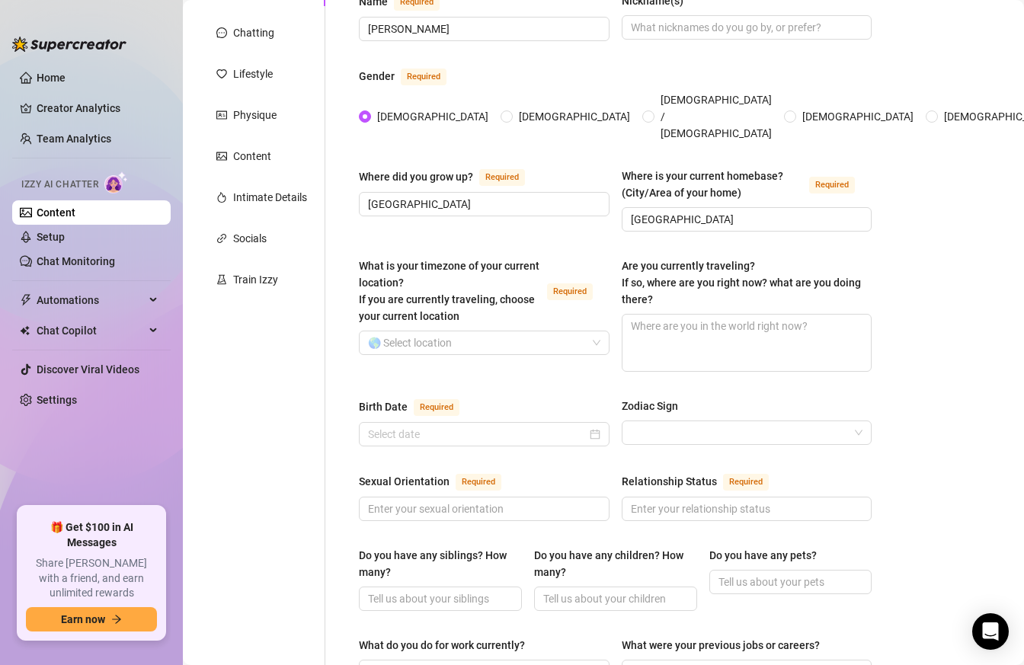
scroll to position [175, 0]
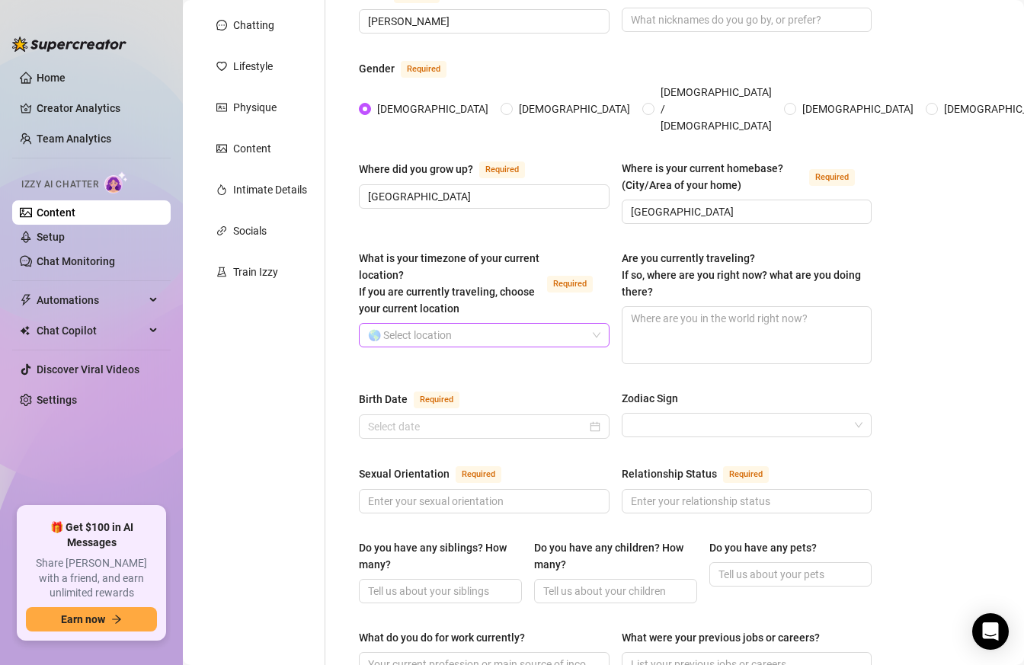
click at [560, 324] on input "What is your timezone of your current location? If you are currently traveling,…" at bounding box center [477, 335] width 219 height 23
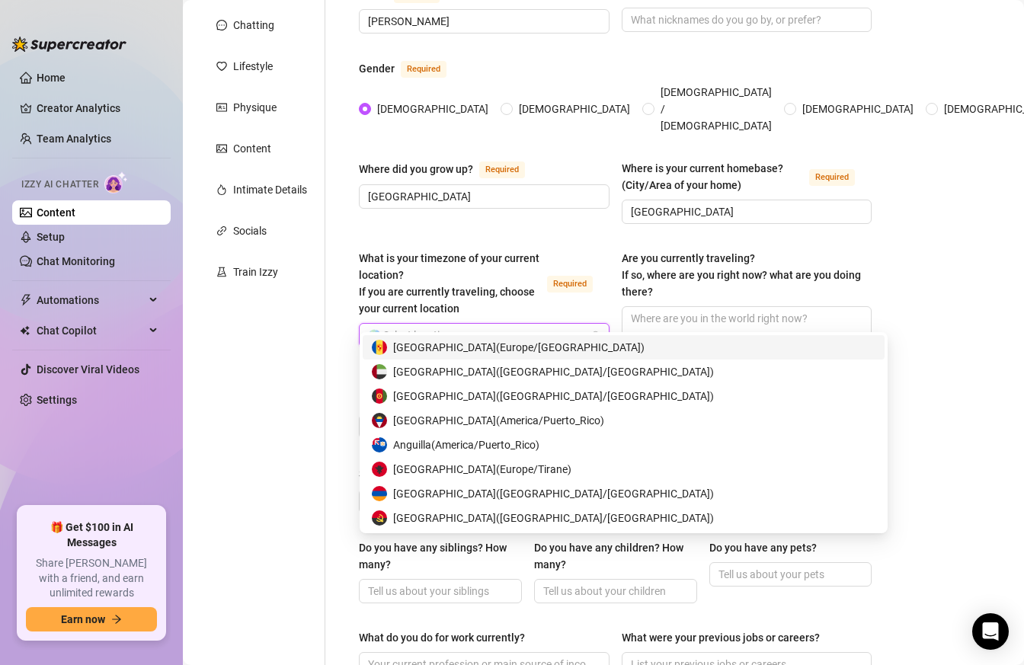
click at [525, 324] on input "What is your timezone of your current location? If you are currently traveling,…" at bounding box center [477, 335] width 219 height 23
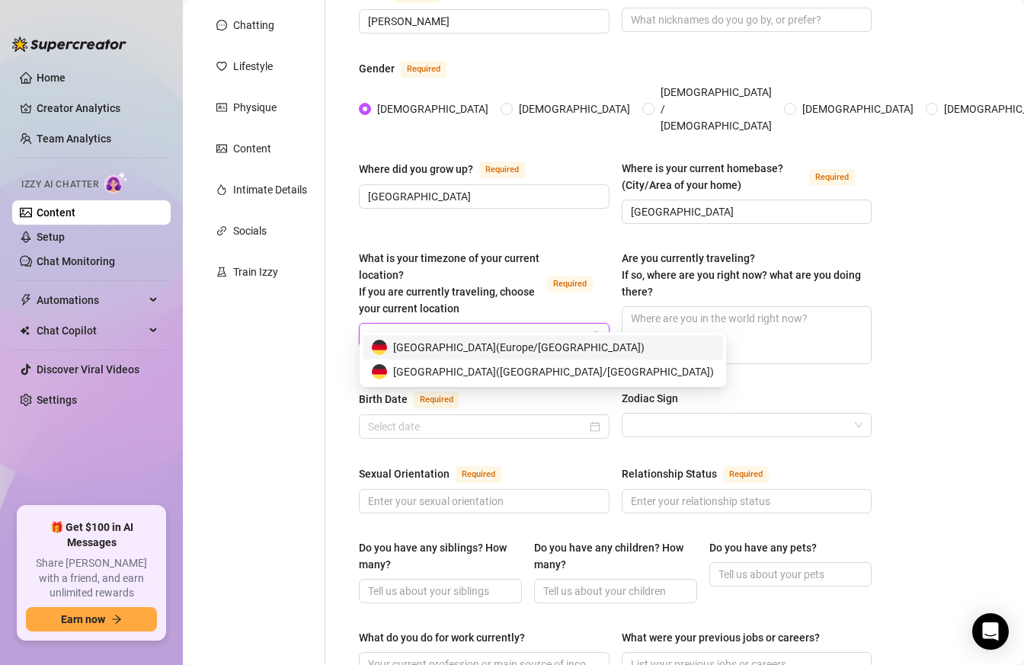
click at [492, 344] on span "[GEOGRAPHIC_DATA] ( [GEOGRAPHIC_DATA]/[GEOGRAPHIC_DATA] )" at bounding box center [519, 347] width 252 height 17
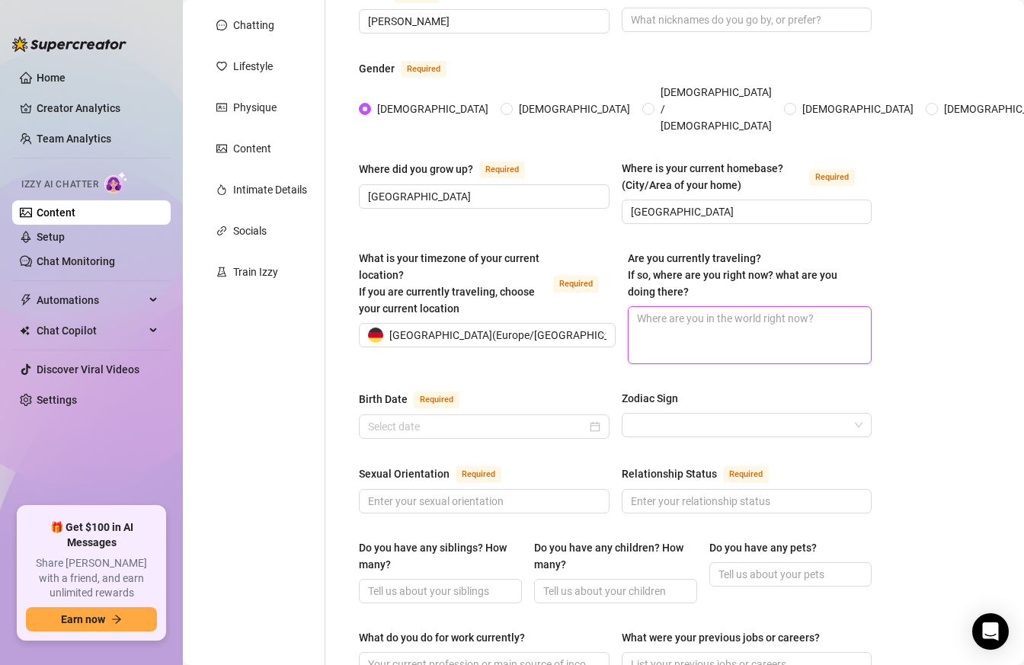
click at [697, 322] on textarea "Are you currently traveling? If so, where are you right now? what are you doing…" at bounding box center [750, 335] width 243 height 56
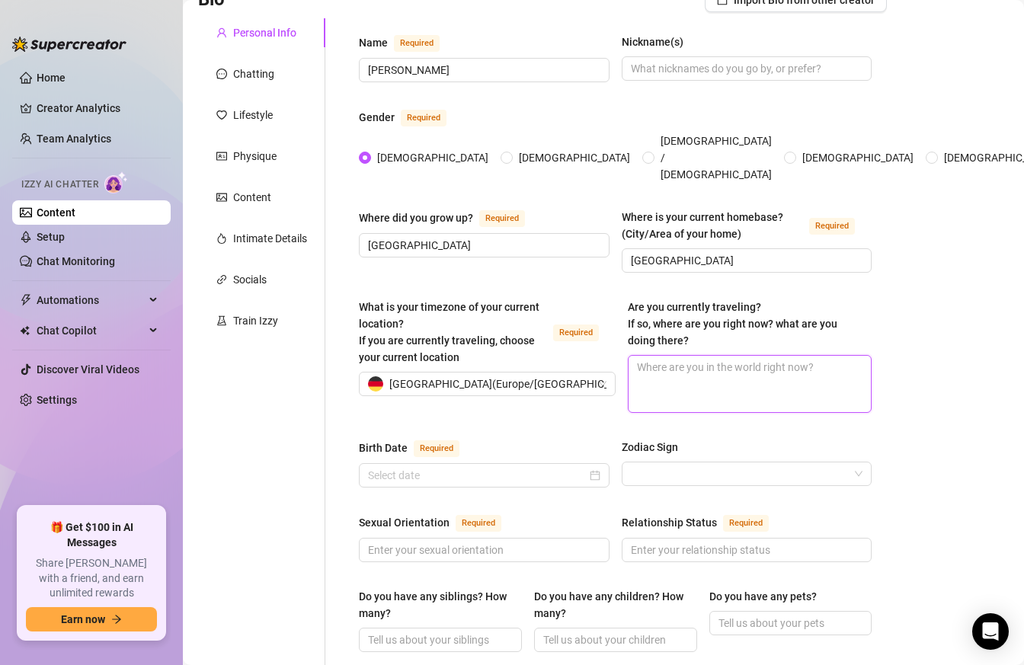
scroll to position [94, 0]
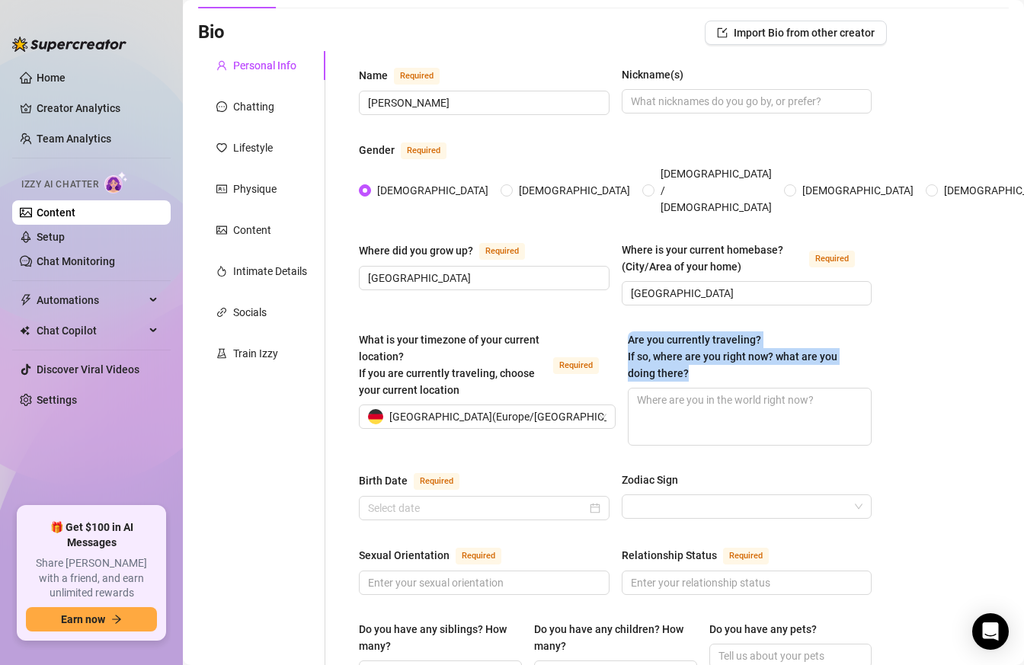
drag, startPoint x: 655, startPoint y: 353, endPoint x: 613, endPoint y: 323, distance: 51.4
click at [613, 332] on div "What is your timezone of your current location? If you are currently traveling,…" at bounding box center [615, 396] width 513 height 128
copy div "[GEOGRAPHIC_DATA] ( [GEOGRAPHIC_DATA]/[GEOGRAPHIC_DATA] ) Are you currently tra…"
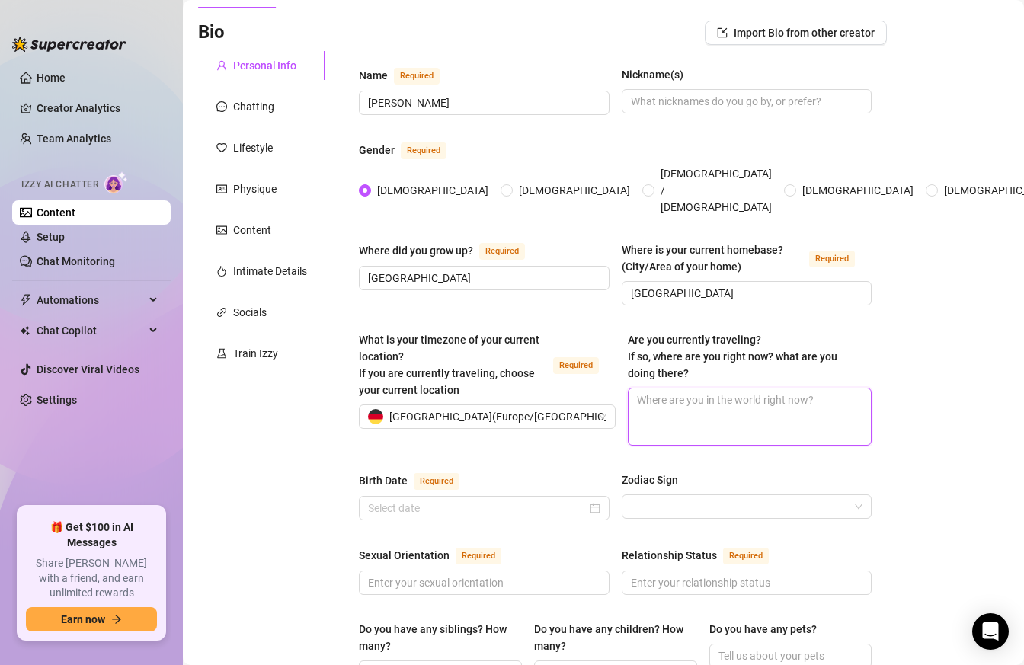
click at [655, 413] on textarea "Are you currently traveling? If so, where are you right now? what are you doing…" at bounding box center [750, 417] width 243 height 56
paste textarea "I can’t really say I’ve traveled the world—after all, I just turned 18 recently…"
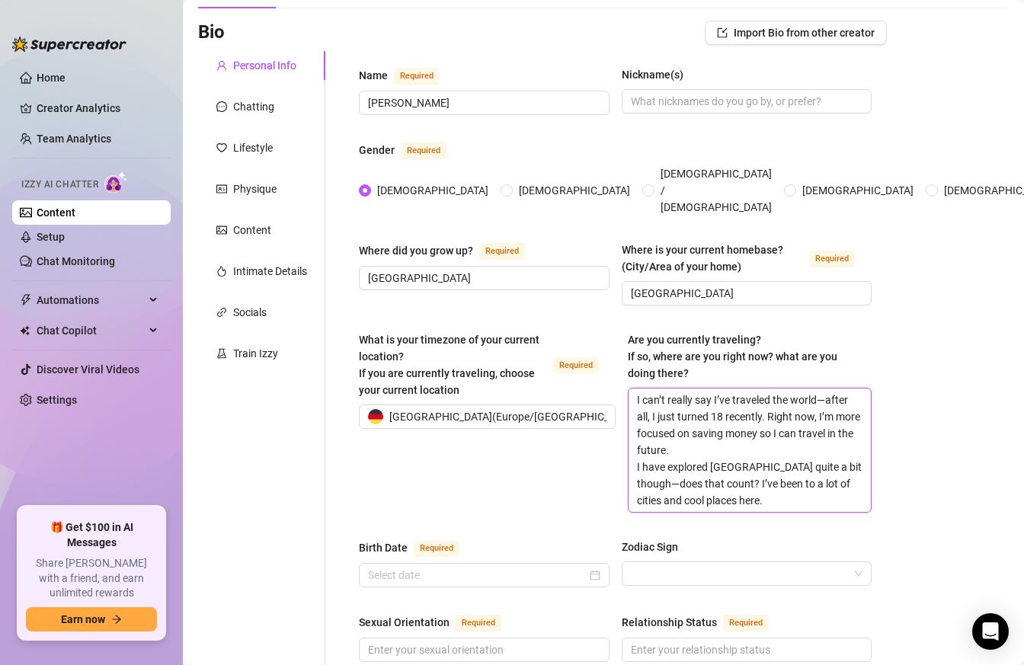
scroll to position [0, 0]
click at [671, 483] on textarea "I can’t really say I’ve traveled the world—after all, I just turned 18 recently…" at bounding box center [750, 450] width 243 height 123
click at [508, 567] on input "Birth Date Required" at bounding box center [477, 575] width 219 height 17
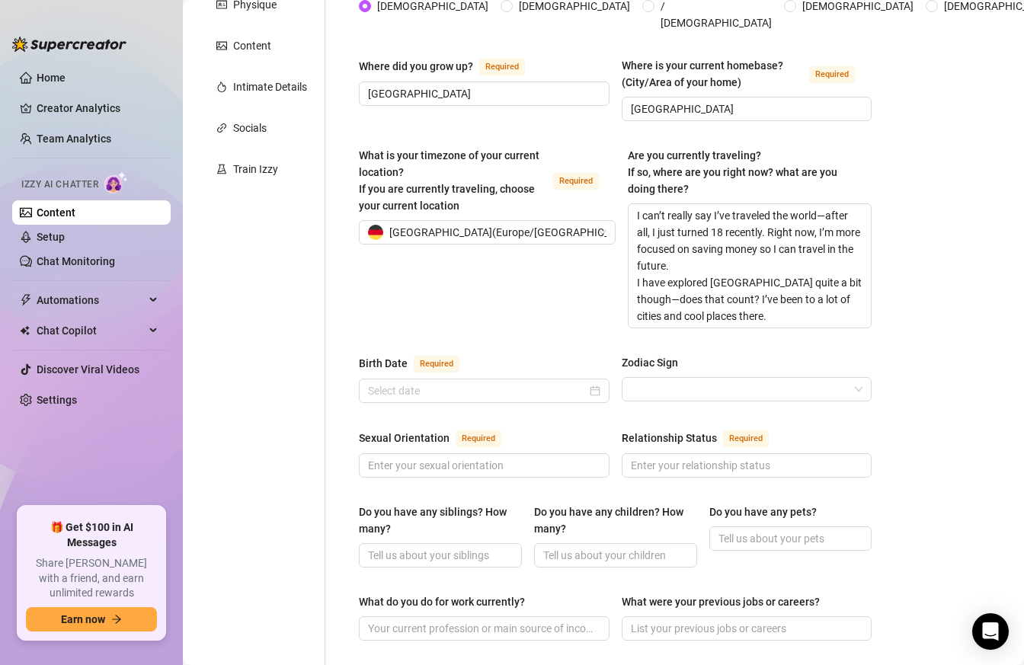
scroll to position [313, 0]
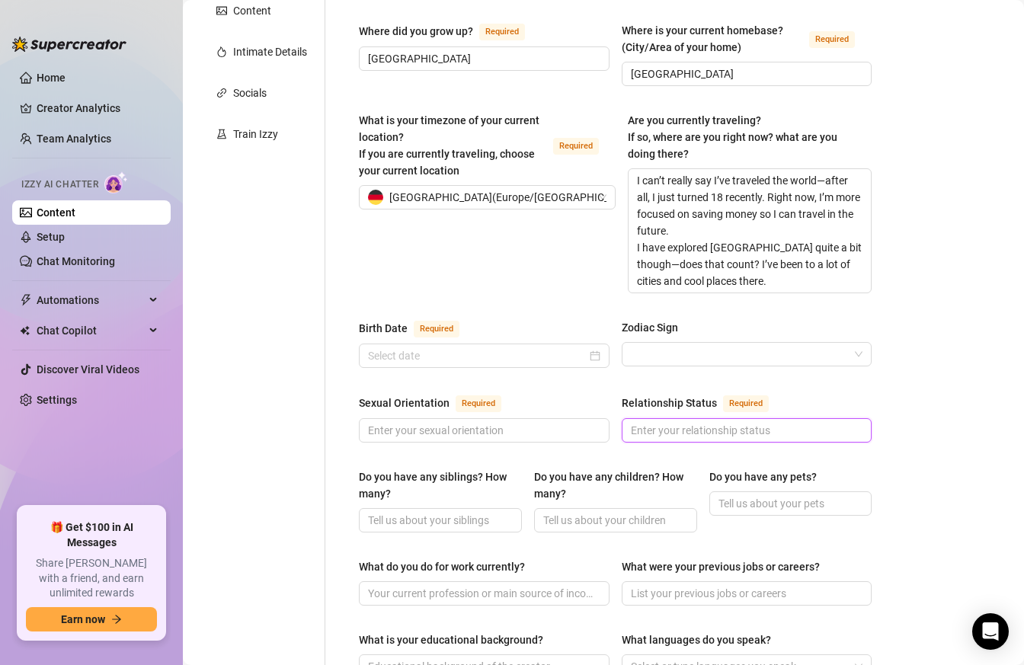
click at [713, 422] on input "Relationship Status Required" at bounding box center [745, 430] width 229 height 17
click at [720, 422] on input "Relationship Status Required" at bounding box center [745, 430] width 229 height 17
click at [455, 512] on input "Do you have any siblings? How many?" at bounding box center [439, 520] width 142 height 17
click at [596, 512] on input "Do you have any children? How many?" at bounding box center [614, 520] width 142 height 17
click at [751, 495] on input "Do you have any pets?" at bounding box center [790, 503] width 142 height 17
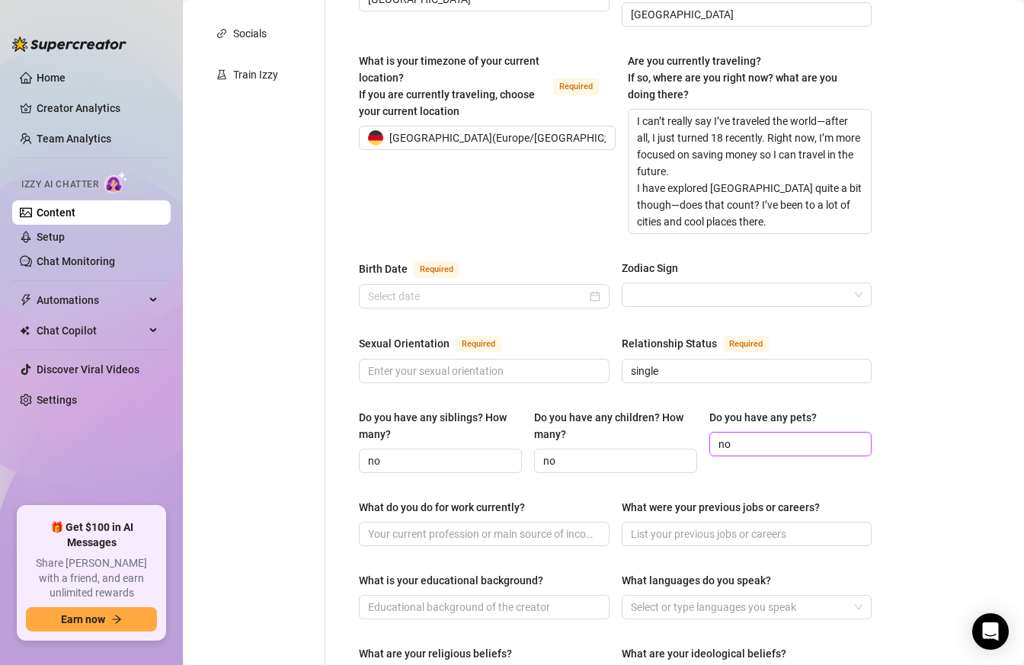
scroll to position [389, 0]
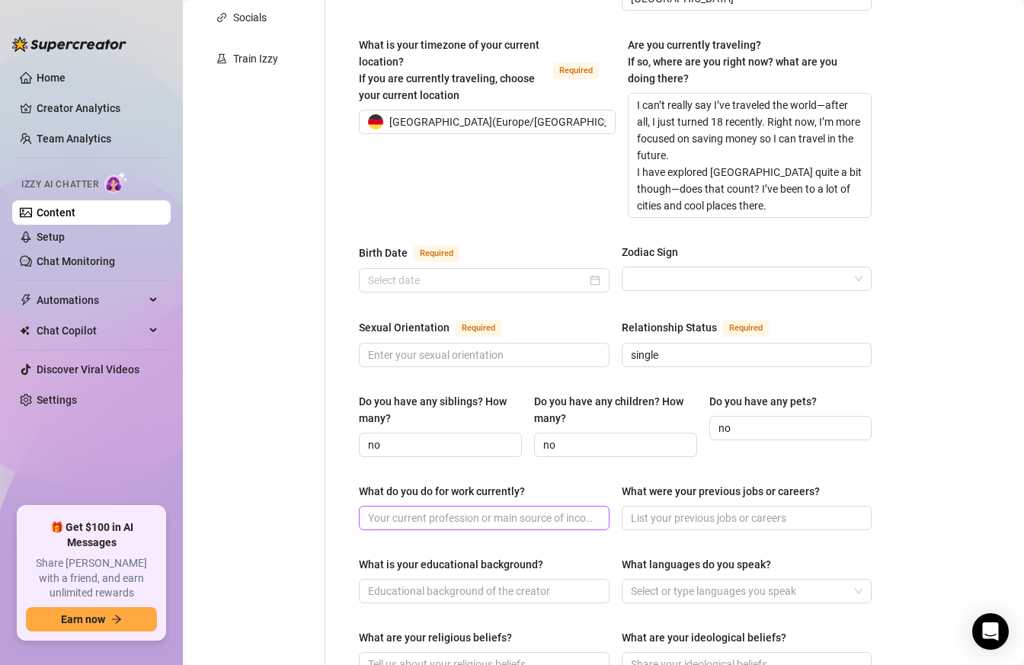
click at [473, 507] on span at bounding box center [484, 518] width 251 height 24
click at [473, 510] on input "What do you do for work currently?" at bounding box center [482, 518] width 229 height 17
click at [803, 510] on input "What were your previous jobs or careers?" at bounding box center [745, 518] width 229 height 17
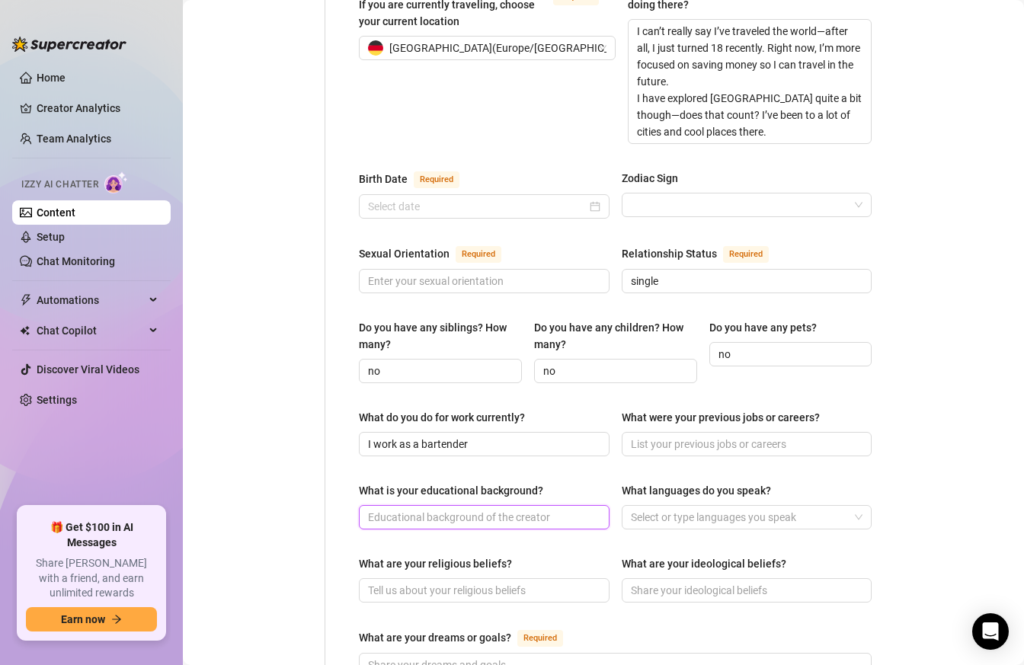
click at [527, 509] on input "What is your educational background?" at bounding box center [482, 517] width 229 height 17
click at [557, 509] on input "What is your educational background?" at bounding box center [482, 517] width 229 height 17
click at [763, 507] on div at bounding box center [739, 517] width 229 height 21
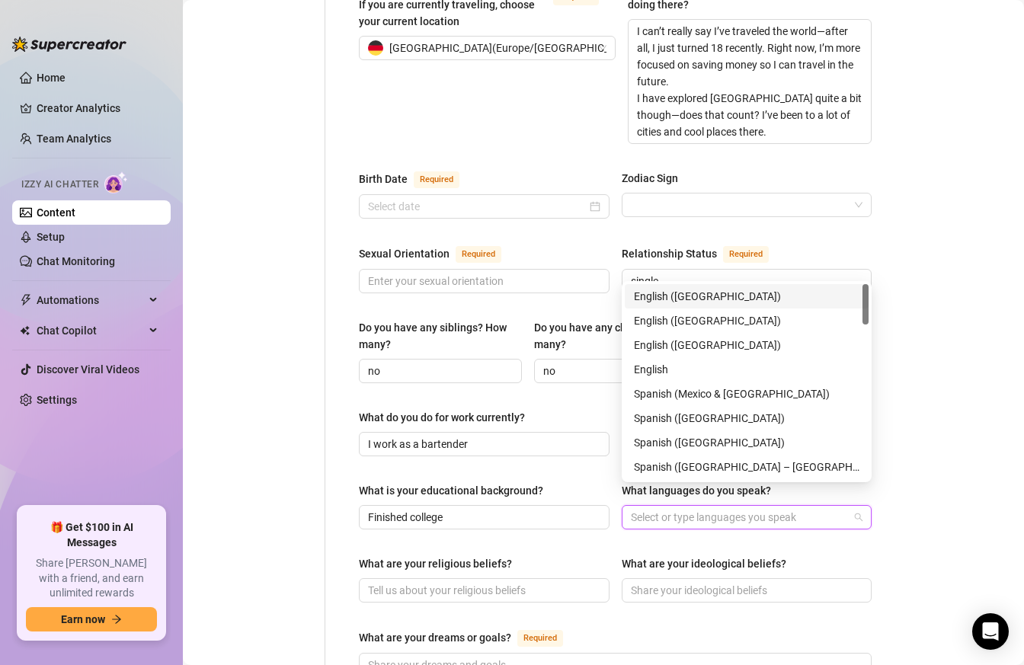
click at [724, 295] on div "English ([GEOGRAPHIC_DATA])" at bounding box center [747, 296] width 226 height 17
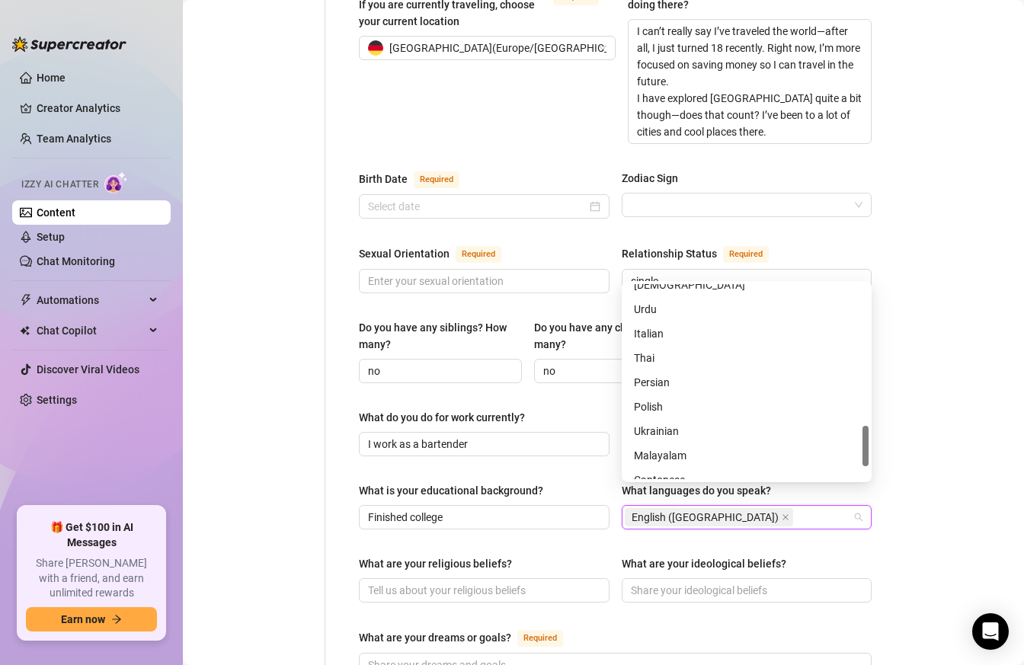
scroll to position [669, 0]
click at [686, 437] on div "Ukrainian" at bounding box center [747, 433] width 226 height 17
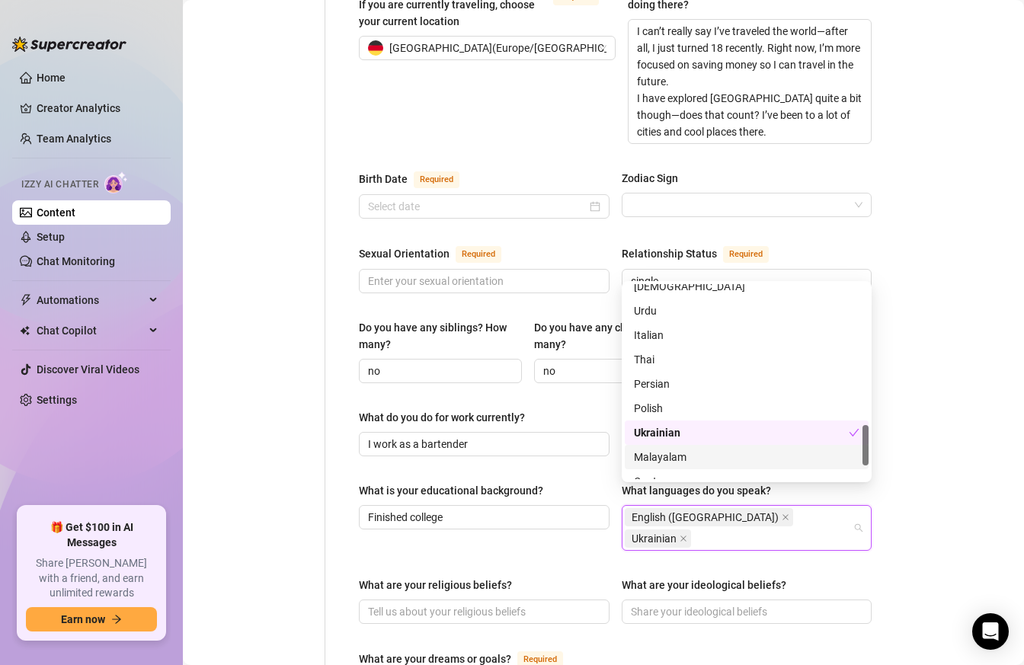
click at [697, 534] on div "Name Required [PERSON_NAME](s) Gender Required [DEMOGRAPHIC_DATA] [DEMOGRAPHIC_…" at bounding box center [615, 381] width 513 height 1369
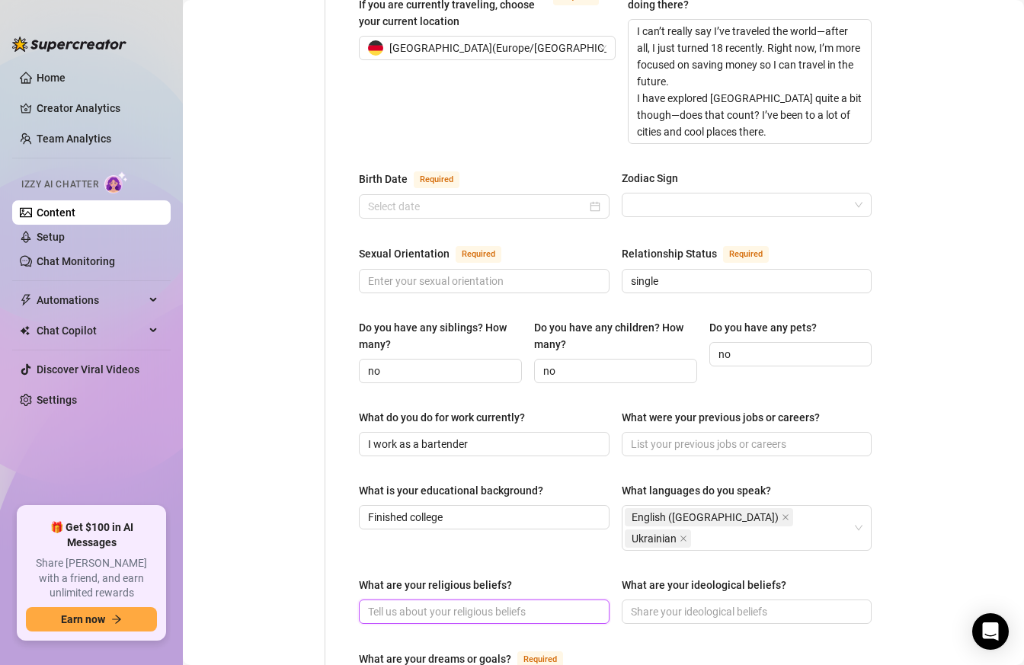
click at [518, 604] on input "What are your religious beliefs?" at bounding box center [482, 612] width 229 height 17
click at [544, 604] on input "What are your religious beliefs?" at bounding box center [482, 612] width 229 height 17
click at [713, 604] on input "What are your ideological beliefs?" at bounding box center [745, 612] width 229 height 17
click at [756, 604] on input "I believe in love and" at bounding box center [745, 612] width 229 height 17
paste input "Sincerity"
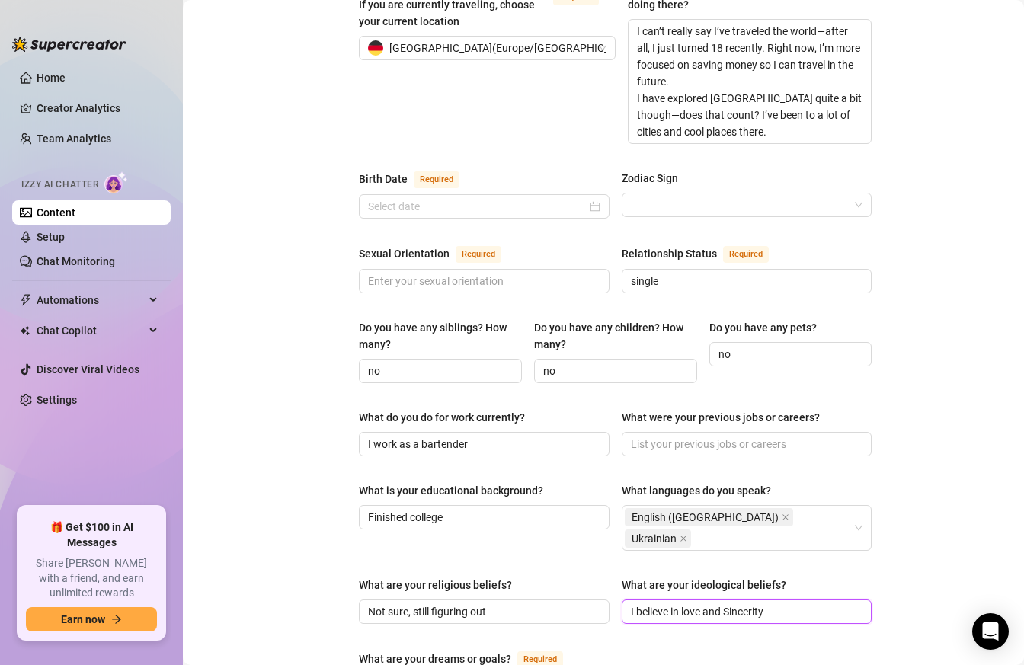
click at [727, 604] on input "I believe in love and Sincerity" at bounding box center [745, 612] width 229 height 17
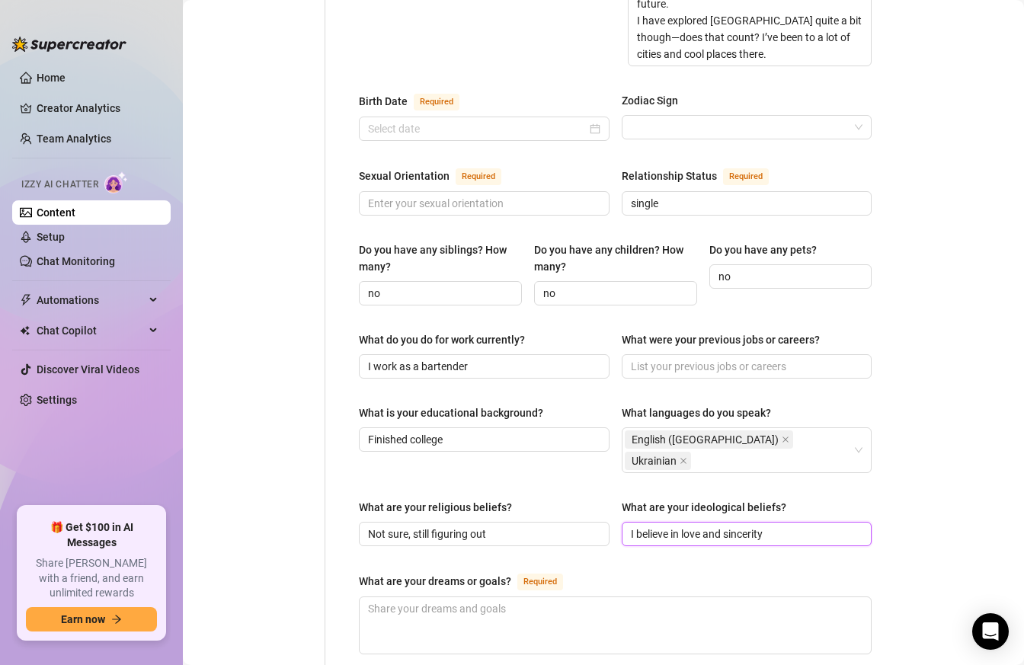
scroll to position [578, 0]
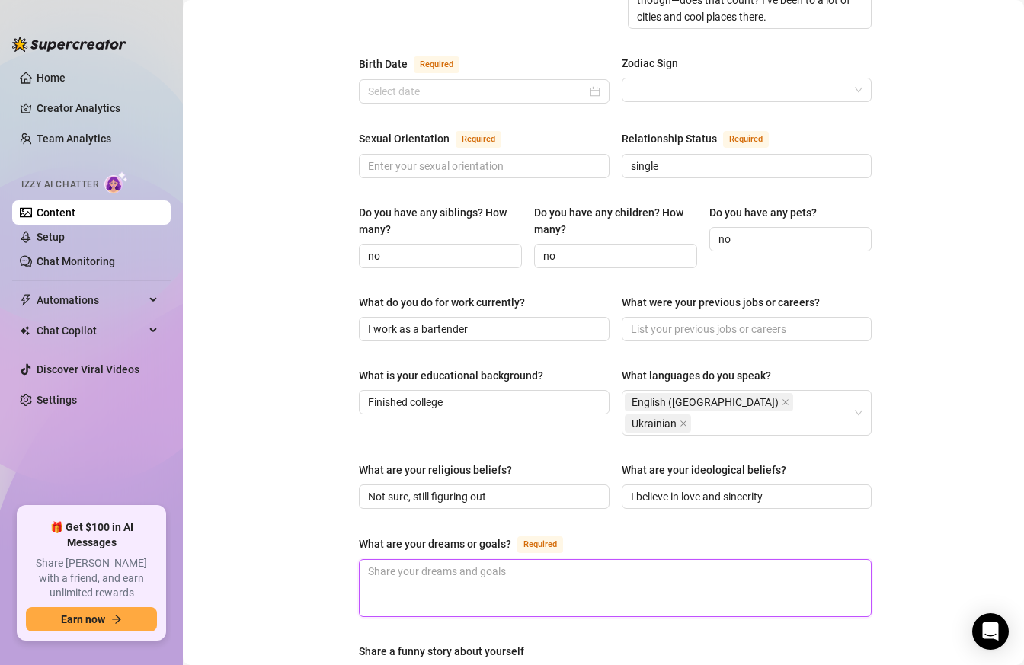
click at [463, 560] on textarea "What are your dreams or goals? Required" at bounding box center [615, 588] width 511 height 56
paste textarea "I keep saying I dream of traveling the world… but let’s be honest, half the rea…"
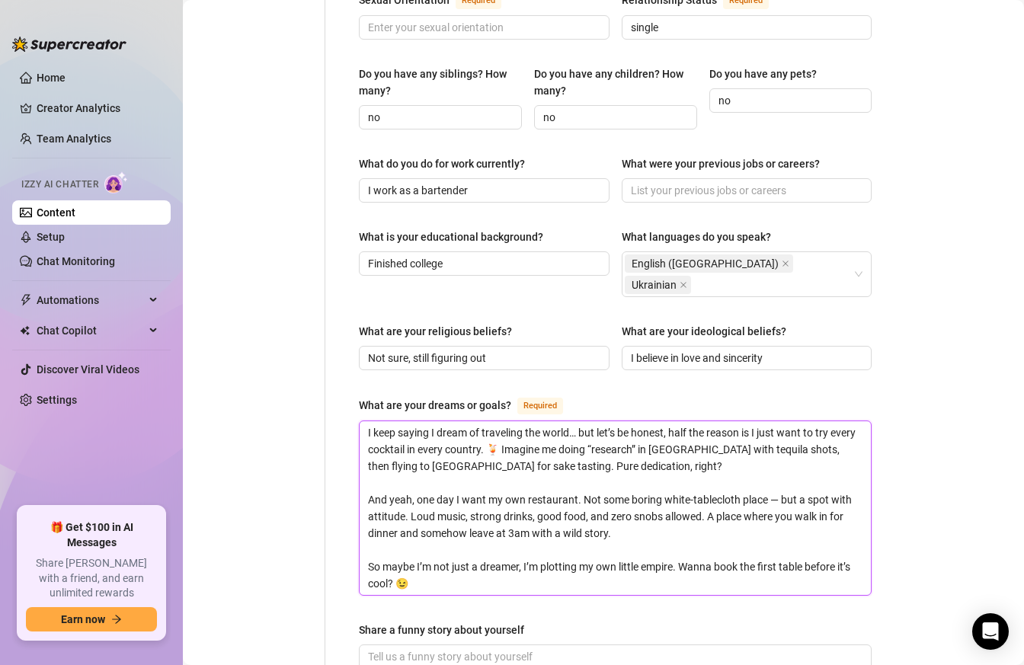
scroll to position [727, 0]
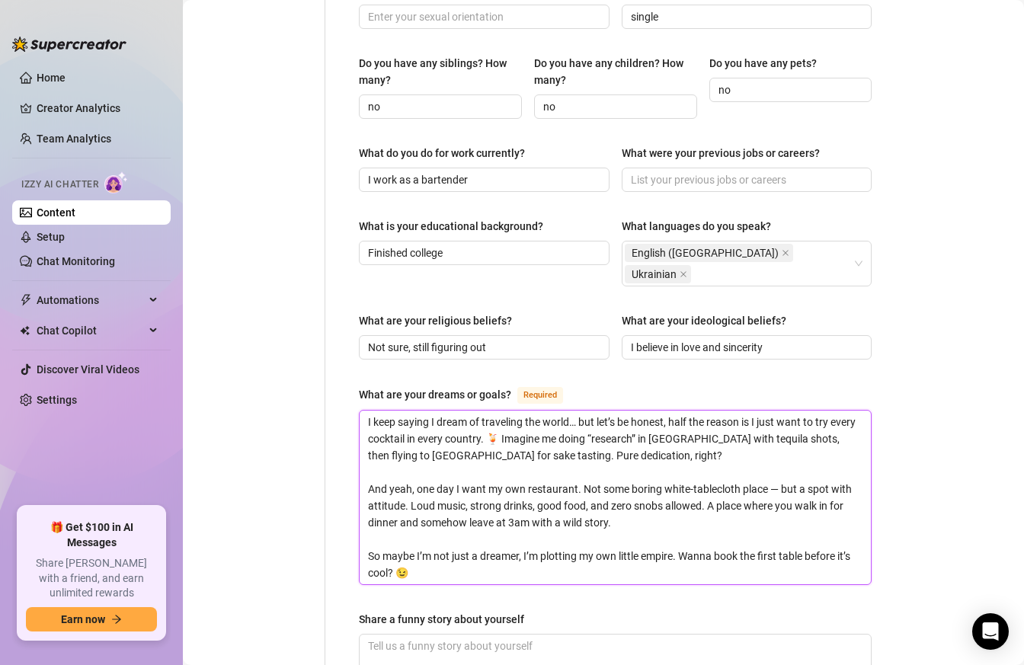
drag, startPoint x: 682, startPoint y: 515, endPoint x: 753, endPoint y: 535, distance: 73.6
click at [753, 535] on textarea "I keep saying I dream of traveling the world… but let’s be honest, half the rea…" at bounding box center [615, 498] width 511 height 174
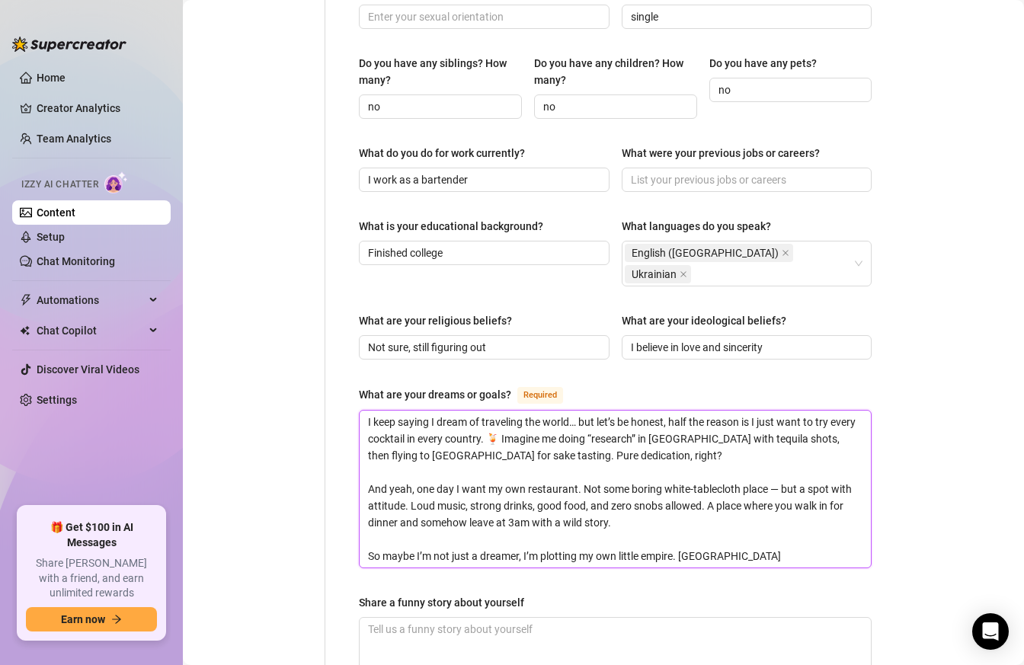
paste textarea "Better to lock in a reservation now, before it becomes the place everyone’s tal…"
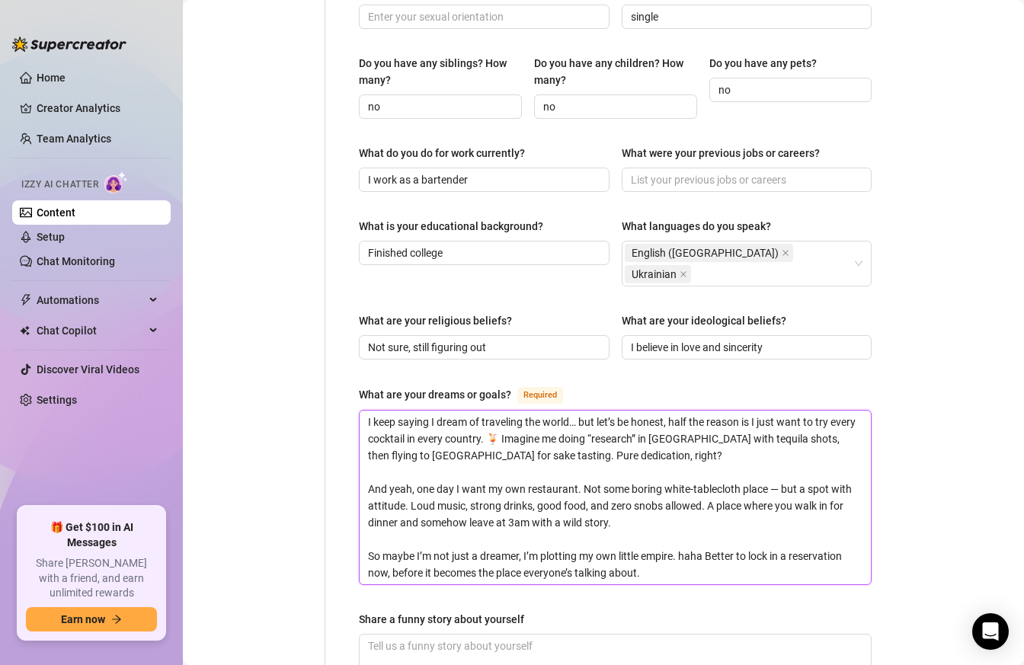
scroll to position [0, 0]
click at [709, 510] on textarea "I keep saying I dream of traveling the world… but let’s be honest, half the rea…" at bounding box center [615, 498] width 511 height 174
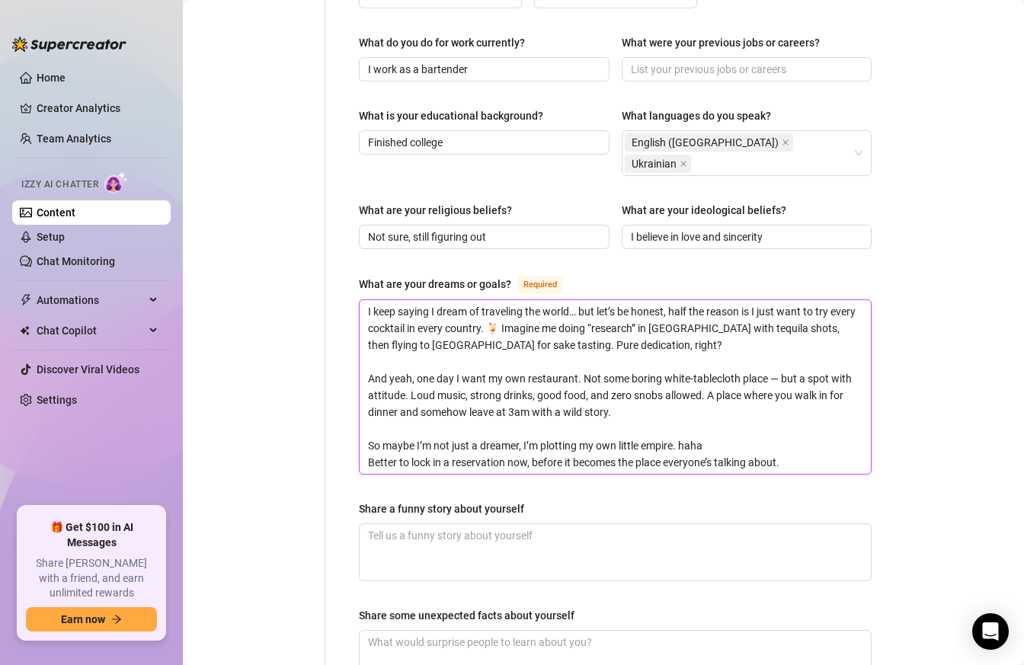
scroll to position [840, 0]
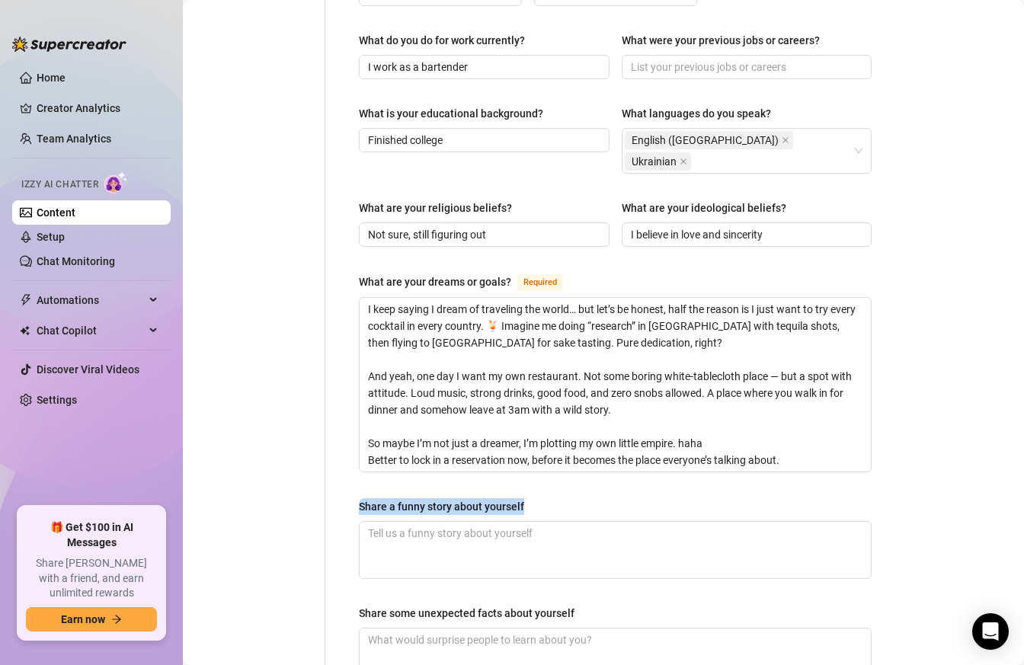
drag, startPoint x: 527, startPoint y: 460, endPoint x: 360, endPoint y: 461, distance: 166.9
click at [359, 499] on label "Share a funny story about yourself" at bounding box center [447, 507] width 176 height 17
copy div "Share a funny story about yourself"
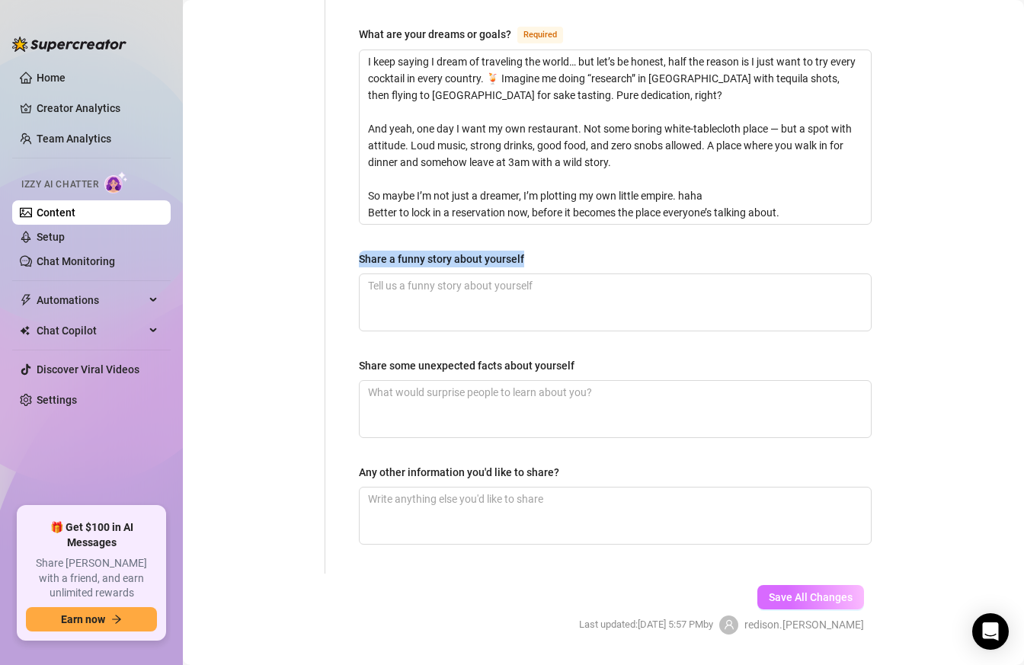
click at [840, 592] on span "Save All Changes" at bounding box center [811, 598] width 84 height 12
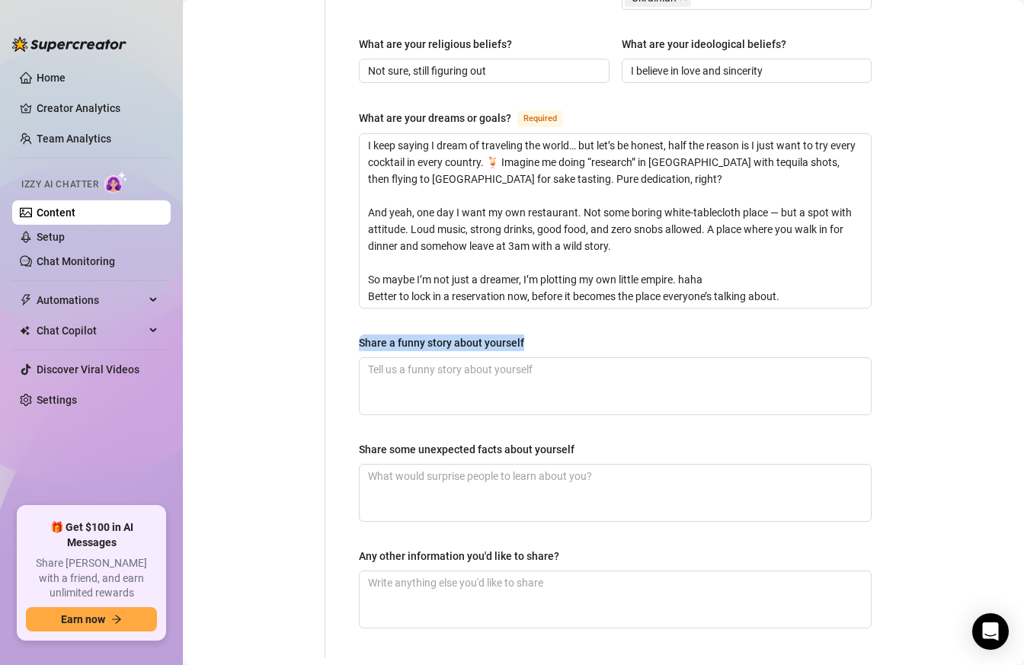
scroll to position [1002, 0]
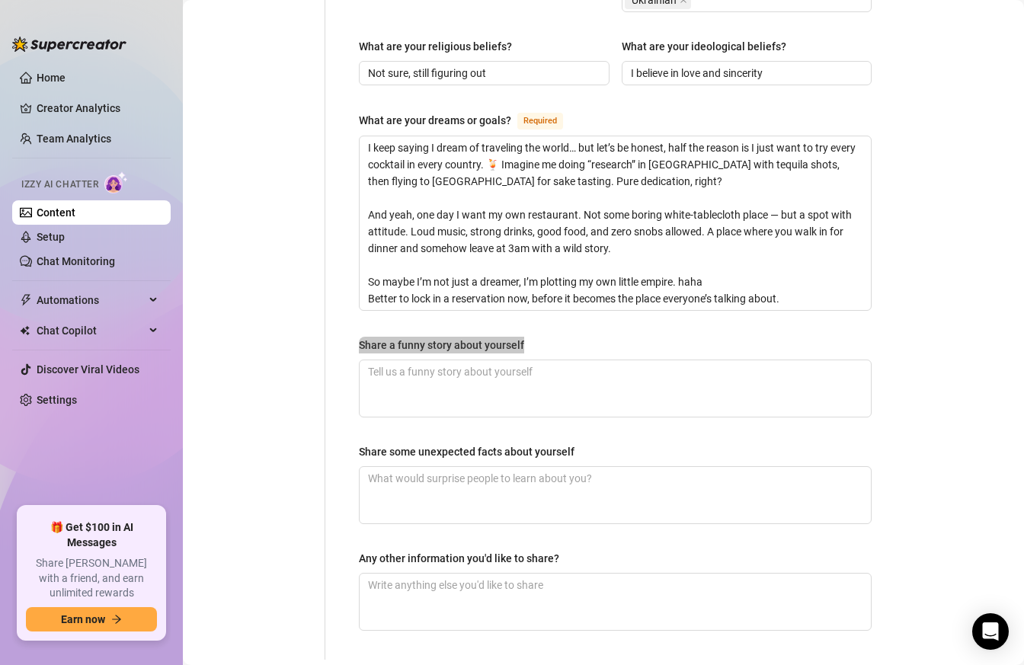
copy div "Share a funny story about yourself"
